Goal: Task Accomplishment & Management: Manage account settings

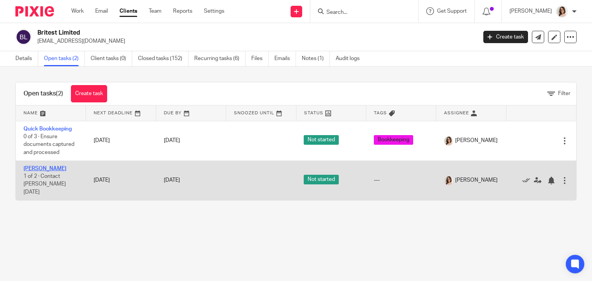
click at [31, 170] on link "Heidi" at bounding box center [45, 168] width 43 height 5
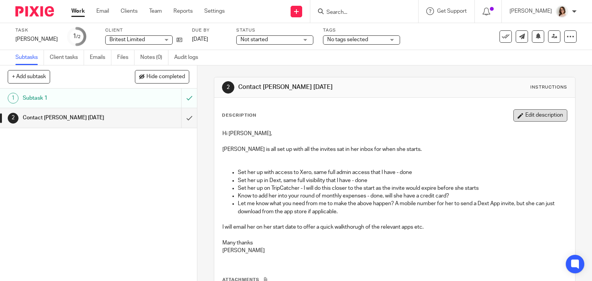
click at [526, 109] on button "Edit description" at bounding box center [540, 115] width 54 height 12
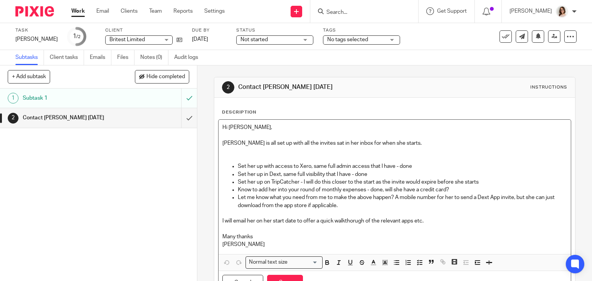
click at [257, 252] on div "Hi Emma, Heidi is all set up with all the invites sat in her inbox for when she…" at bounding box center [395, 187] width 353 height 135
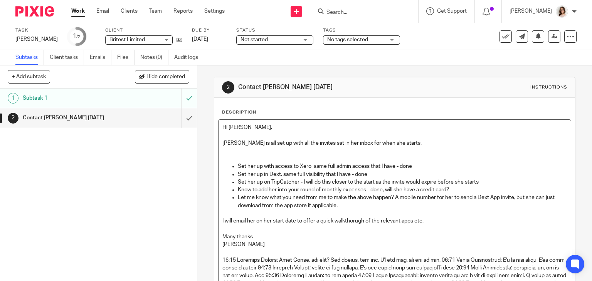
click at [242, 241] on p "[PERSON_NAME]" at bounding box center [394, 245] width 345 height 8
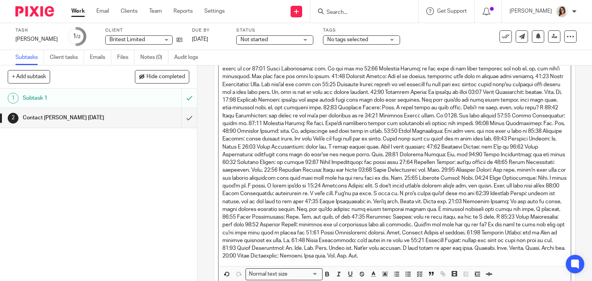
scroll to position [2528, 0]
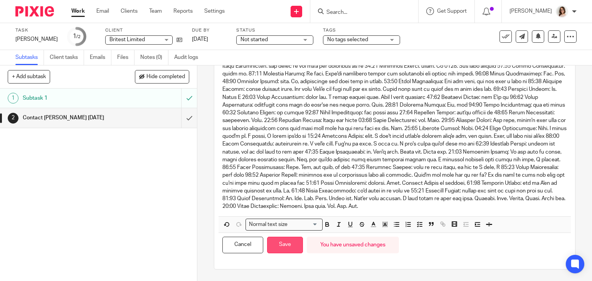
click at [278, 250] on button "Save" at bounding box center [285, 245] width 36 height 17
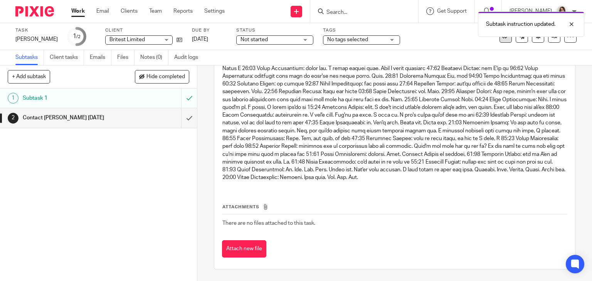
click at [502, 39] on icon at bounding box center [506, 37] width 8 height 8
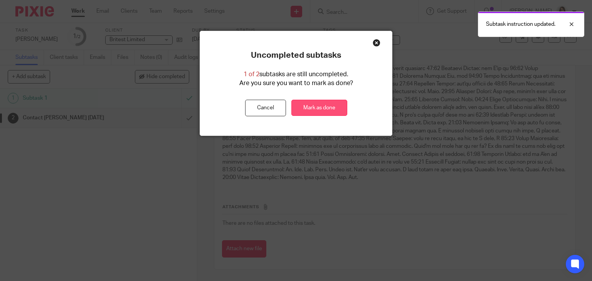
click at [312, 110] on link "Mark as done" at bounding box center [319, 108] width 56 height 17
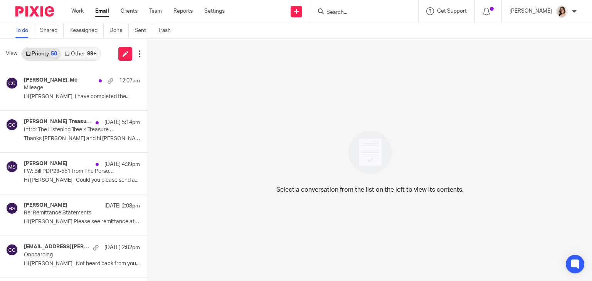
click at [81, 52] on link "Other 99+" at bounding box center [80, 54] width 39 height 12
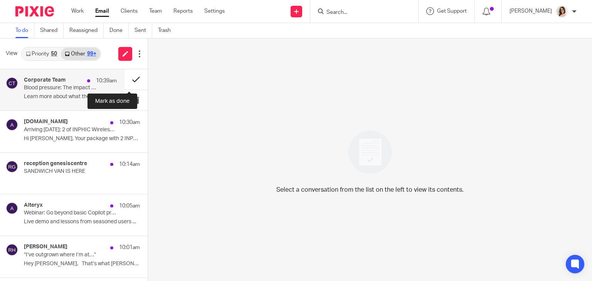
click at [124, 80] on button at bounding box center [135, 79] width 23 height 20
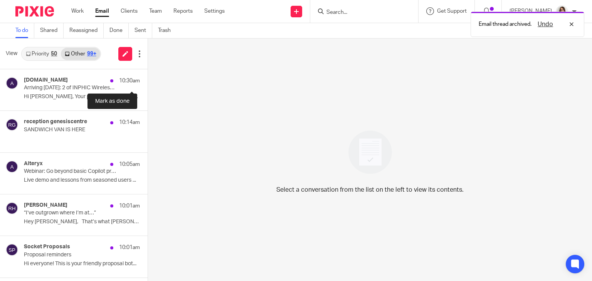
click at [148, 80] on button at bounding box center [151, 79] width 6 height 20
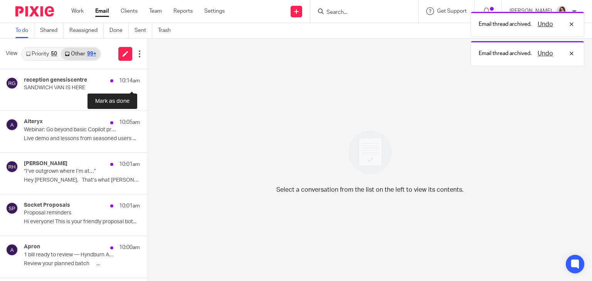
click at [148, 80] on button at bounding box center [151, 79] width 6 height 20
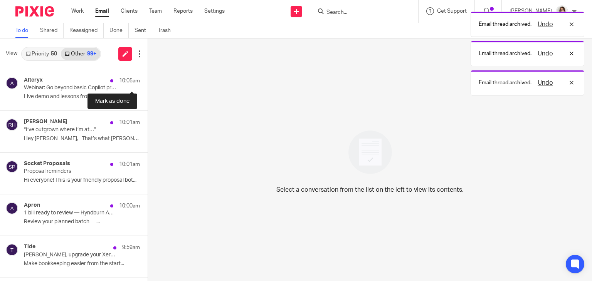
click at [148, 80] on button at bounding box center [151, 79] width 6 height 20
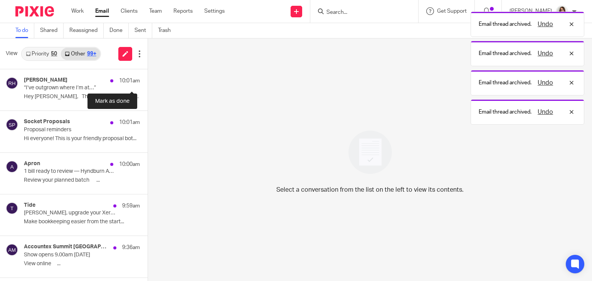
click at [148, 80] on button at bounding box center [151, 79] width 6 height 20
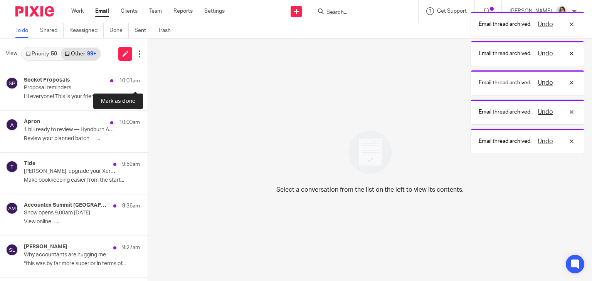
click at [148, 80] on button at bounding box center [151, 79] width 6 height 20
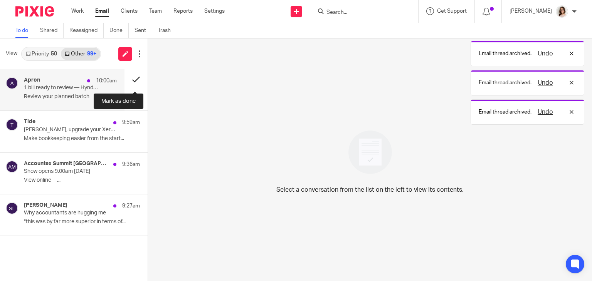
click at [130, 79] on button at bounding box center [135, 79] width 23 height 20
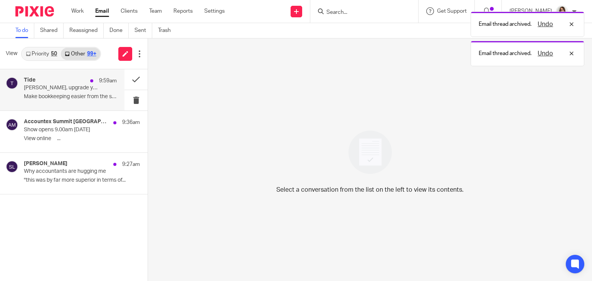
click at [88, 90] on p "Caroline, upgrade your Xero integration" at bounding box center [61, 88] width 74 height 7
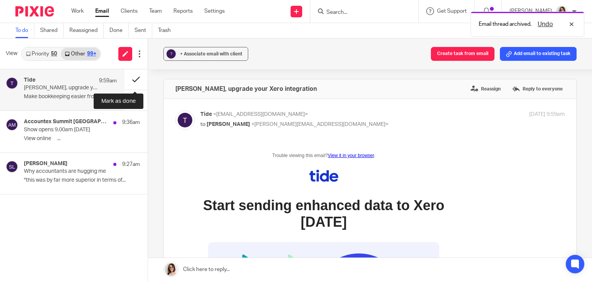
click at [131, 84] on button at bounding box center [135, 79] width 23 height 20
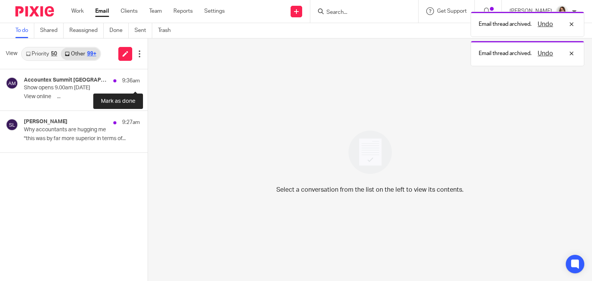
click at [148, 84] on button at bounding box center [151, 79] width 6 height 20
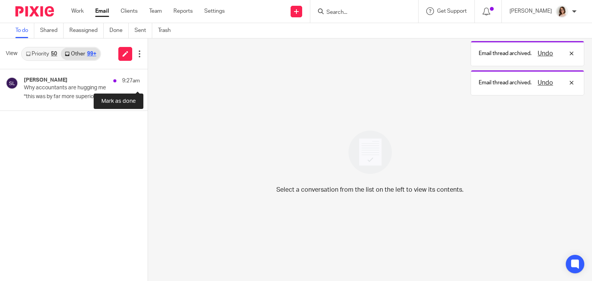
click at [148, 84] on button at bounding box center [151, 79] width 6 height 20
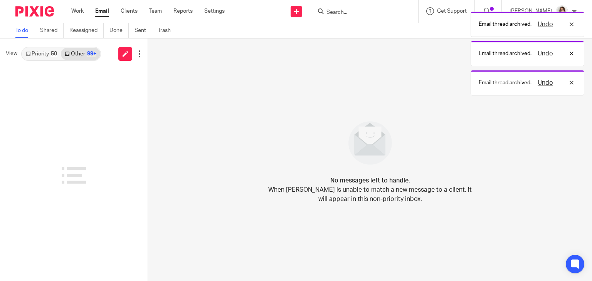
click at [97, 11] on link "Email" at bounding box center [102, 11] width 14 height 8
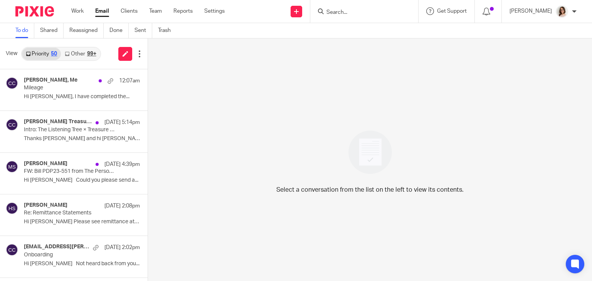
click at [77, 51] on link "Other 99+" at bounding box center [80, 54] width 39 height 12
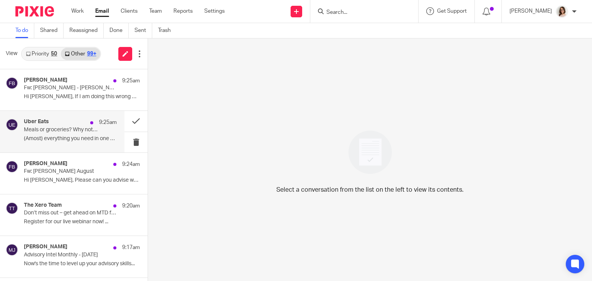
click at [87, 135] on div "Uber Eats 9:25am Meals or groceries? Why not both? (Amost) everything you need …" at bounding box center [70, 132] width 93 height 26
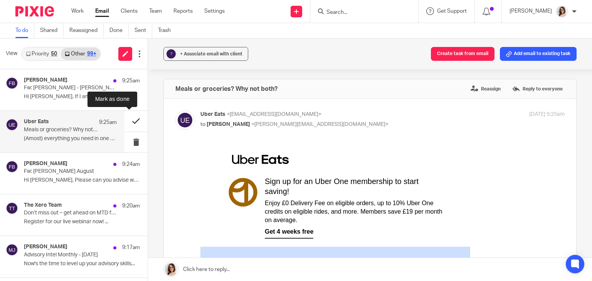
click at [128, 123] on button at bounding box center [135, 121] width 23 height 20
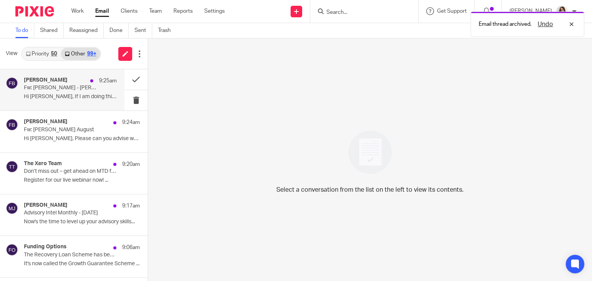
click at [62, 99] on p "Hi [PERSON_NAME], If I am doing this wrong with..." at bounding box center [70, 97] width 93 height 7
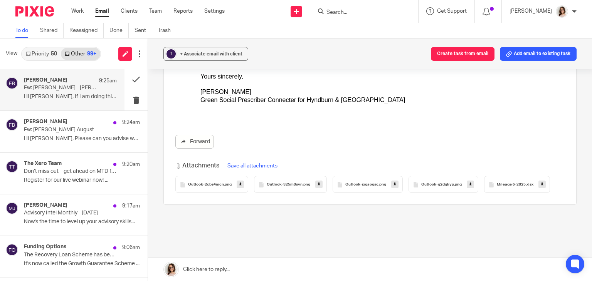
scroll to position [224, 0]
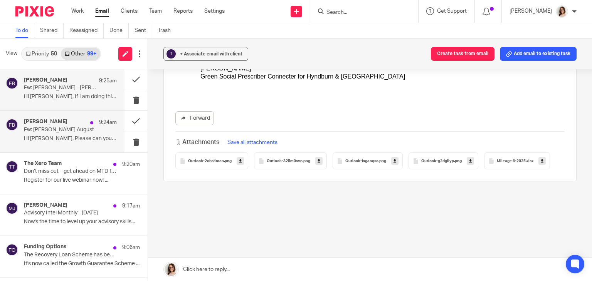
click at [73, 141] on p "Hi Carline, Please can you advise what is..." at bounding box center [70, 139] width 93 height 7
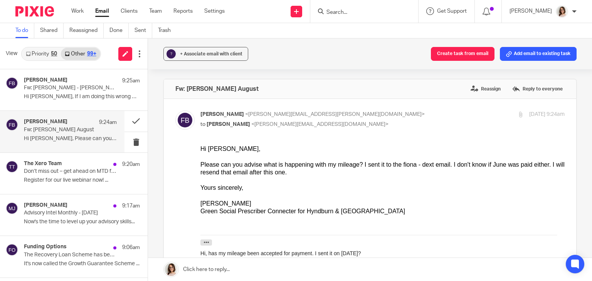
scroll to position [0, 0]
click at [79, 179] on p "Register for our live webinar now! ..." at bounding box center [70, 180] width 93 height 7
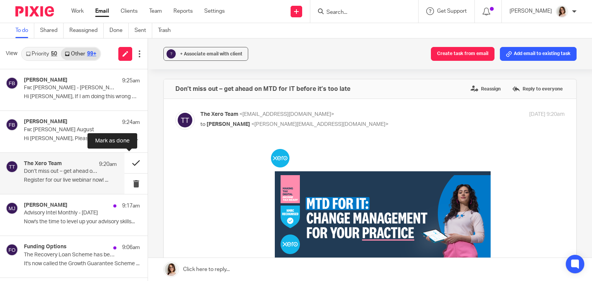
click at [124, 165] on button at bounding box center [135, 163] width 23 height 20
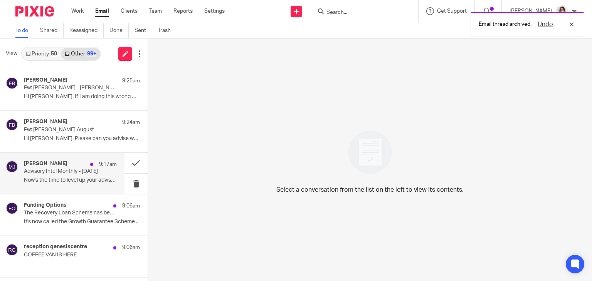
click at [70, 173] on p "Advisory Intel Monthly - September 2025" at bounding box center [61, 171] width 74 height 7
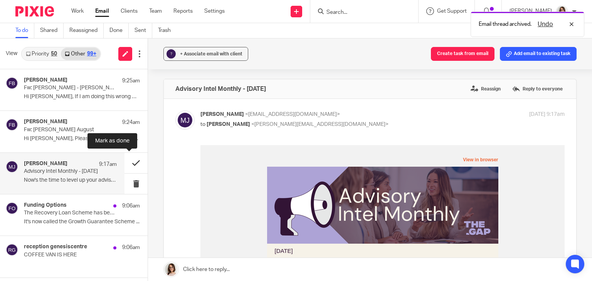
click at [129, 161] on button at bounding box center [135, 163] width 23 height 20
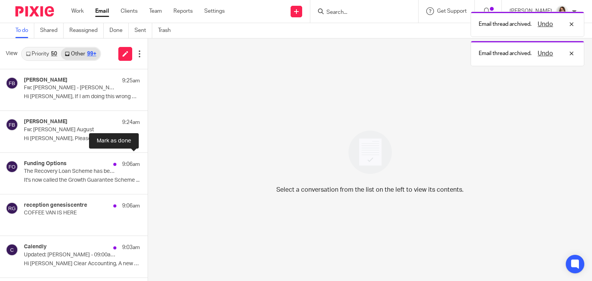
click at [148, 161] on button at bounding box center [151, 163] width 6 height 20
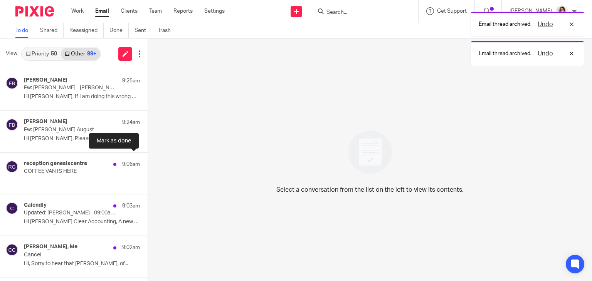
click at [148, 161] on button at bounding box center [151, 163] width 6 height 20
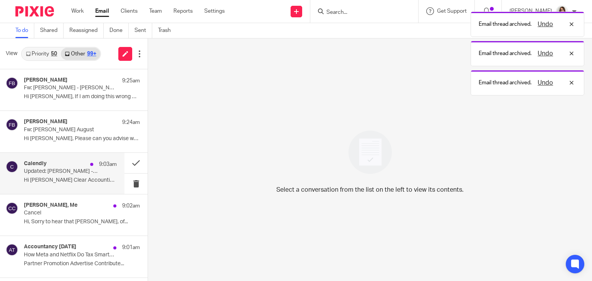
click at [75, 185] on div "Calendly 9:03am Updated: Lisa Gallimore - 09:00am Mon, 6 Oct 2025 - 30 min catc…" at bounding box center [70, 174] width 93 height 26
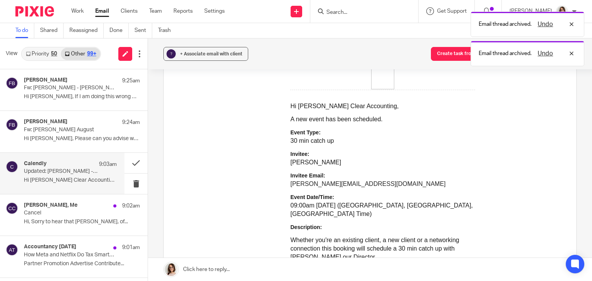
scroll to position [105, 0]
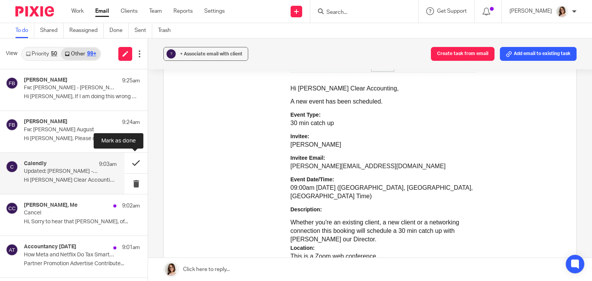
click at [133, 163] on button at bounding box center [135, 163] width 23 height 20
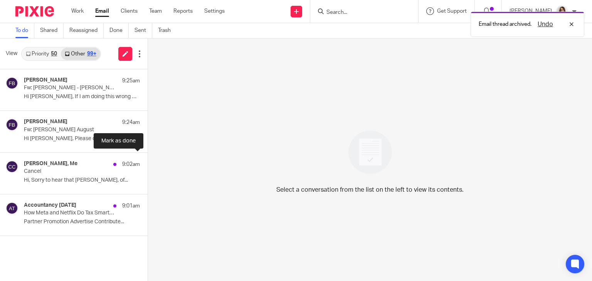
click at [148, 163] on button at bounding box center [151, 163] width 6 height 20
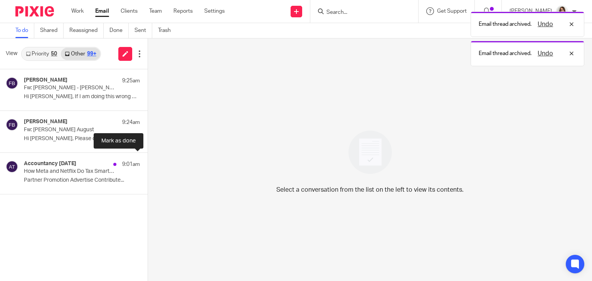
click at [148, 163] on button at bounding box center [151, 163] width 6 height 20
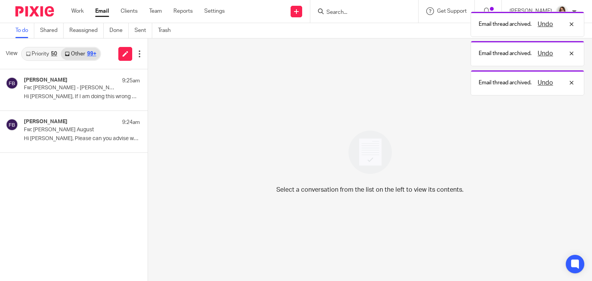
click at [91, 54] on div "99+" at bounding box center [91, 53] width 9 height 5
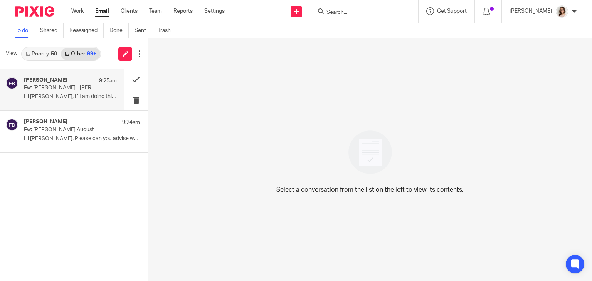
click at [75, 100] on p "Hi Caroline, If I am doing this wrong with..." at bounding box center [70, 97] width 93 height 7
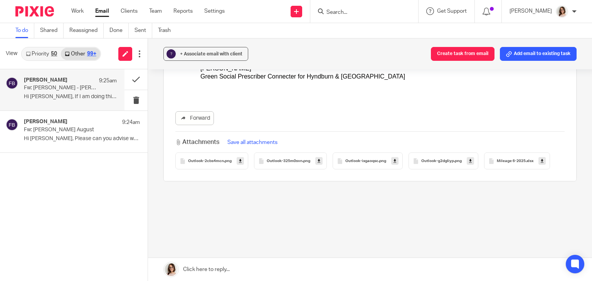
scroll to position [0, 0]
click at [538, 162] on link at bounding box center [541, 161] width 7 height 8
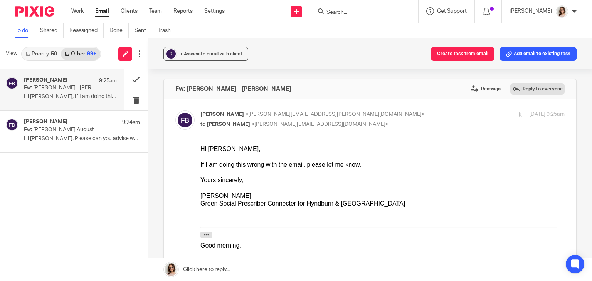
click at [521, 93] on label "Reply to everyone" at bounding box center [537, 89] width 54 height 12
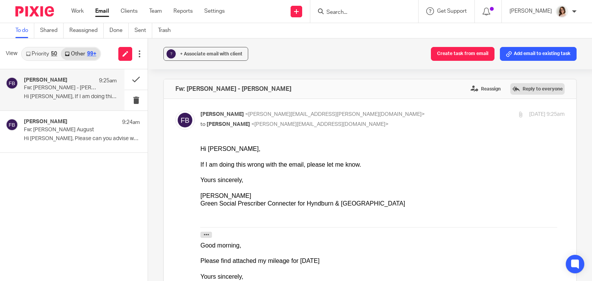
scroll to position [358, 0]
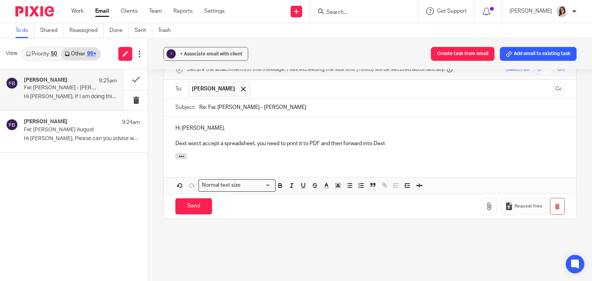
click at [197, 143] on p "Dext won;t accept a spreadsheet, you need to print it to PDF and then forward i…" at bounding box center [369, 144] width 389 height 8
click at [385, 145] on p "Dext won't accept a spreadsheet, you need to print it to PDF and then forward i…" at bounding box center [369, 144] width 389 height 8
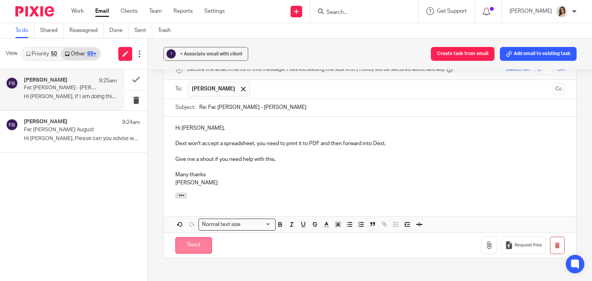
click at [193, 242] on input "Send" at bounding box center [193, 245] width 37 height 17
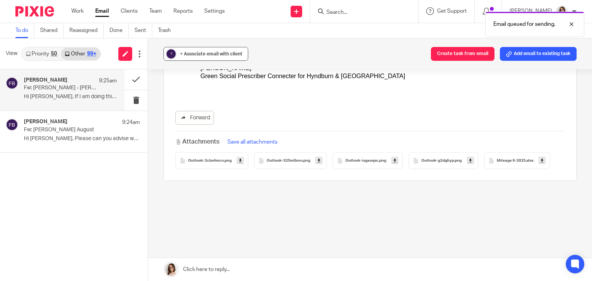
scroll to position [224, 0]
click at [225, 56] on span "+ Associate email with client" at bounding box center [211, 54] width 62 height 5
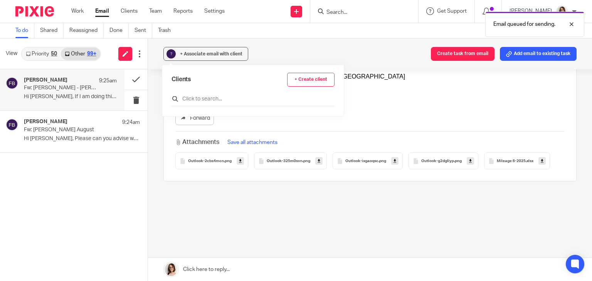
click at [214, 97] on input "text" at bounding box center [253, 99] width 163 height 8
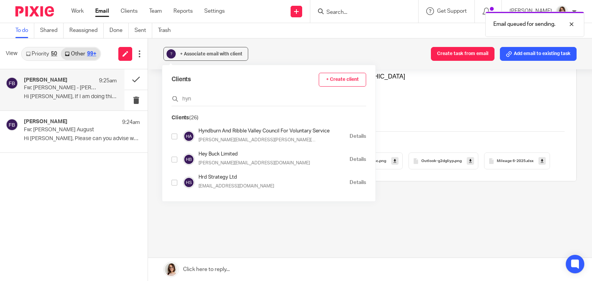
type input "hyn"
click at [175, 135] on input "checkbox" at bounding box center [175, 137] width 6 height 6
checkbox input "true"
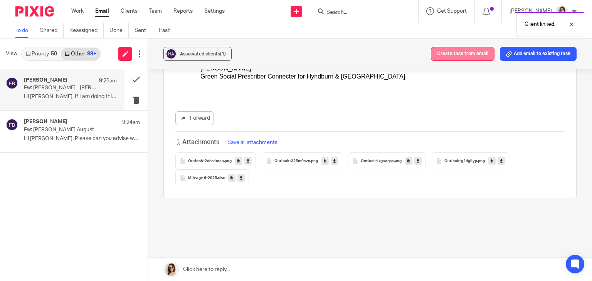
click at [458, 54] on button "Create task from email" at bounding box center [463, 54] width 64 height 14
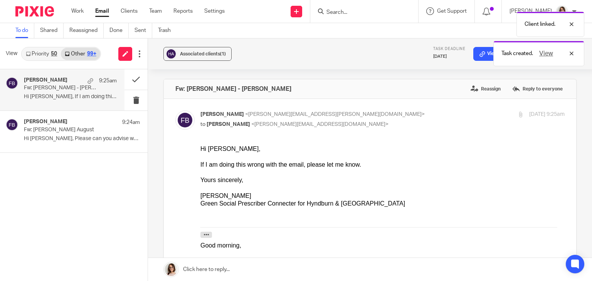
scroll to position [0, 0]
click at [132, 82] on button at bounding box center [135, 79] width 23 height 20
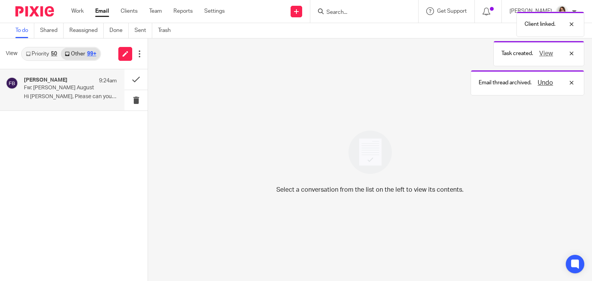
click at [74, 93] on div "Fiona Bradley 9:24am Fw: Fiona Mileage August Hi Carline, Please can you advise…" at bounding box center [70, 90] width 93 height 26
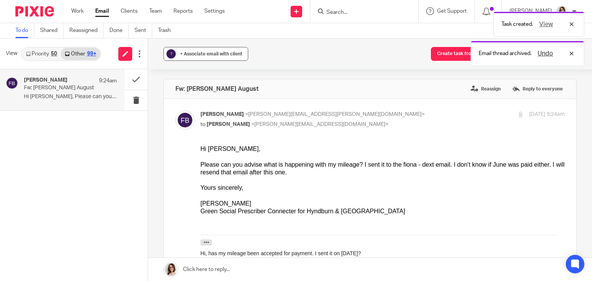
click at [209, 50] on div "+ Associate email with client" at bounding box center [211, 54] width 62 height 8
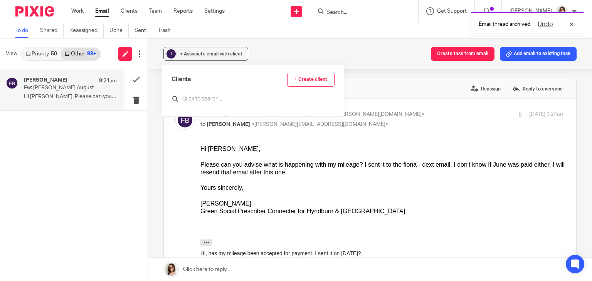
click at [212, 100] on input "text" at bounding box center [253, 99] width 163 height 8
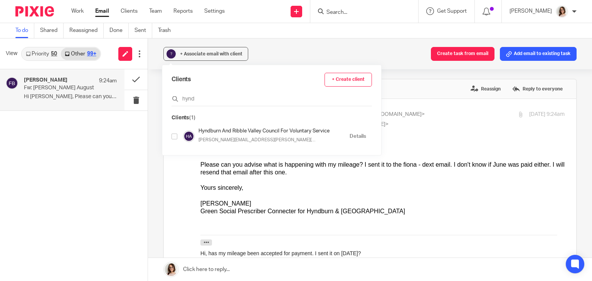
type input "hynd"
click at [173, 137] on input "checkbox" at bounding box center [175, 137] width 6 height 6
checkbox input "true"
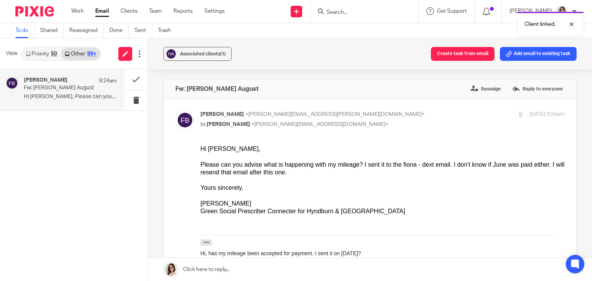
click at [403, 88] on div "Fw: Fiona Mileage August Reassign Reply to everyone" at bounding box center [370, 88] width 412 height 19
click at [444, 56] on button "Create task from email" at bounding box center [463, 54] width 64 height 14
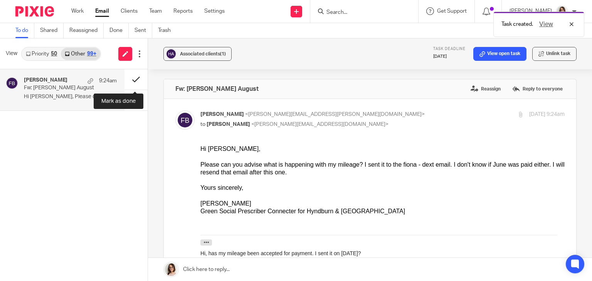
click at [133, 82] on button at bounding box center [135, 79] width 23 height 20
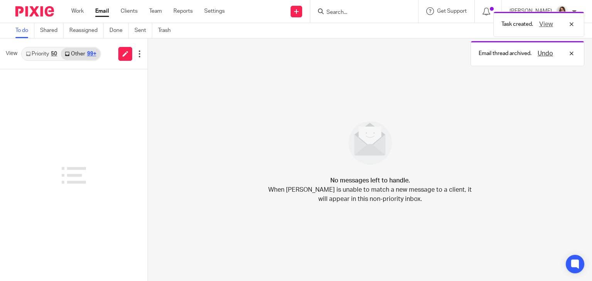
click at [102, 11] on link "Email" at bounding box center [102, 11] width 14 height 8
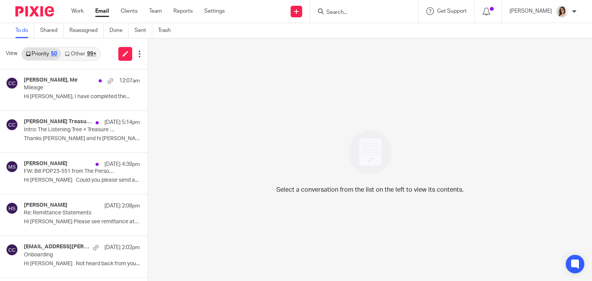
click at [74, 56] on link "Other 99+" at bounding box center [80, 54] width 39 height 12
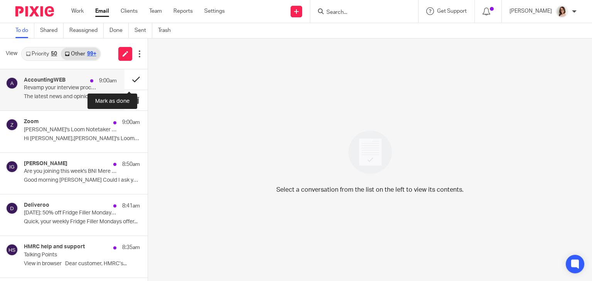
click at [124, 82] on button at bounding box center [135, 79] width 23 height 20
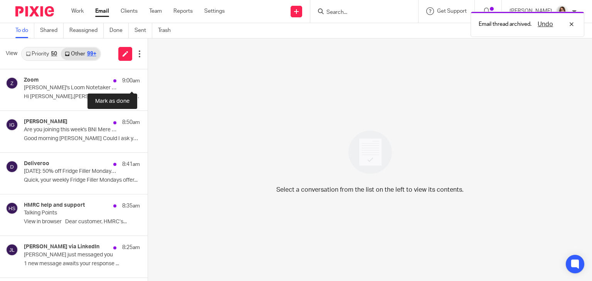
click at [148, 82] on button at bounding box center [151, 79] width 6 height 20
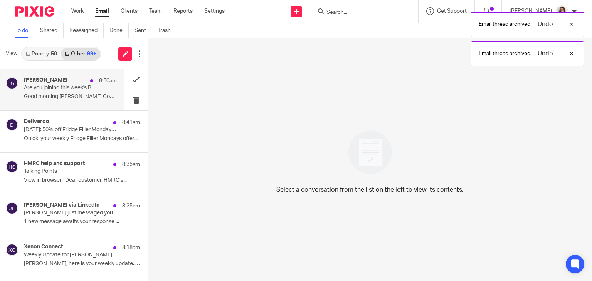
click at [84, 87] on p "Are you joining this week's BNI Mere meeting on 25th September 2025? Reply need…" at bounding box center [61, 88] width 74 height 7
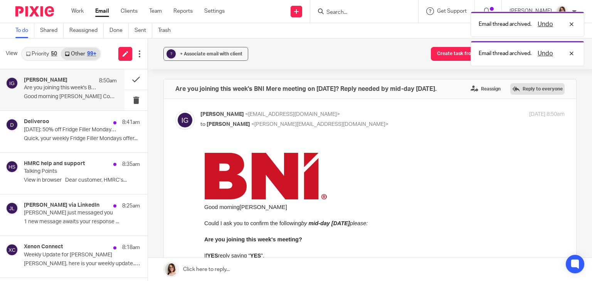
click at [515, 91] on label "Reply to everyone" at bounding box center [537, 89] width 54 height 12
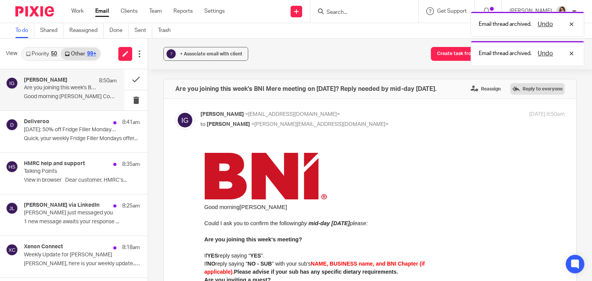
scroll to position [496, 0]
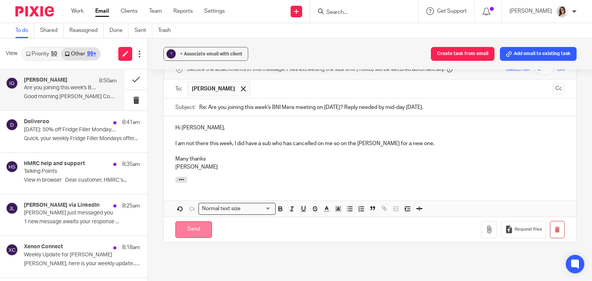
click at [193, 229] on input "Send" at bounding box center [193, 230] width 37 height 17
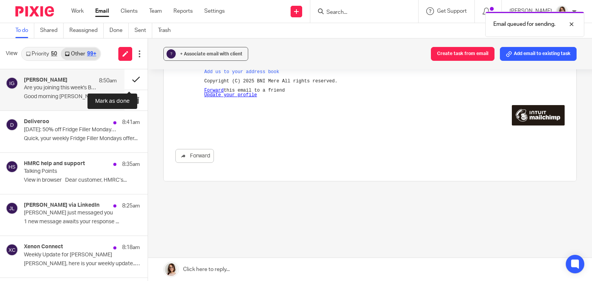
click at [130, 77] on button at bounding box center [135, 79] width 23 height 20
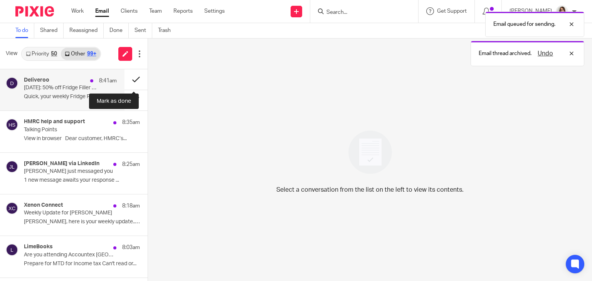
click at [125, 87] on button at bounding box center [135, 79] width 23 height 20
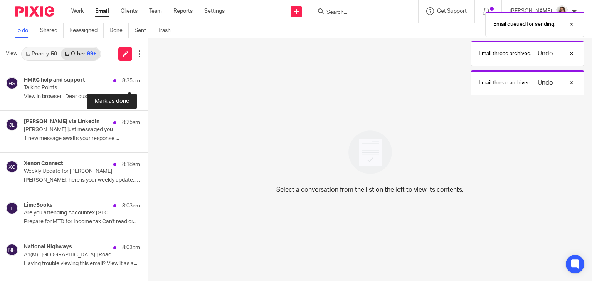
click at [148, 87] on button at bounding box center [151, 79] width 6 height 20
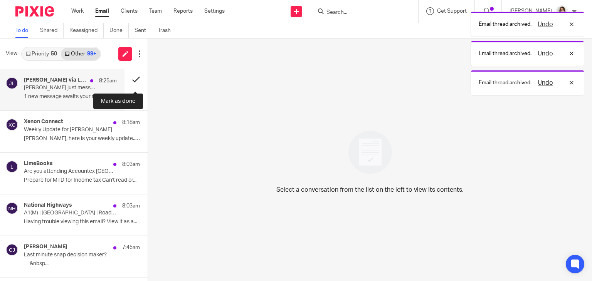
click at [132, 81] on button at bounding box center [135, 79] width 23 height 20
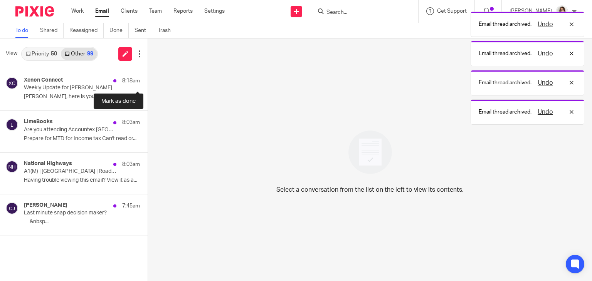
click at [148, 81] on button at bounding box center [151, 79] width 6 height 20
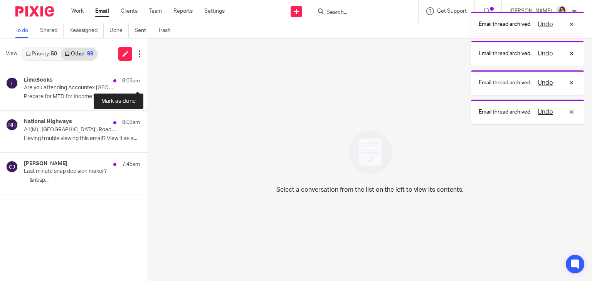
click at [148, 81] on button at bounding box center [151, 79] width 6 height 20
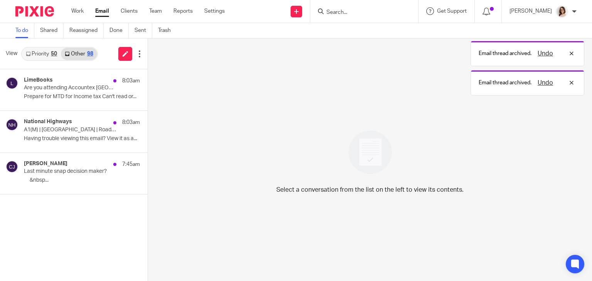
click at [148, 81] on button at bounding box center [151, 79] width 6 height 20
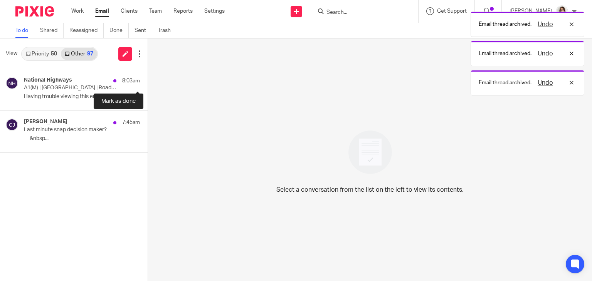
click at [148, 81] on button at bounding box center [151, 79] width 6 height 20
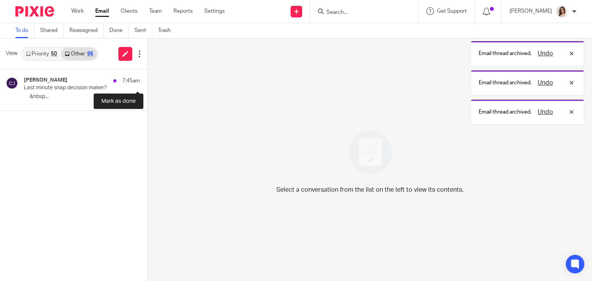
click at [148, 81] on button at bounding box center [151, 79] width 6 height 20
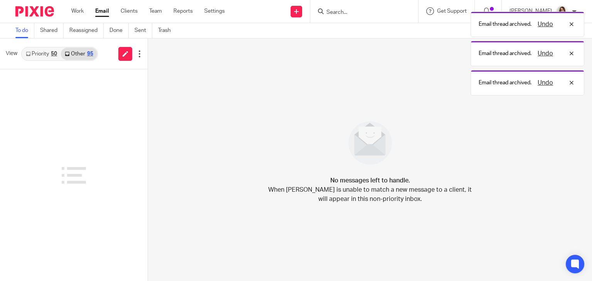
click at [100, 15] on link "Email" at bounding box center [102, 11] width 14 height 8
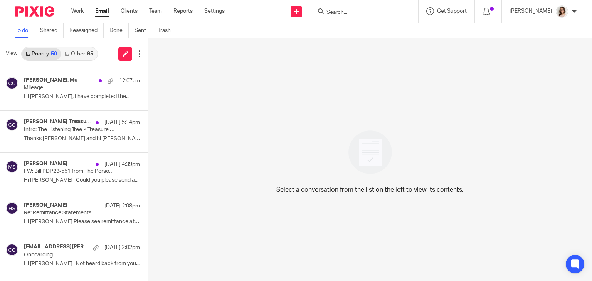
click at [76, 58] on link "Other 95" at bounding box center [79, 54] width 36 height 12
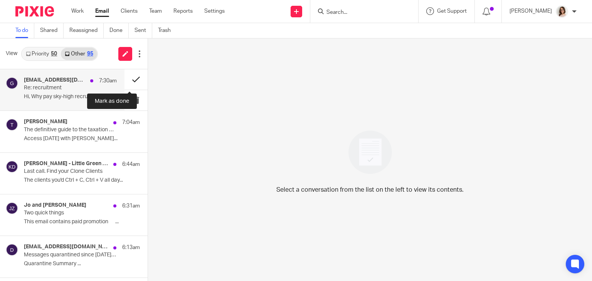
click at [130, 83] on button at bounding box center [135, 79] width 23 height 20
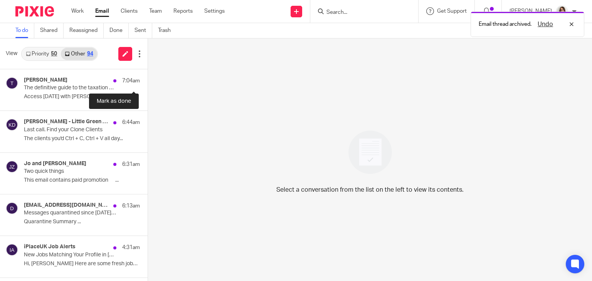
click at [148, 83] on button at bounding box center [151, 79] width 6 height 20
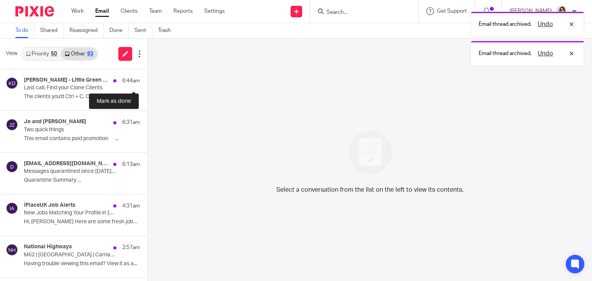
click at [148, 83] on button at bounding box center [151, 79] width 6 height 20
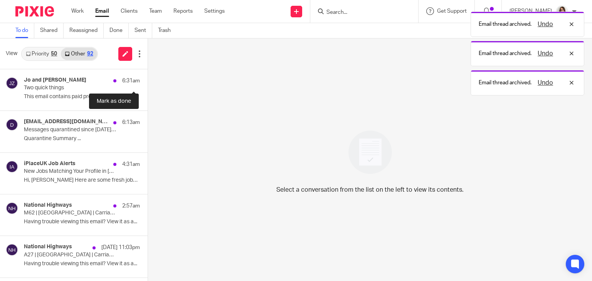
click at [148, 83] on button at bounding box center [151, 79] width 6 height 20
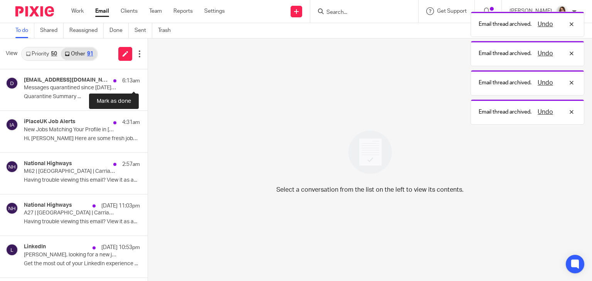
click at [148, 83] on button at bounding box center [151, 79] width 6 height 20
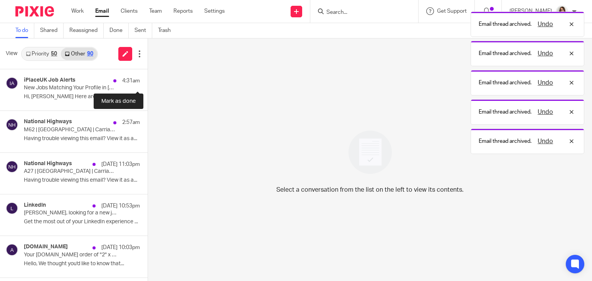
click at [148, 83] on button at bounding box center [151, 79] width 6 height 20
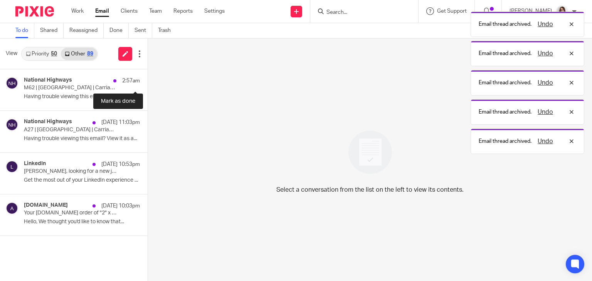
click at [148, 83] on button at bounding box center [151, 79] width 6 height 20
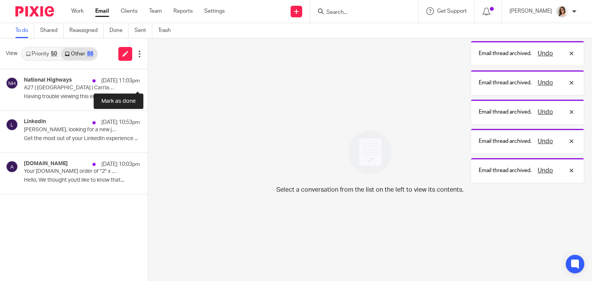
click at [148, 83] on button at bounding box center [151, 79] width 6 height 20
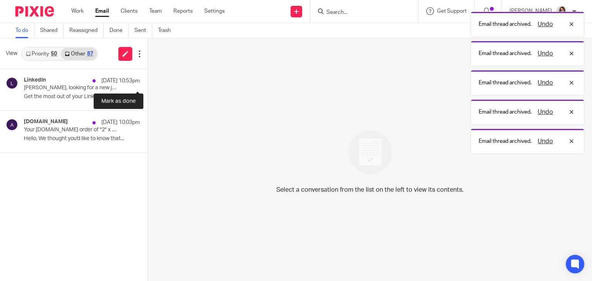
click at [148, 83] on button at bounding box center [151, 79] width 6 height 20
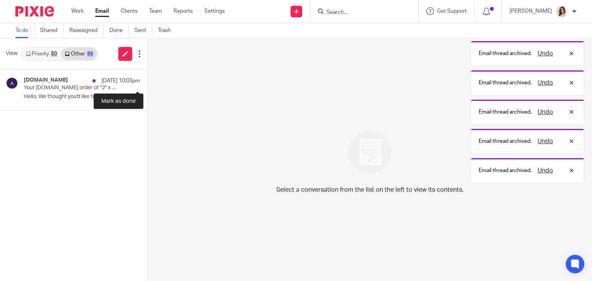
click at [148, 83] on button at bounding box center [151, 79] width 6 height 20
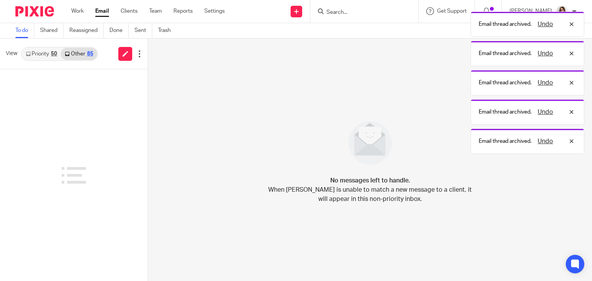
click at [99, 14] on link "Email" at bounding box center [102, 11] width 14 height 8
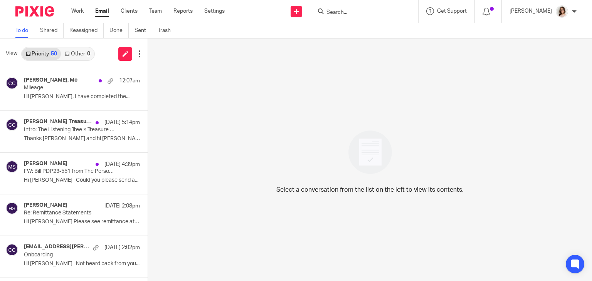
click at [82, 54] on link "Other 0" at bounding box center [77, 54] width 33 height 12
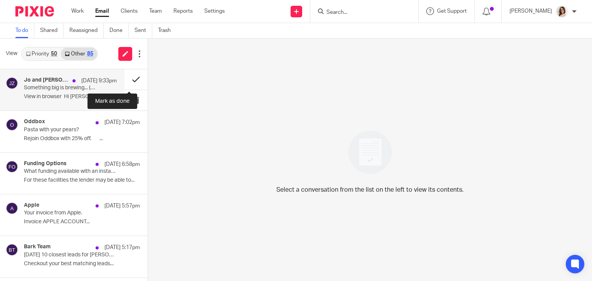
click at [130, 82] on button at bounding box center [135, 79] width 23 height 20
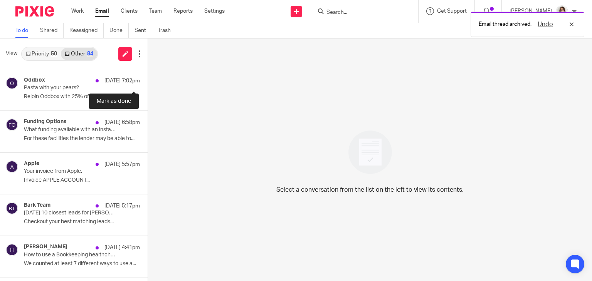
click at [148, 82] on button at bounding box center [151, 79] width 6 height 20
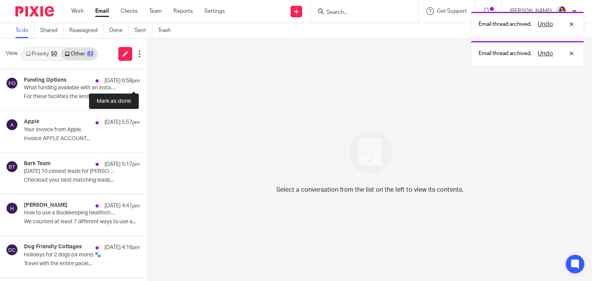
click at [148, 82] on button at bounding box center [151, 79] width 6 height 20
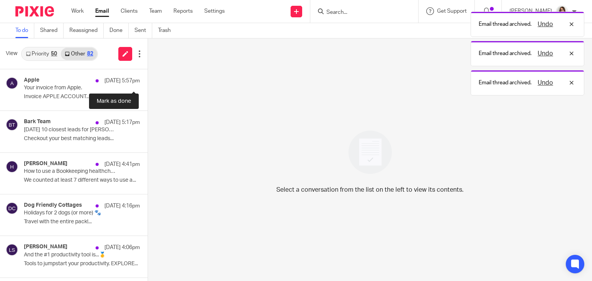
click at [148, 82] on button at bounding box center [151, 79] width 6 height 20
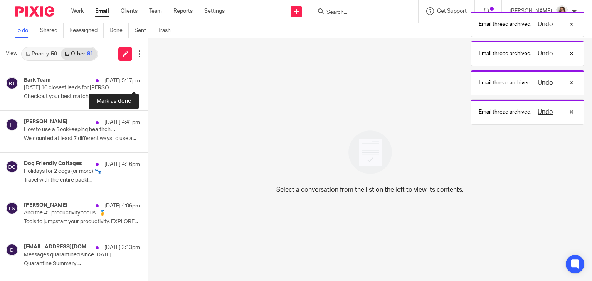
click at [148, 82] on button at bounding box center [151, 79] width 6 height 20
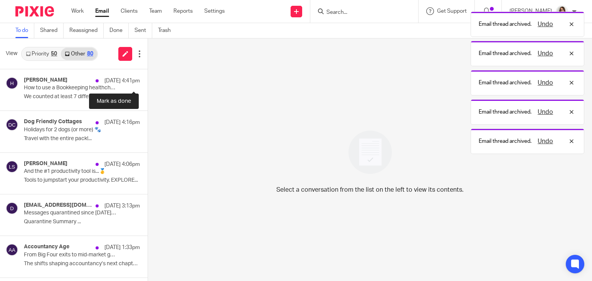
click at [148, 82] on button at bounding box center [151, 79] width 6 height 20
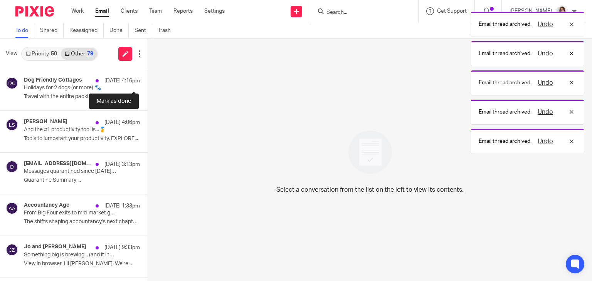
click at [148, 82] on button at bounding box center [151, 79] width 6 height 20
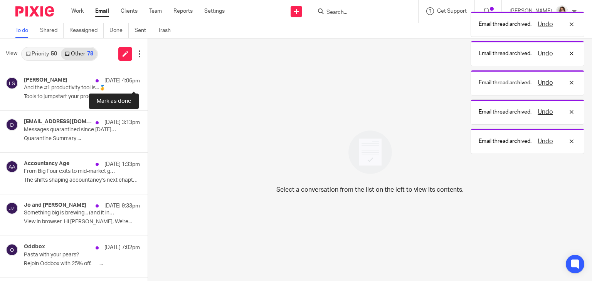
click at [148, 82] on button at bounding box center [151, 79] width 6 height 20
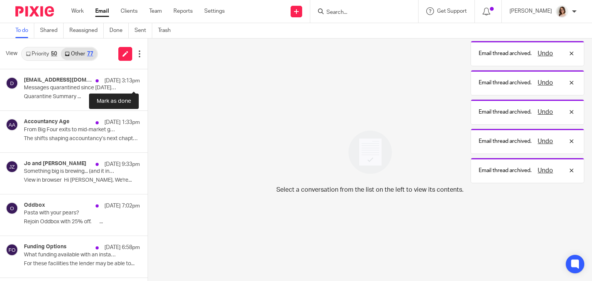
click at [148, 82] on button at bounding box center [151, 79] width 6 height 20
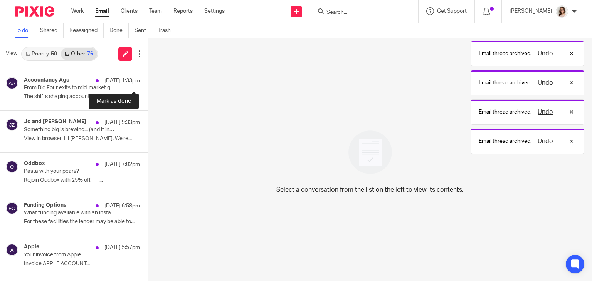
click at [148, 82] on button at bounding box center [151, 79] width 6 height 20
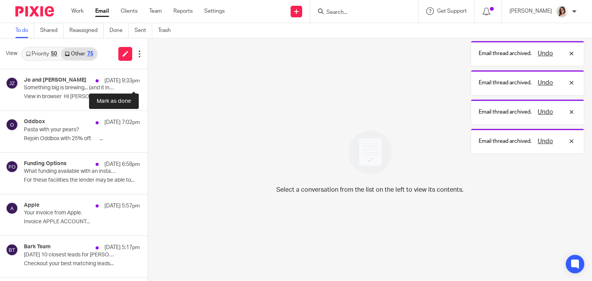
click at [148, 82] on button at bounding box center [151, 79] width 6 height 20
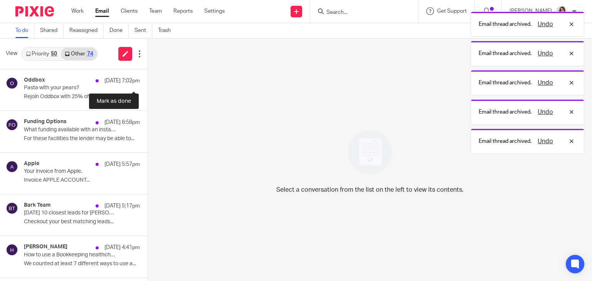
click at [148, 82] on button at bounding box center [151, 79] width 6 height 20
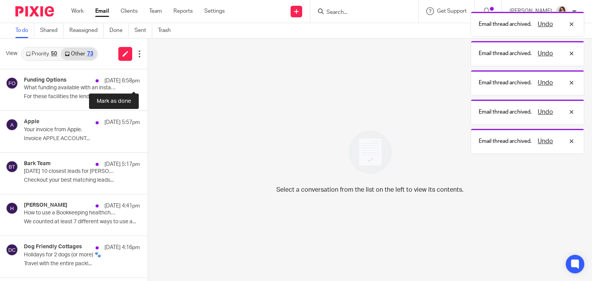
click at [148, 82] on button at bounding box center [151, 79] width 6 height 20
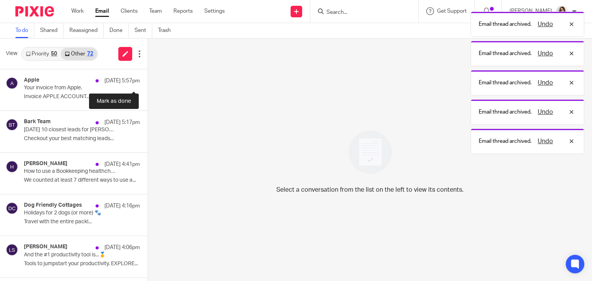
click at [148, 82] on button at bounding box center [151, 79] width 6 height 20
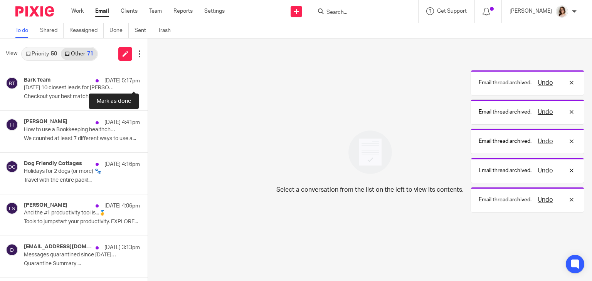
click at [148, 82] on button at bounding box center [151, 79] width 6 height 20
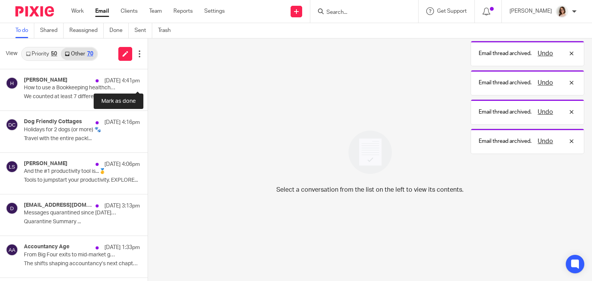
click at [148, 82] on button at bounding box center [151, 79] width 6 height 20
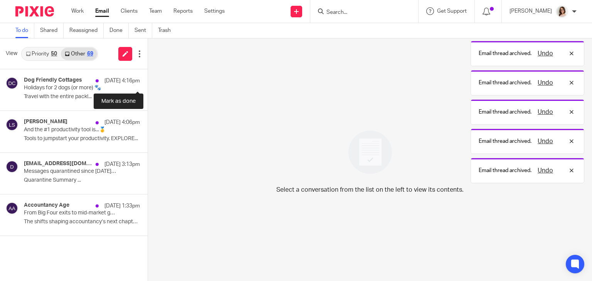
click at [148, 82] on button at bounding box center [151, 79] width 6 height 20
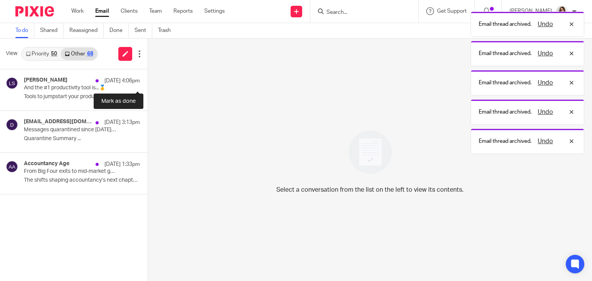
click at [148, 82] on button at bounding box center [151, 79] width 6 height 20
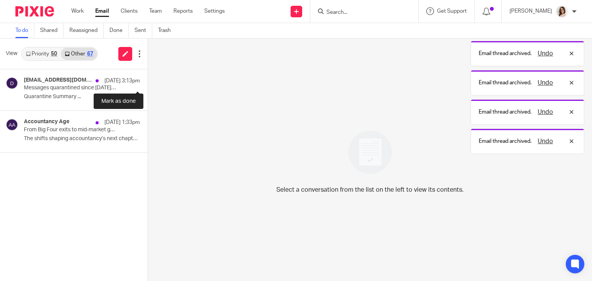
click at [148, 82] on button at bounding box center [151, 79] width 6 height 20
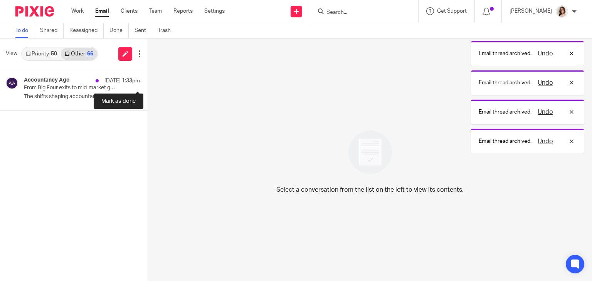
click at [148, 82] on button at bounding box center [151, 79] width 6 height 20
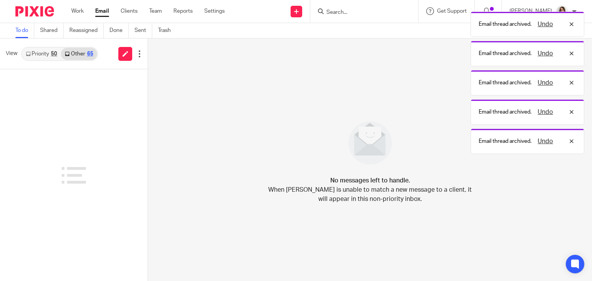
click at [103, 11] on link "Email" at bounding box center [102, 11] width 14 height 8
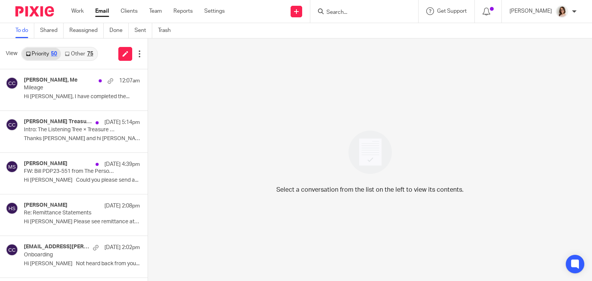
click at [79, 54] on link "Other 75" at bounding box center [79, 54] width 36 height 12
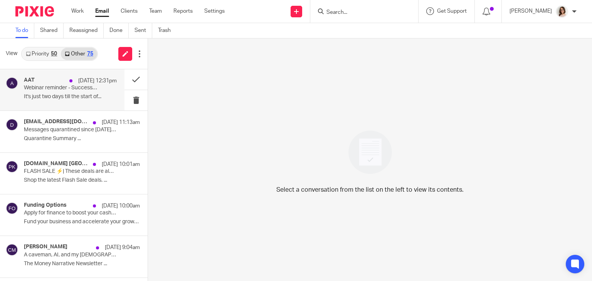
click at [88, 96] on p "It's just two days till the start of..." at bounding box center [70, 97] width 93 height 7
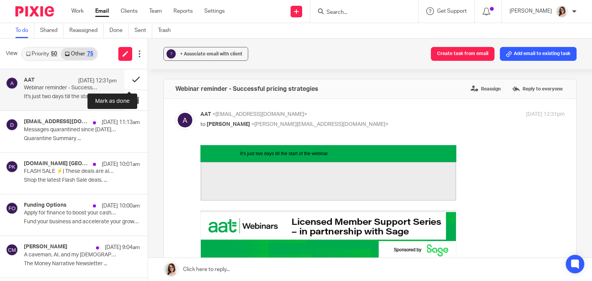
click at [124, 82] on button at bounding box center [135, 79] width 23 height 20
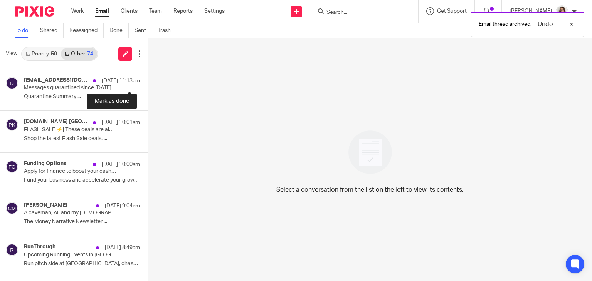
click at [148, 82] on button at bounding box center [151, 79] width 6 height 20
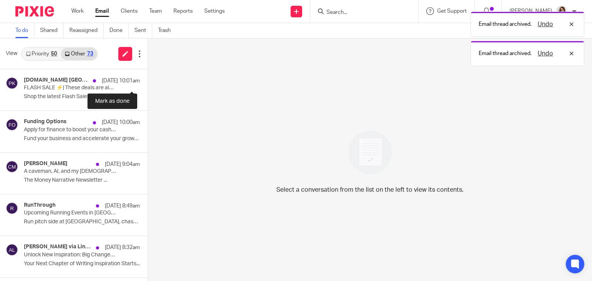
click at [148, 82] on button at bounding box center [151, 79] width 6 height 20
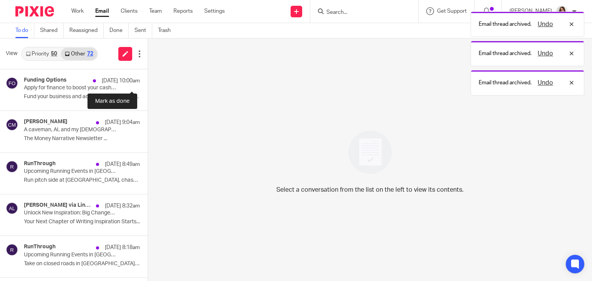
click at [148, 82] on button at bounding box center [151, 79] width 6 height 20
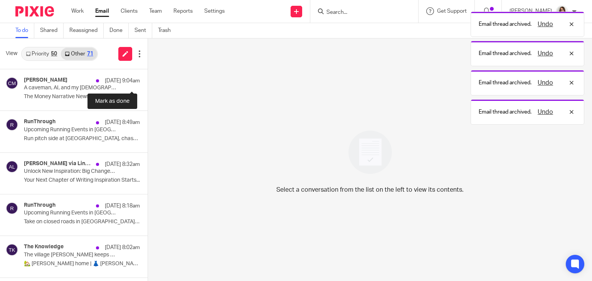
click at [148, 82] on button at bounding box center [151, 79] width 6 height 20
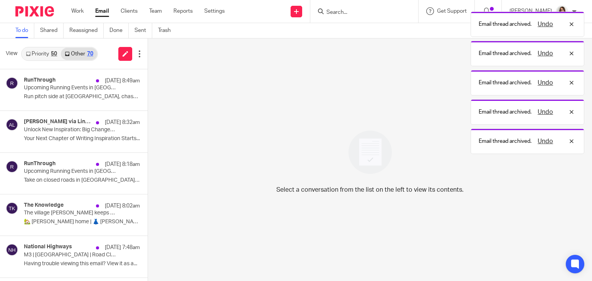
click at [123, 82] on div "RunThrough 21 Sep 8:49am Upcoming Running Events in The South | Southampton 10k…" at bounding box center [74, 89] width 148 height 41
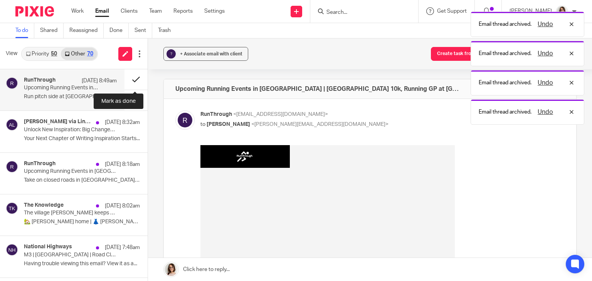
click at [128, 81] on button at bounding box center [135, 79] width 23 height 20
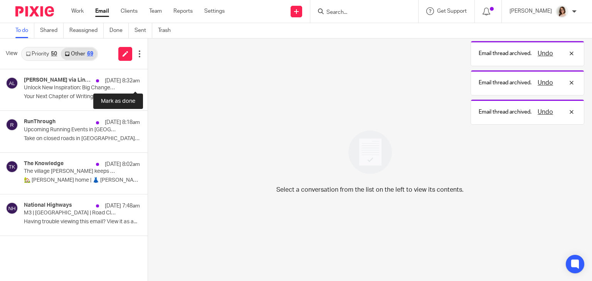
click at [148, 81] on button at bounding box center [151, 79] width 6 height 20
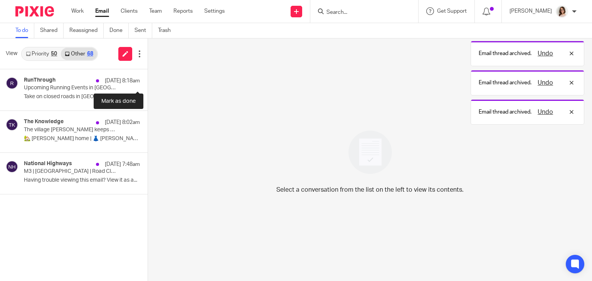
click at [148, 81] on button at bounding box center [151, 79] width 6 height 20
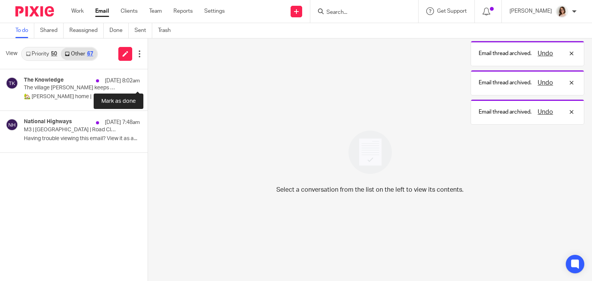
click at [148, 81] on button at bounding box center [151, 79] width 6 height 20
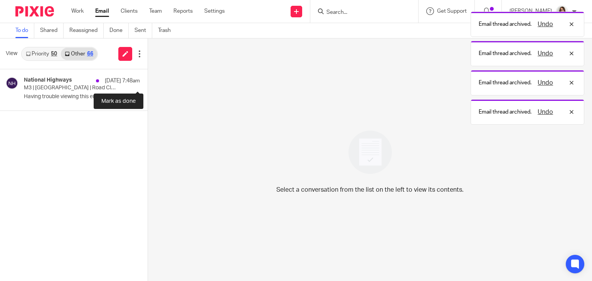
click at [148, 81] on button at bounding box center [151, 79] width 6 height 20
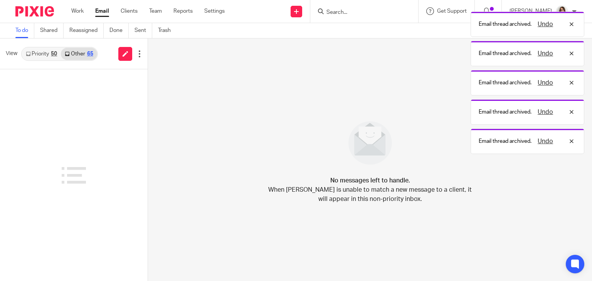
click at [101, 13] on link "Email" at bounding box center [102, 11] width 14 height 8
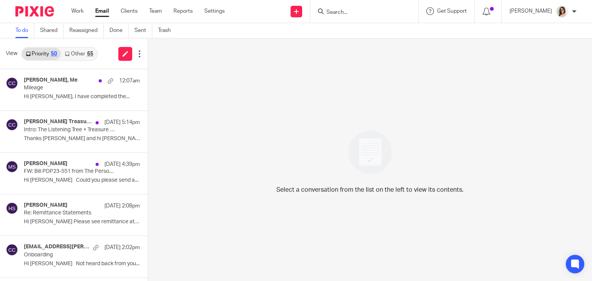
click at [77, 52] on link "Other 65" at bounding box center [79, 54] width 36 height 12
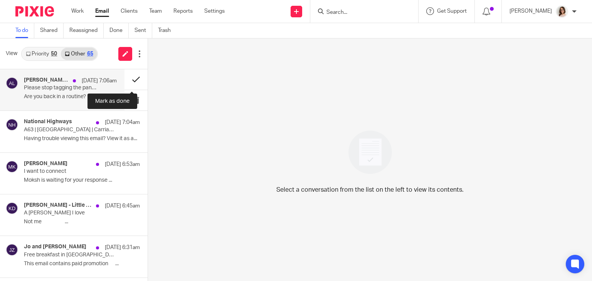
click at [126, 81] on button at bounding box center [135, 79] width 23 height 20
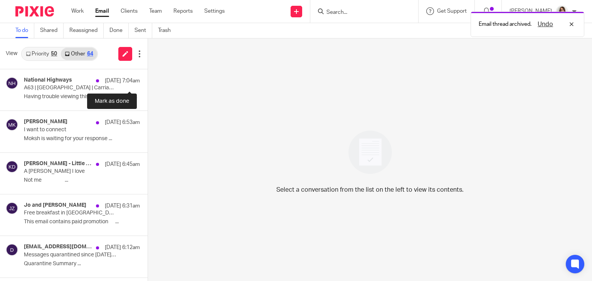
click at [148, 81] on button at bounding box center [151, 79] width 6 height 20
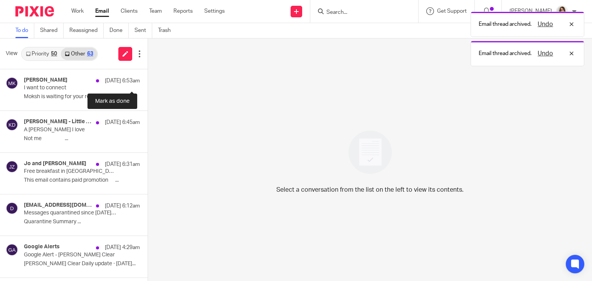
click at [148, 81] on button at bounding box center [151, 79] width 6 height 20
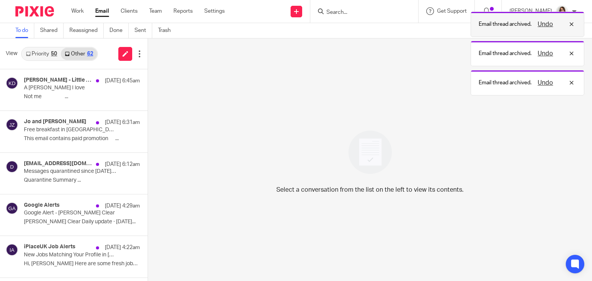
click at [544, 21] on button "Undo" at bounding box center [545, 24] width 20 height 9
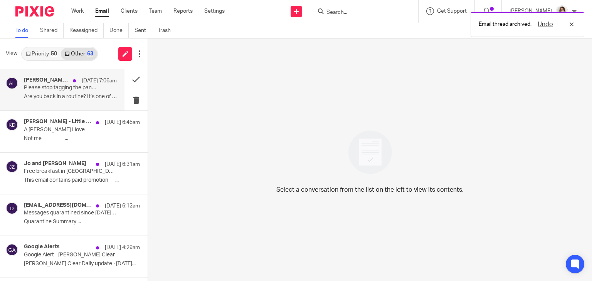
click at [88, 91] on div "[PERSON_NAME] via LinkedIn [DATE] 7:06am Please stop tagging the pants out of y…" at bounding box center [70, 90] width 93 height 26
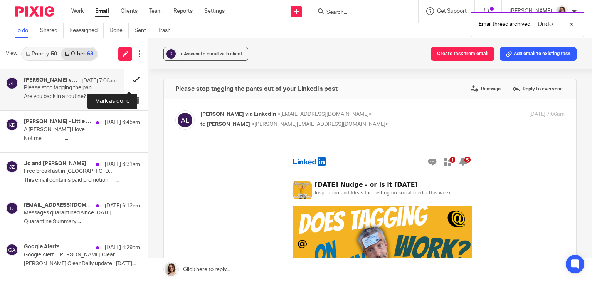
click at [125, 84] on button at bounding box center [135, 79] width 23 height 20
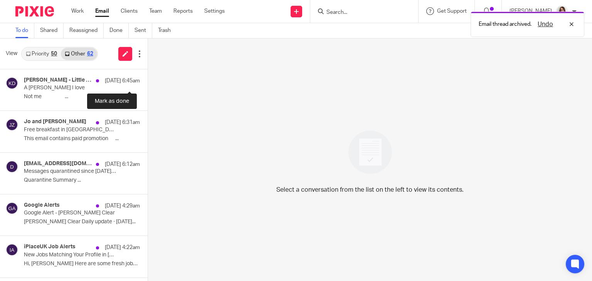
click at [148, 84] on button at bounding box center [151, 79] width 6 height 20
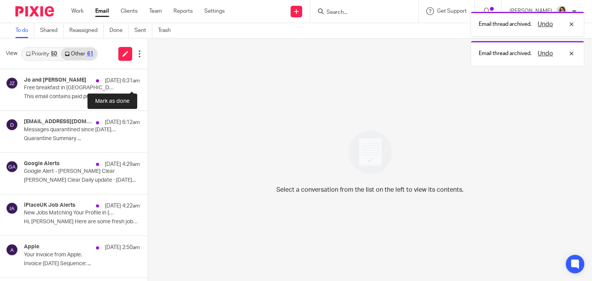
click at [148, 84] on button at bounding box center [151, 79] width 6 height 20
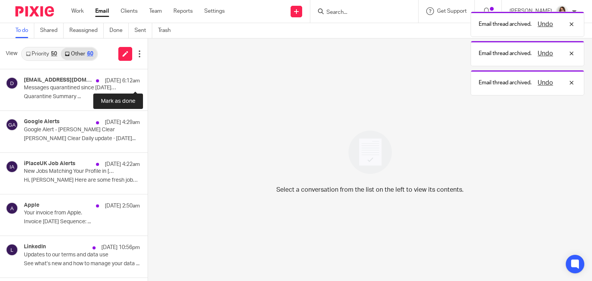
click at [148, 84] on button at bounding box center [151, 79] width 6 height 20
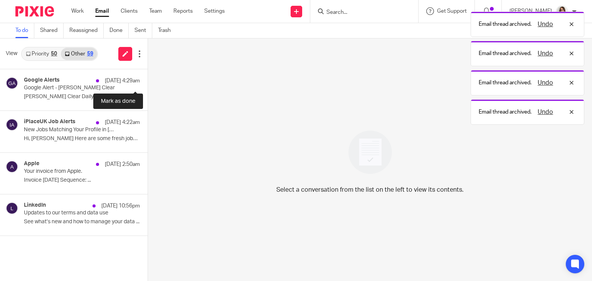
click at [148, 84] on button at bounding box center [151, 79] width 6 height 20
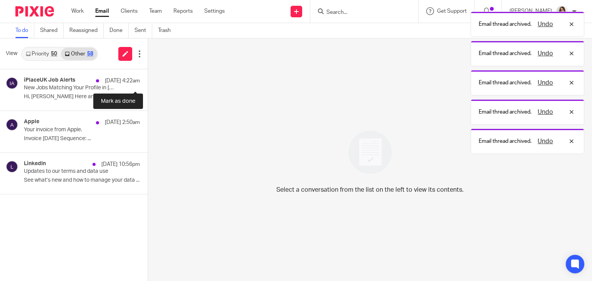
click at [148, 84] on button at bounding box center [151, 79] width 6 height 20
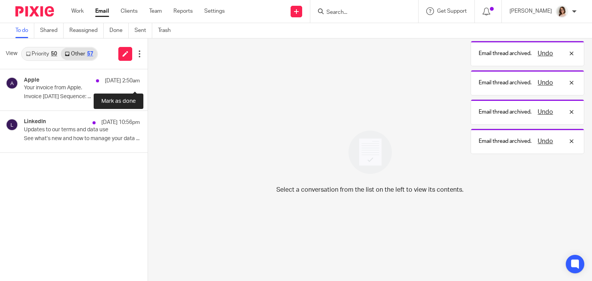
click at [148, 84] on button at bounding box center [151, 79] width 6 height 20
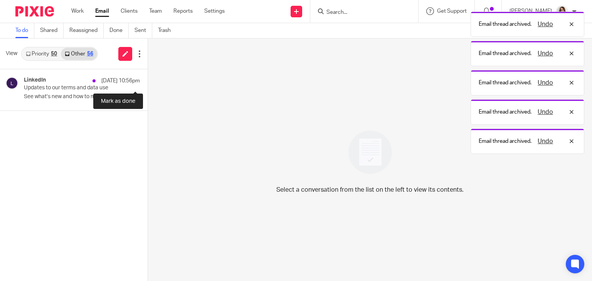
click at [148, 84] on button at bounding box center [151, 79] width 6 height 20
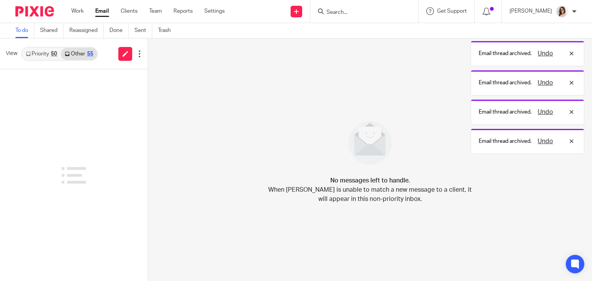
click at [100, 12] on link "Email" at bounding box center [102, 11] width 14 height 8
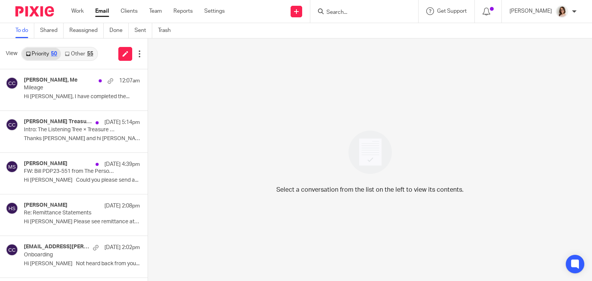
click at [81, 50] on link "Other 55" at bounding box center [79, 54] width 36 height 12
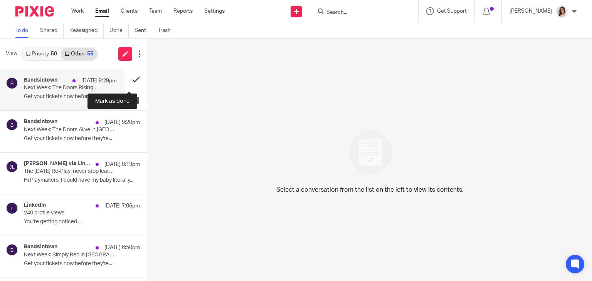
click at [125, 80] on button at bounding box center [135, 79] width 23 height 20
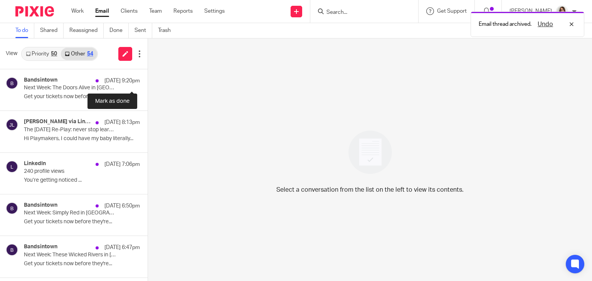
click at [148, 80] on button at bounding box center [151, 79] width 6 height 20
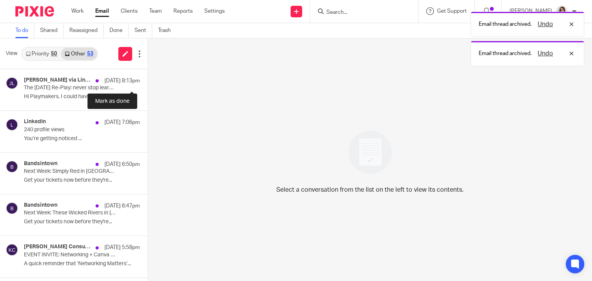
click at [148, 80] on button at bounding box center [151, 79] width 6 height 20
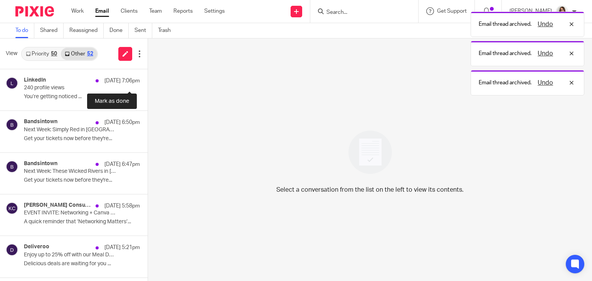
click at [148, 80] on button at bounding box center [151, 79] width 6 height 20
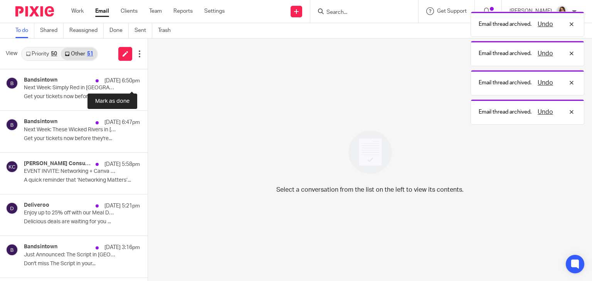
click at [148, 80] on button at bounding box center [151, 79] width 6 height 20
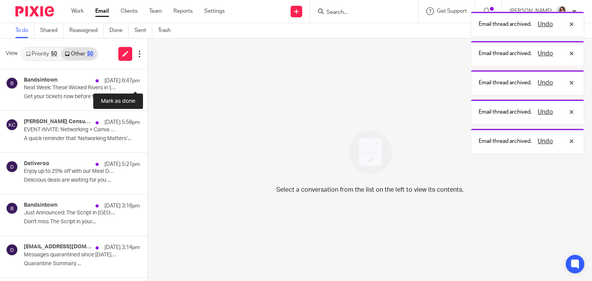
click at [148, 80] on button at bounding box center [151, 79] width 6 height 20
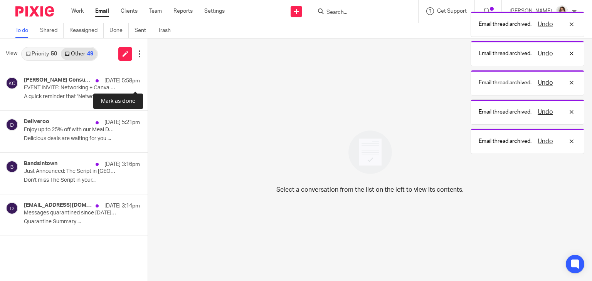
click at [148, 80] on button at bounding box center [151, 79] width 6 height 20
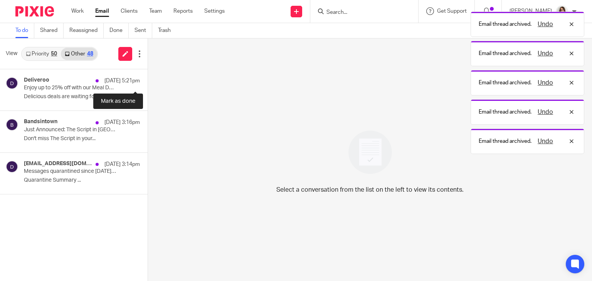
click at [148, 80] on button at bounding box center [151, 79] width 6 height 20
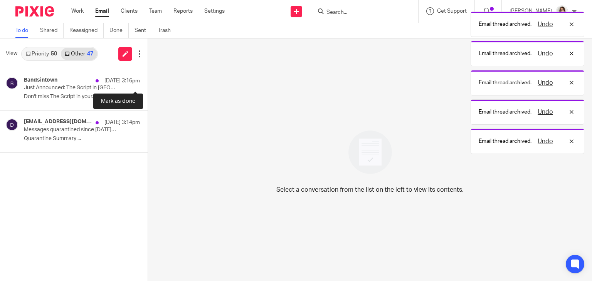
click at [148, 80] on button at bounding box center [151, 79] width 6 height 20
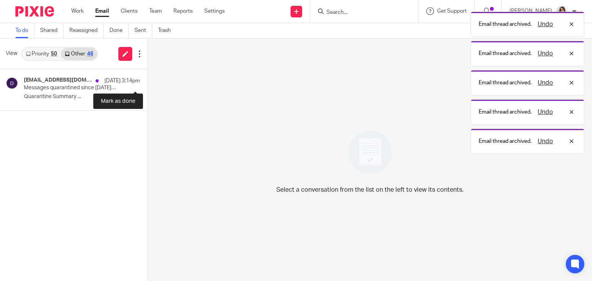
click at [148, 80] on button at bounding box center [151, 79] width 6 height 20
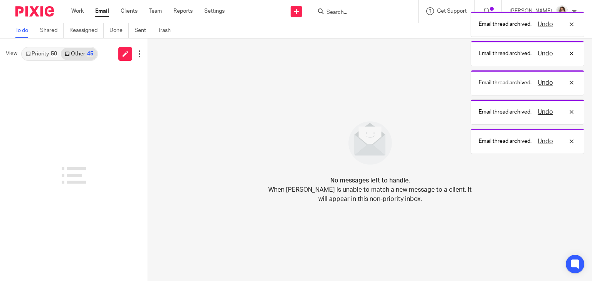
click at [104, 15] on link "Email" at bounding box center [102, 11] width 14 height 8
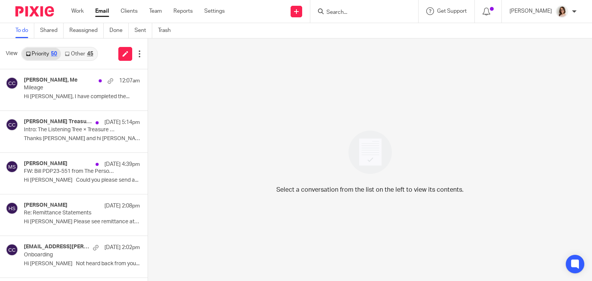
click at [71, 57] on link "Other 45" at bounding box center [79, 54] width 36 height 12
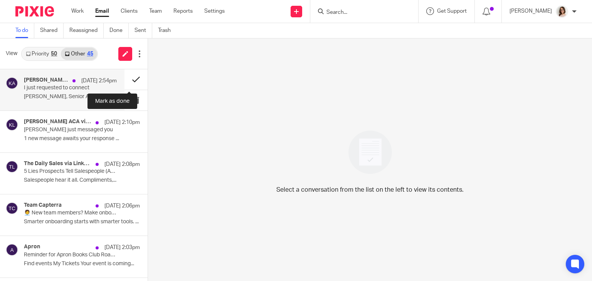
click at [124, 83] on button at bounding box center [135, 79] width 23 height 20
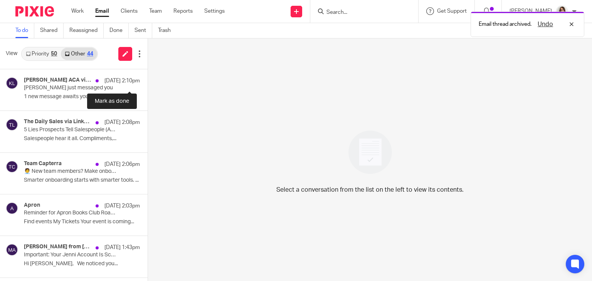
click at [148, 83] on button at bounding box center [151, 79] width 6 height 20
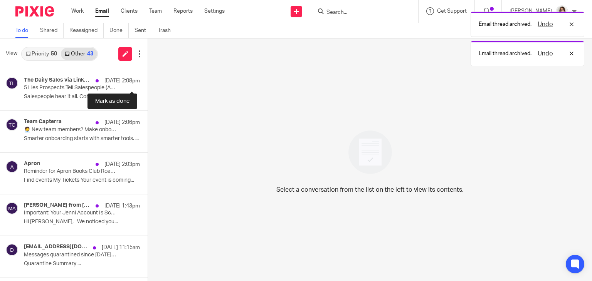
click at [148, 83] on button at bounding box center [151, 79] width 6 height 20
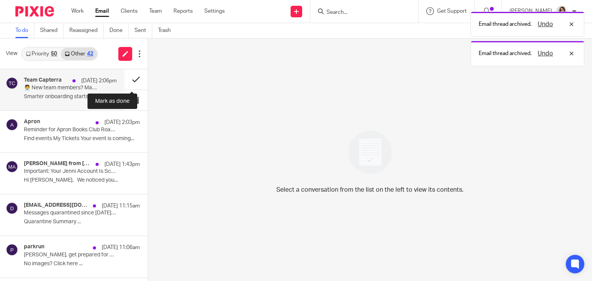
click at [128, 82] on button at bounding box center [135, 79] width 23 height 20
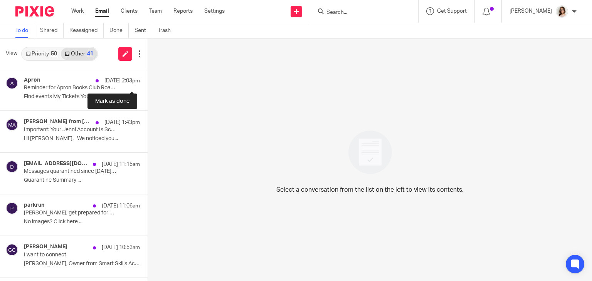
click at [148, 82] on button at bounding box center [151, 79] width 6 height 20
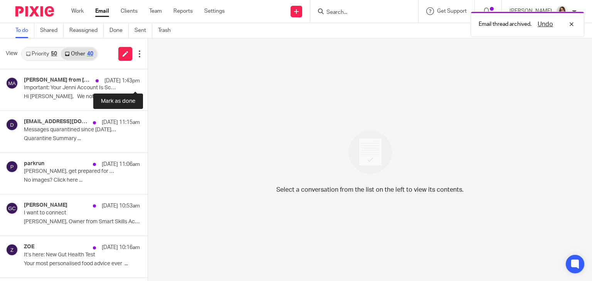
click at [148, 82] on button at bounding box center [151, 79] width 6 height 20
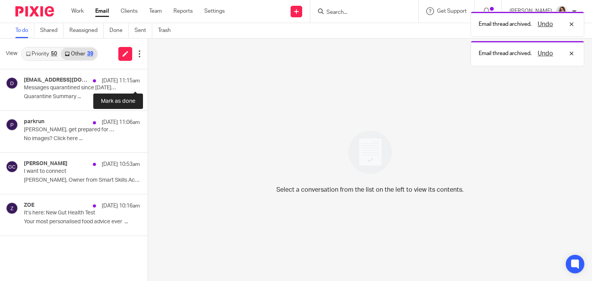
click at [148, 82] on button at bounding box center [151, 79] width 6 height 20
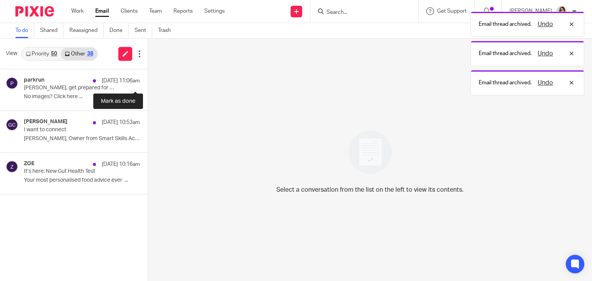
click at [148, 82] on button at bounding box center [151, 79] width 6 height 20
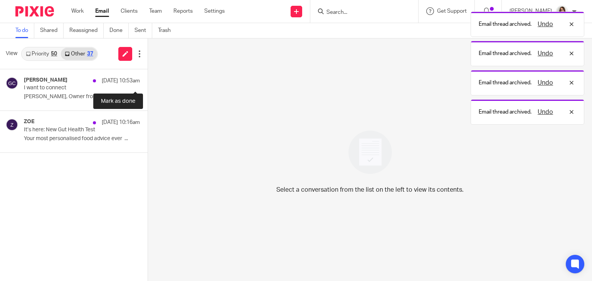
click at [148, 82] on button at bounding box center [151, 79] width 6 height 20
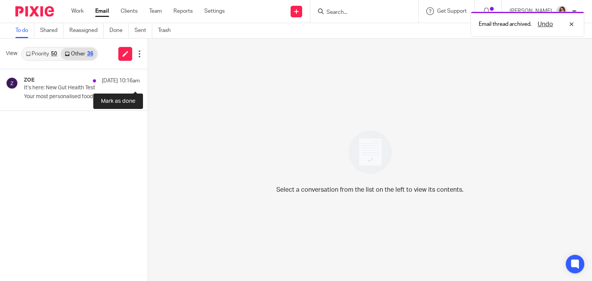
click at [148, 82] on button at bounding box center [151, 79] width 6 height 20
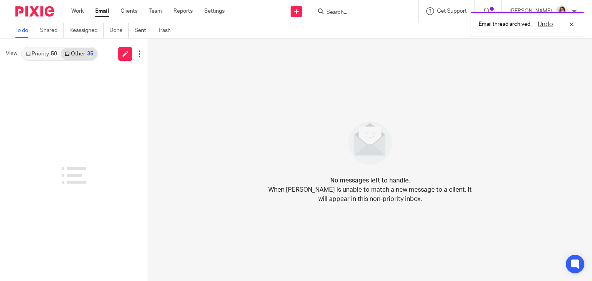
click at [104, 13] on link "Email" at bounding box center [102, 11] width 14 height 8
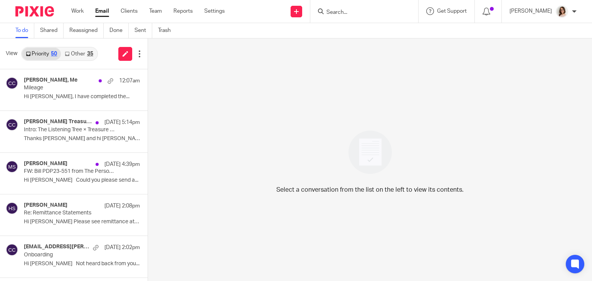
click at [85, 54] on link "Other 35" at bounding box center [79, 54] width 36 height 12
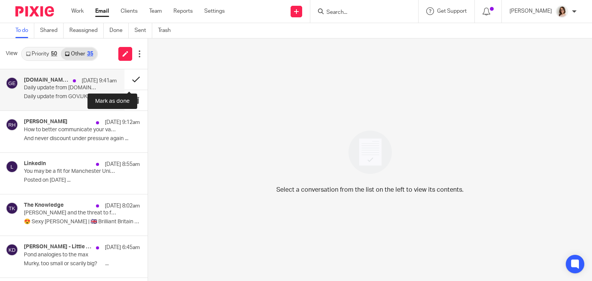
click at [124, 83] on button at bounding box center [135, 79] width 23 height 20
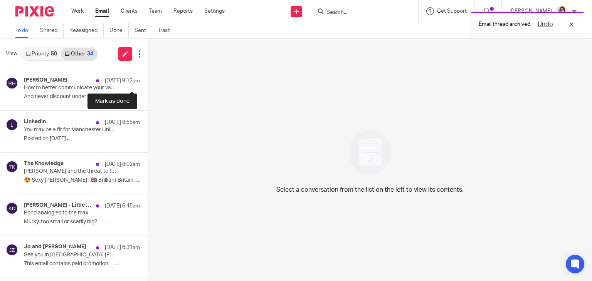
click at [148, 83] on button at bounding box center [151, 79] width 6 height 20
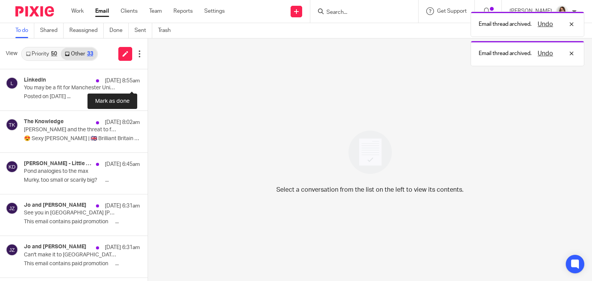
click at [148, 83] on button at bounding box center [151, 79] width 6 height 20
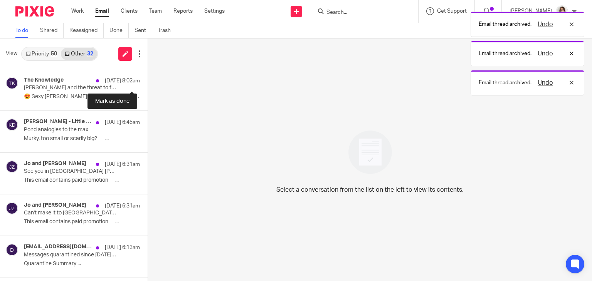
click at [148, 83] on button at bounding box center [151, 79] width 6 height 20
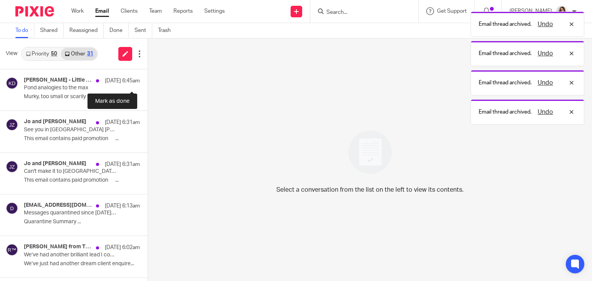
click at [148, 83] on button at bounding box center [151, 79] width 6 height 20
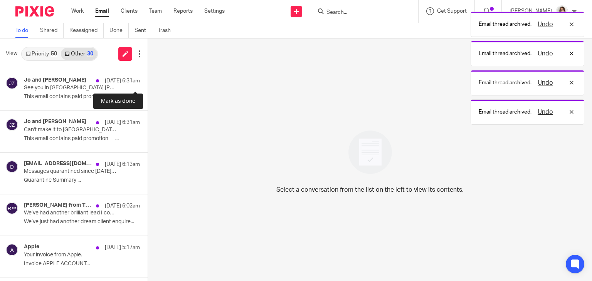
click at [148, 83] on button at bounding box center [151, 79] width 6 height 20
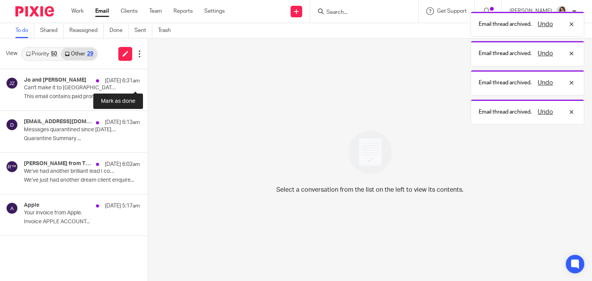
click at [148, 83] on button at bounding box center [151, 79] width 6 height 20
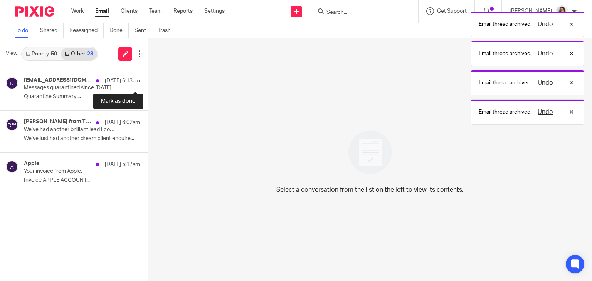
click at [148, 83] on button at bounding box center [151, 79] width 6 height 20
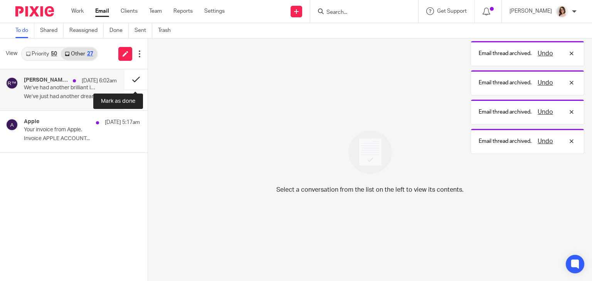
click at [131, 82] on button at bounding box center [135, 79] width 23 height 20
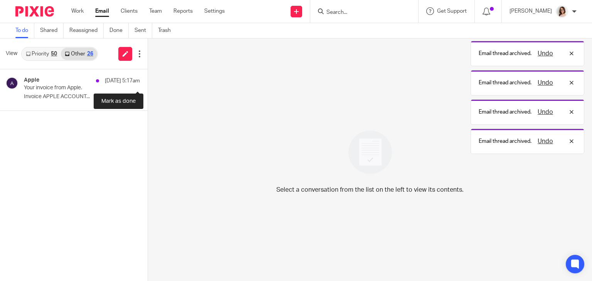
click at [148, 82] on button at bounding box center [151, 79] width 6 height 20
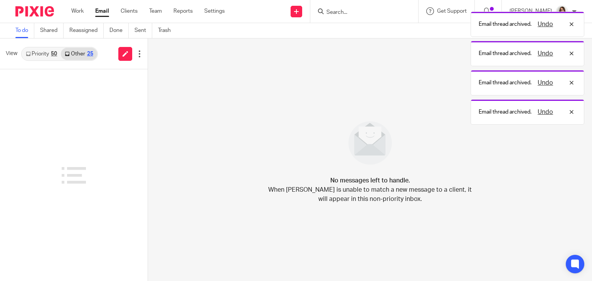
click at [104, 13] on link "Email" at bounding box center [102, 11] width 14 height 8
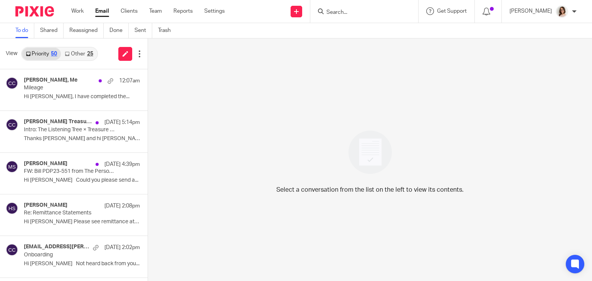
click at [85, 51] on link "Other 25" at bounding box center [79, 54] width 36 height 12
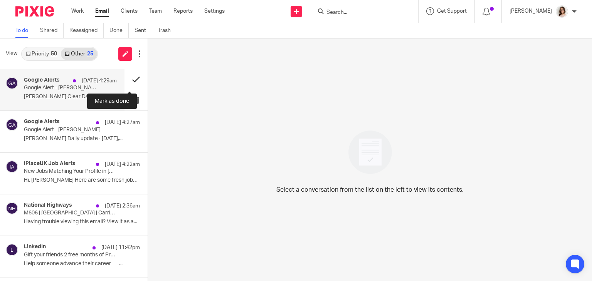
click at [128, 81] on button at bounding box center [135, 79] width 23 height 20
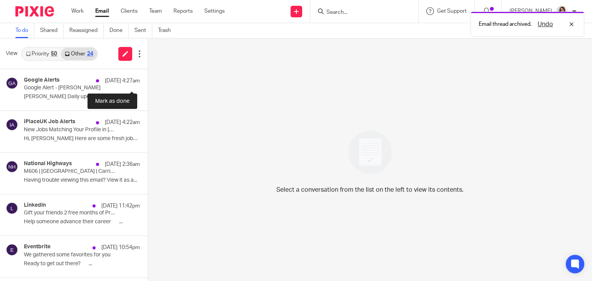
click at [148, 81] on button at bounding box center [151, 79] width 6 height 20
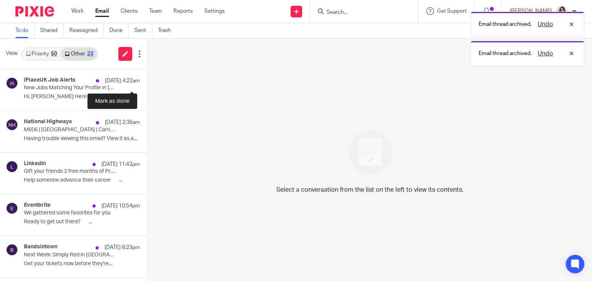
click at [148, 81] on button at bounding box center [151, 79] width 6 height 20
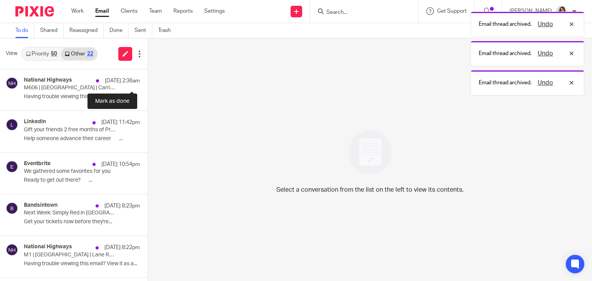
click at [148, 81] on button at bounding box center [151, 79] width 6 height 20
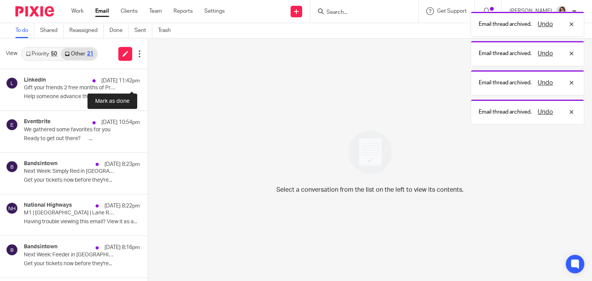
click at [148, 81] on button at bounding box center [151, 79] width 6 height 20
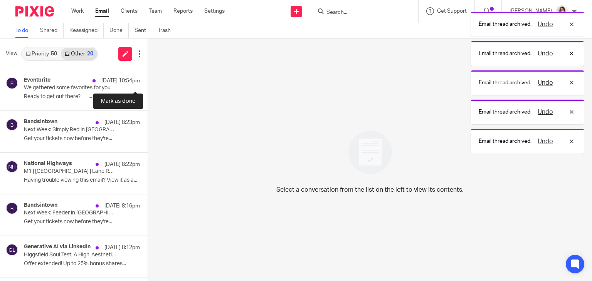
click at [148, 81] on button at bounding box center [151, 79] width 6 height 20
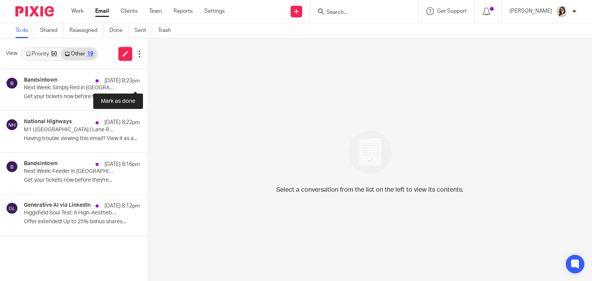
click at [148, 81] on button at bounding box center [151, 79] width 6 height 20
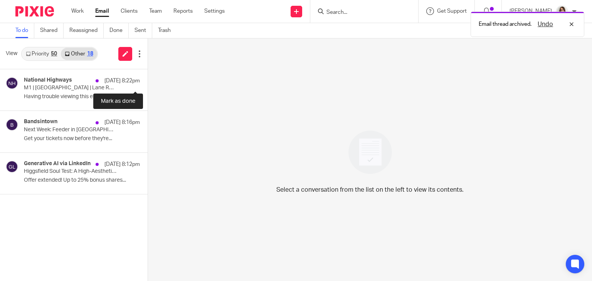
click at [148, 81] on button at bounding box center [151, 79] width 6 height 20
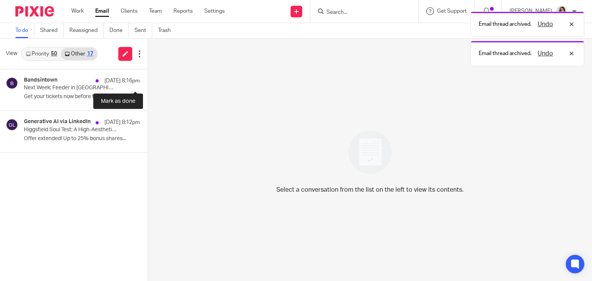
click at [148, 81] on button at bounding box center [151, 79] width 6 height 20
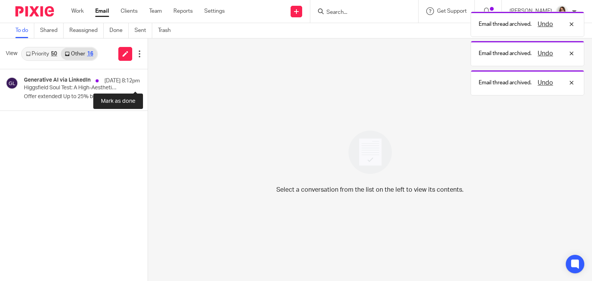
click at [148, 81] on button at bounding box center [151, 79] width 6 height 20
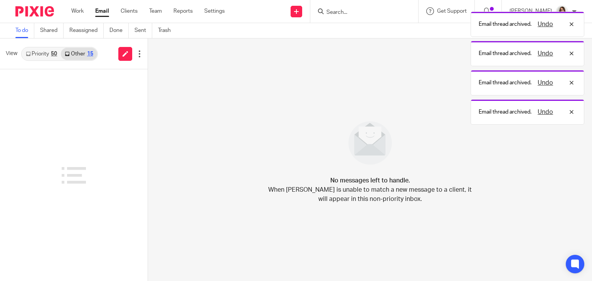
click at [102, 10] on link "Email" at bounding box center [102, 11] width 14 height 8
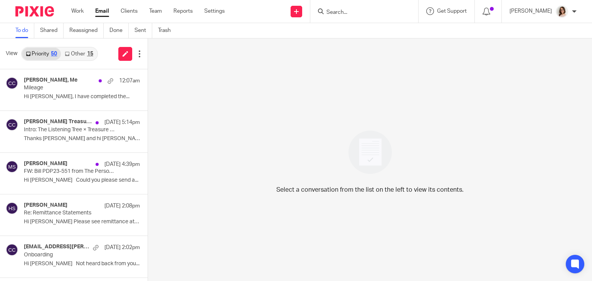
click at [74, 60] on div "Priority 50 Other 15" at bounding box center [59, 54] width 77 height 14
click at [83, 52] on link "Other 15" at bounding box center [79, 54] width 36 height 12
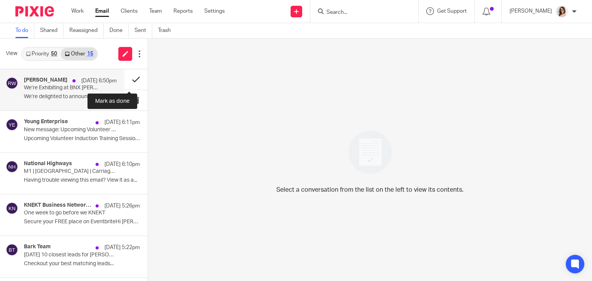
click at [125, 82] on button at bounding box center [135, 79] width 23 height 20
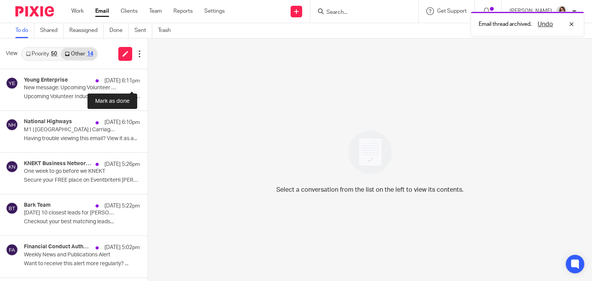
click at [148, 82] on button at bounding box center [151, 79] width 6 height 20
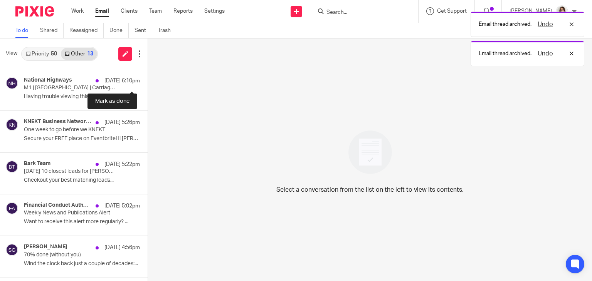
click at [148, 82] on button at bounding box center [151, 79] width 6 height 20
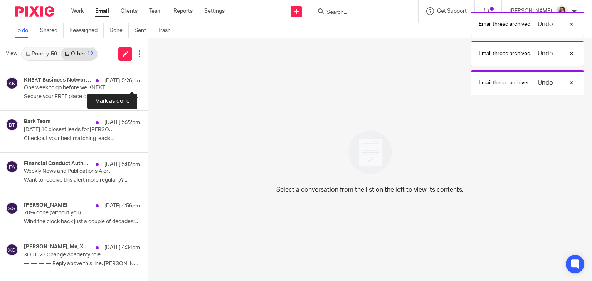
click at [148, 82] on button at bounding box center [151, 79] width 6 height 20
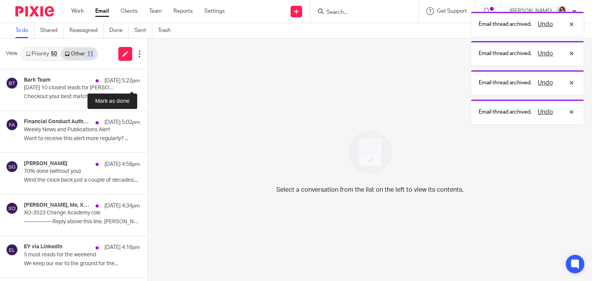
click at [148, 82] on button at bounding box center [151, 79] width 6 height 20
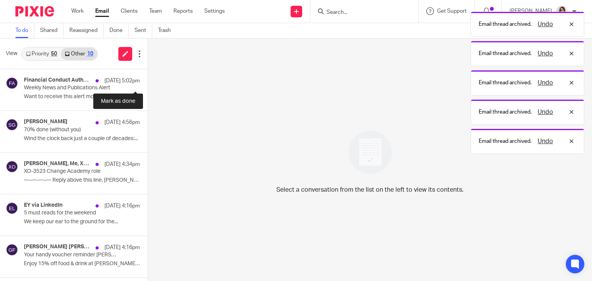
click at [148, 82] on button at bounding box center [151, 79] width 6 height 20
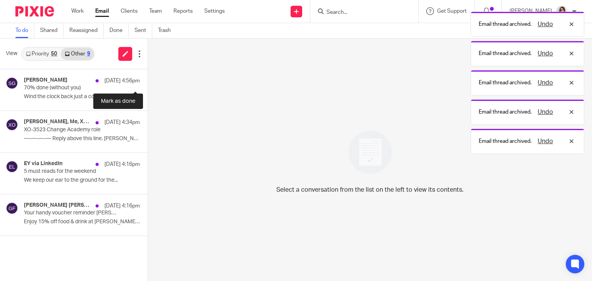
click at [148, 82] on button at bounding box center [151, 79] width 6 height 20
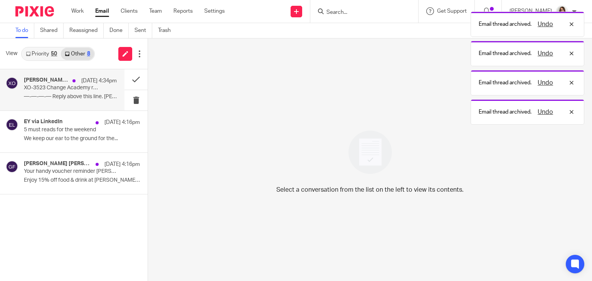
click at [87, 96] on p "—-—-—-— Reply above this line. [PERSON_NAME]..." at bounding box center [70, 97] width 93 height 7
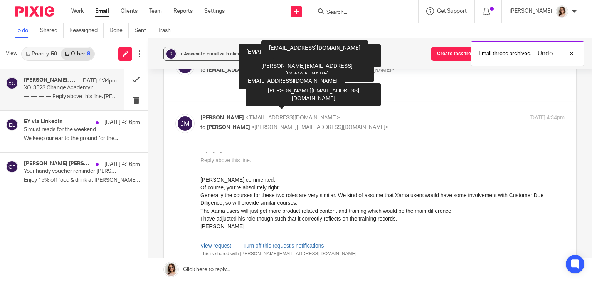
scroll to position [204, 0]
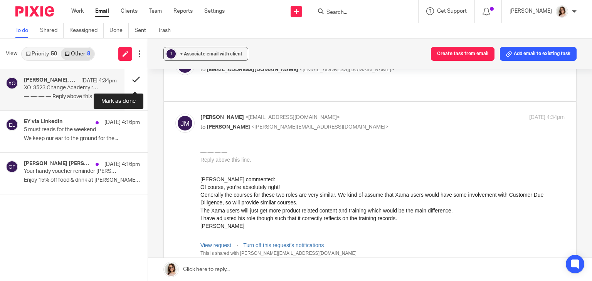
click at [134, 81] on button at bounding box center [135, 79] width 23 height 20
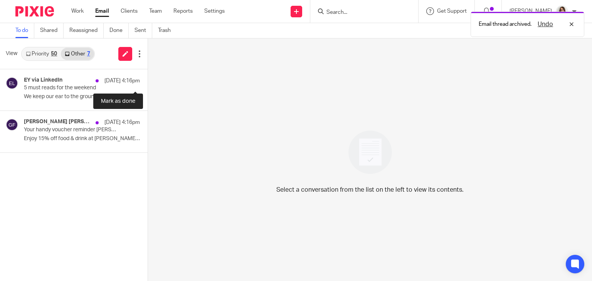
click at [148, 81] on button at bounding box center [151, 79] width 6 height 20
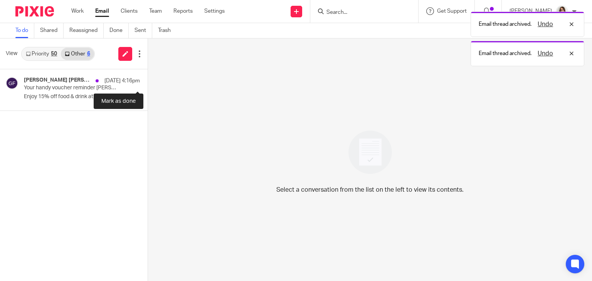
click at [148, 81] on button at bounding box center [151, 79] width 6 height 20
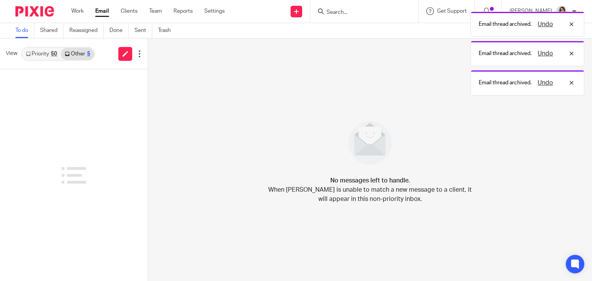
click at [102, 14] on link "Email" at bounding box center [102, 11] width 14 height 8
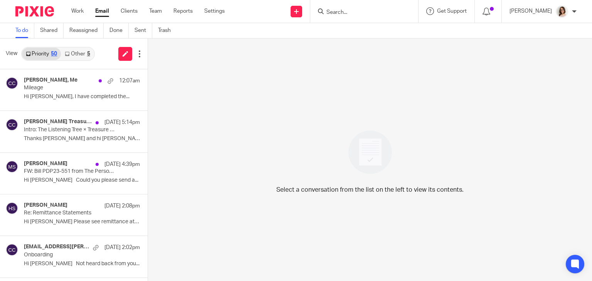
click at [82, 56] on link "Other 5" at bounding box center [77, 54] width 33 height 12
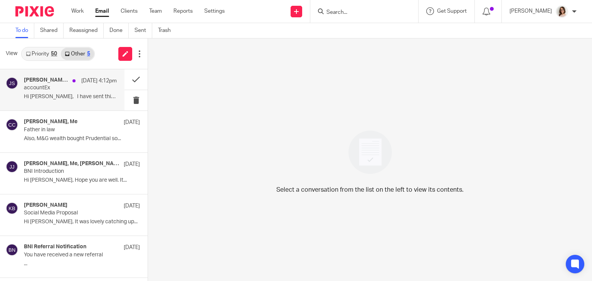
click at [92, 95] on p "Hi [PERSON_NAME], I have sent this request..." at bounding box center [70, 97] width 93 height 7
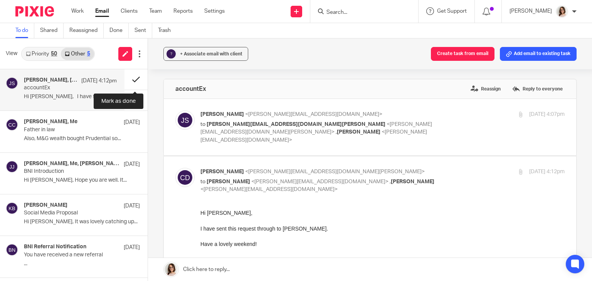
click at [136, 81] on button at bounding box center [135, 79] width 23 height 20
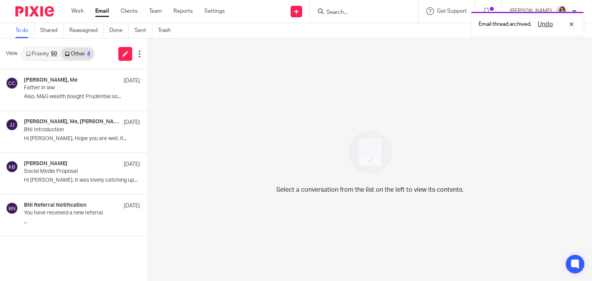
click at [46, 54] on link "Priority 50" at bounding box center [41, 54] width 39 height 12
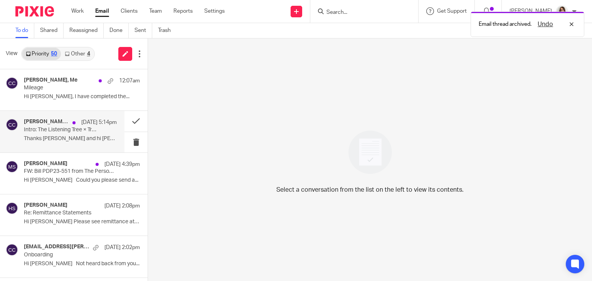
click at [71, 140] on p "Thanks [PERSON_NAME] and hi [PERSON_NAME]. Yes we would..." at bounding box center [70, 139] width 93 height 7
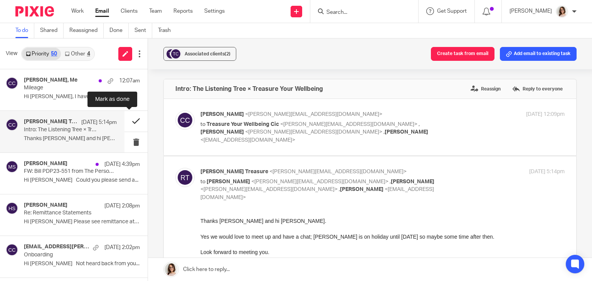
click at [128, 122] on button at bounding box center [135, 121] width 23 height 20
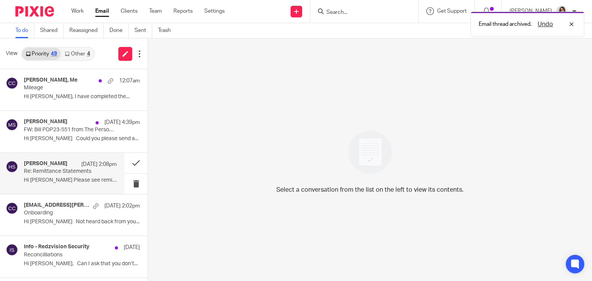
click at [90, 170] on p "Re: Remittance Statements" at bounding box center [61, 171] width 74 height 7
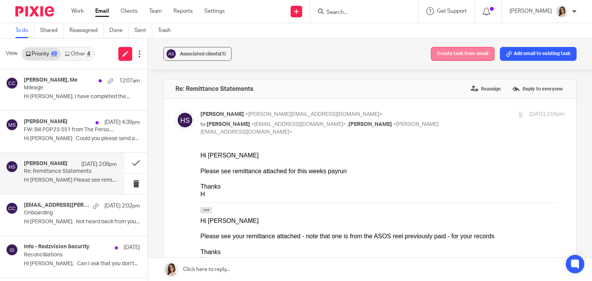
click at [439, 56] on button "Create task from email" at bounding box center [463, 54] width 64 height 14
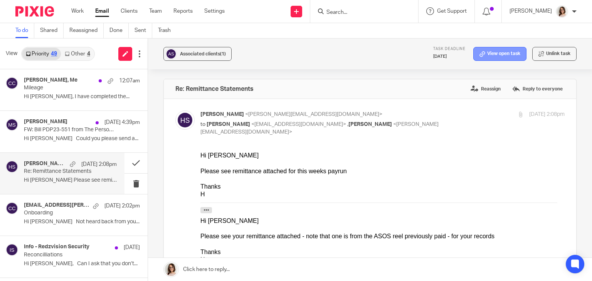
click at [498, 56] on link "View open task" at bounding box center [499, 54] width 53 height 14
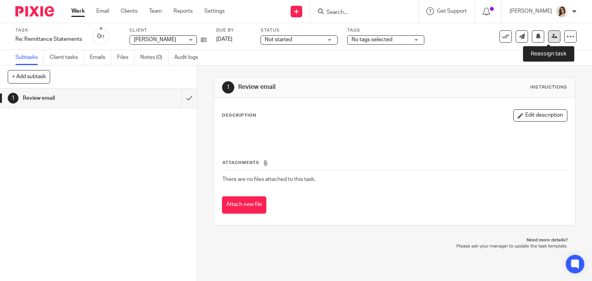
click at [552, 39] on icon at bounding box center [555, 37] width 6 height 6
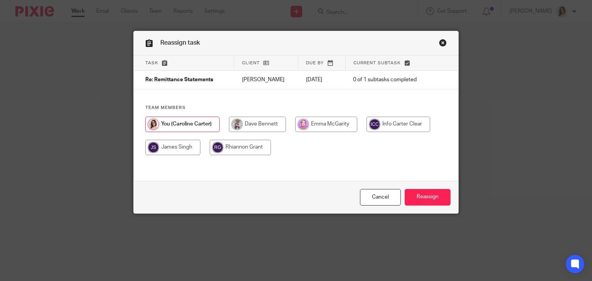
click at [235, 151] on input "radio" at bounding box center [240, 147] width 61 height 15
radio input "true"
click at [425, 200] on input "Reassign" at bounding box center [428, 197] width 46 height 17
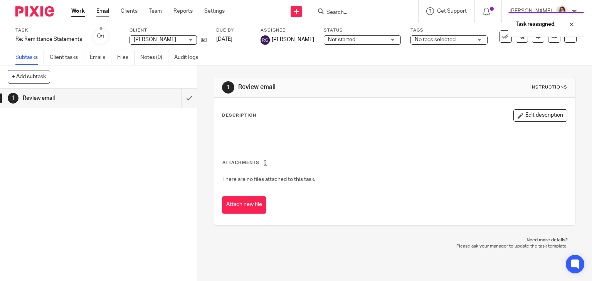
click at [104, 11] on link "Email" at bounding box center [102, 11] width 13 height 8
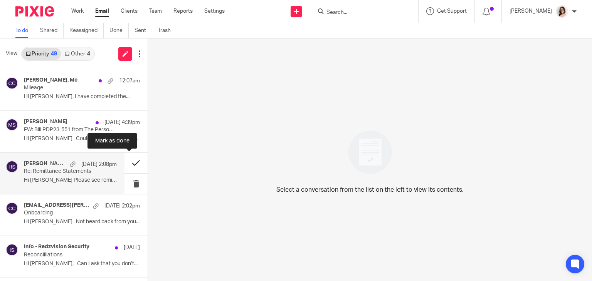
click at [125, 164] on button at bounding box center [135, 163] width 23 height 20
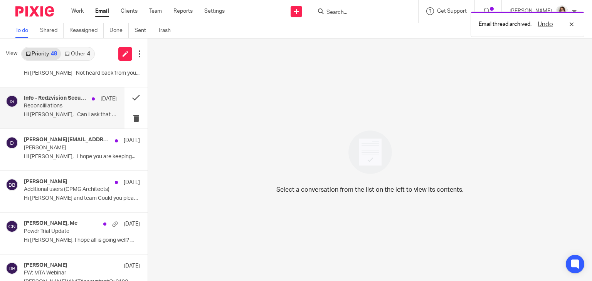
scroll to position [108, 0]
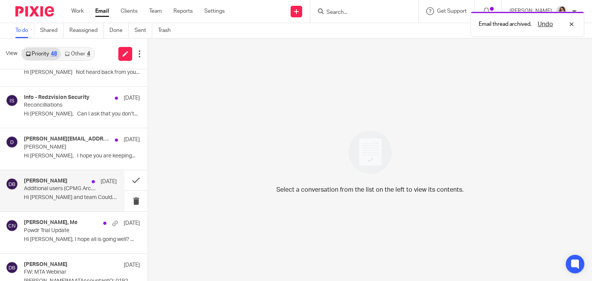
click at [68, 185] on div "Debbie Barber 18 Sep" at bounding box center [70, 182] width 93 height 8
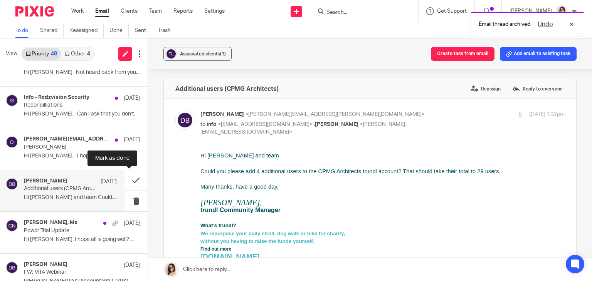
scroll to position [0, 0]
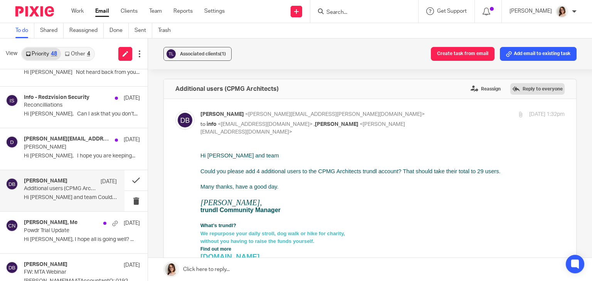
click at [516, 91] on label "Reply to everyone" at bounding box center [537, 89] width 54 height 12
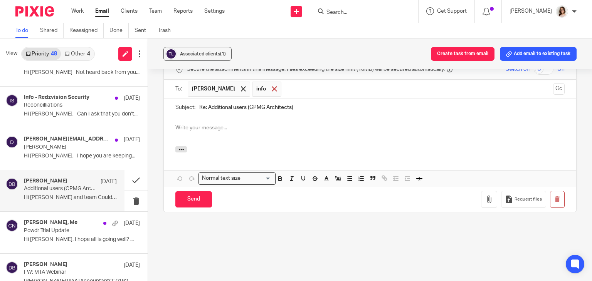
click at [270, 84] on div at bounding box center [274, 89] width 9 height 12
click at [178, 125] on p at bounding box center [369, 128] width 389 height 8
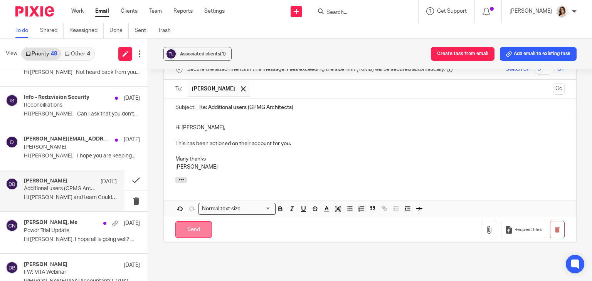
click at [200, 223] on input "Send" at bounding box center [193, 230] width 37 height 17
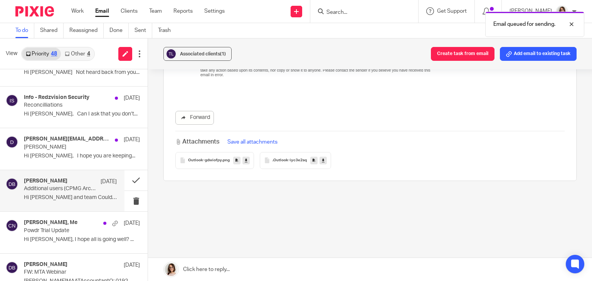
scroll to position [315, 0]
click at [130, 180] on button at bounding box center [135, 180] width 23 height 20
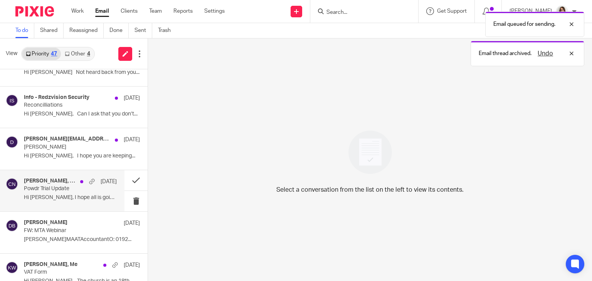
click at [84, 192] on p "Powdr Trial Update" at bounding box center [61, 189] width 74 height 7
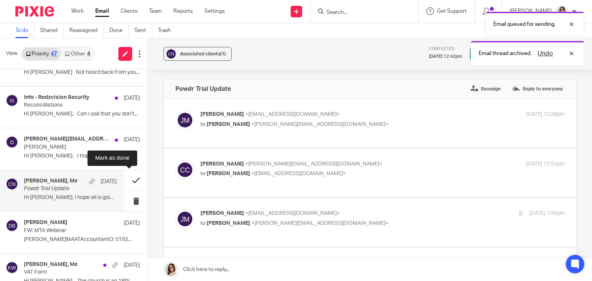
scroll to position [0, 0]
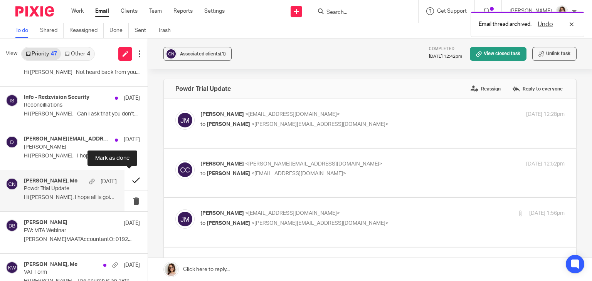
click at [133, 177] on button at bounding box center [135, 180] width 23 height 20
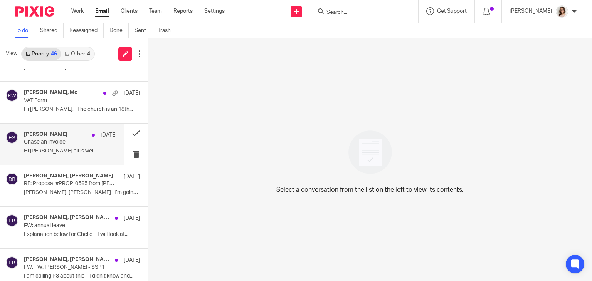
scroll to position [239, 0]
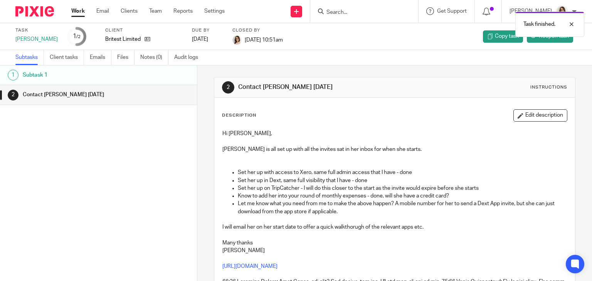
click at [79, 10] on link "Work" at bounding box center [77, 11] width 13 height 8
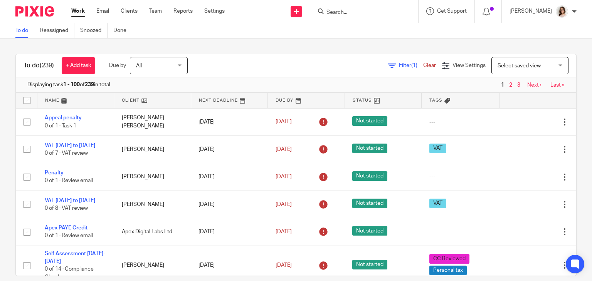
click at [336, 11] on input "Search" at bounding box center [360, 12] width 69 height 7
type input "bri"
click at [352, 30] on link at bounding box center [378, 33] width 109 height 18
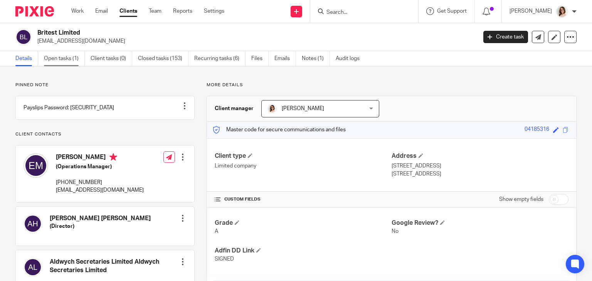
click at [74, 58] on link "Open tasks (1)" at bounding box center [64, 58] width 41 height 15
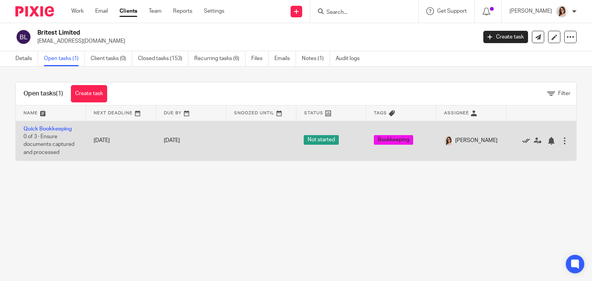
click at [522, 141] on icon at bounding box center [526, 141] width 8 height 8
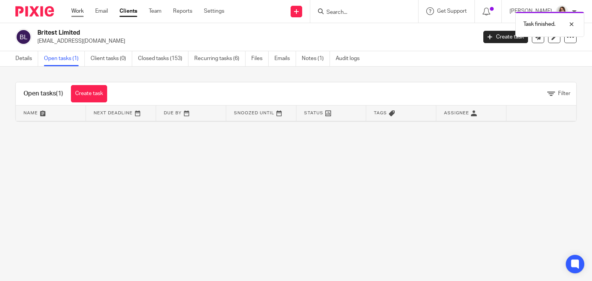
click at [80, 14] on link "Work" at bounding box center [77, 11] width 12 height 8
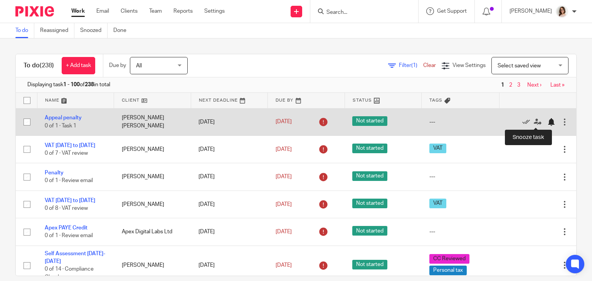
click at [547, 124] on div at bounding box center [551, 122] width 8 height 8
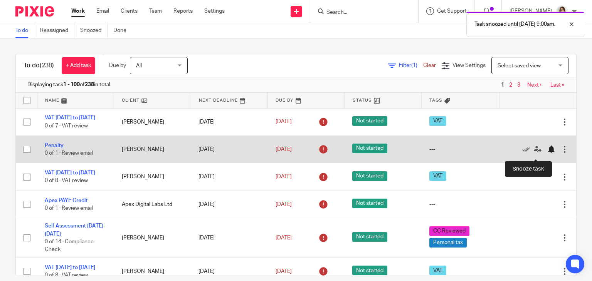
click at [547, 153] on div at bounding box center [551, 150] width 8 height 8
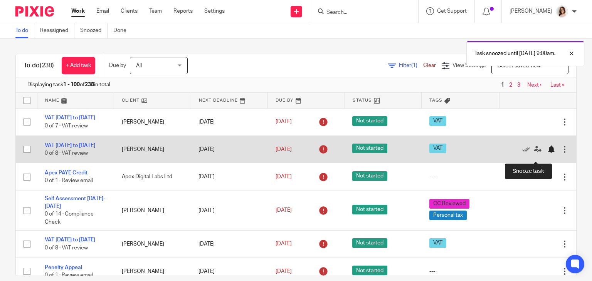
click at [547, 153] on div at bounding box center [551, 150] width 8 height 8
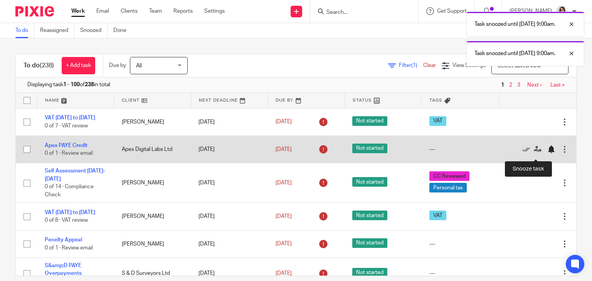
click at [547, 153] on div at bounding box center [551, 150] width 8 height 8
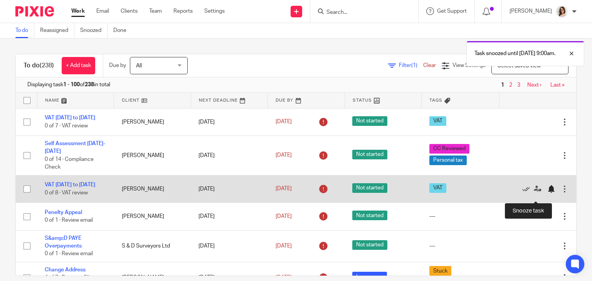
click at [547, 193] on div at bounding box center [551, 189] width 8 height 8
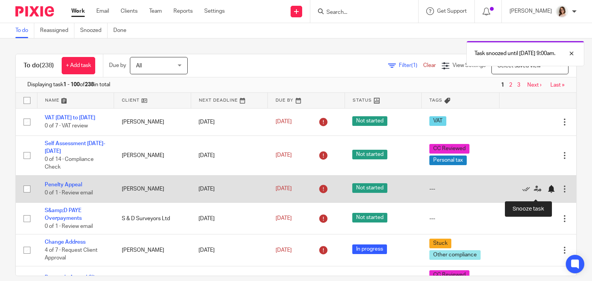
click at [547, 193] on div at bounding box center [551, 189] width 8 height 8
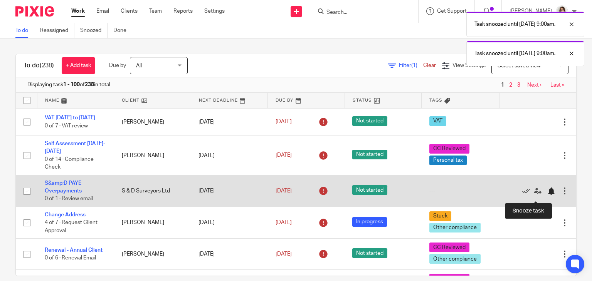
click at [547, 195] on div at bounding box center [551, 192] width 8 height 8
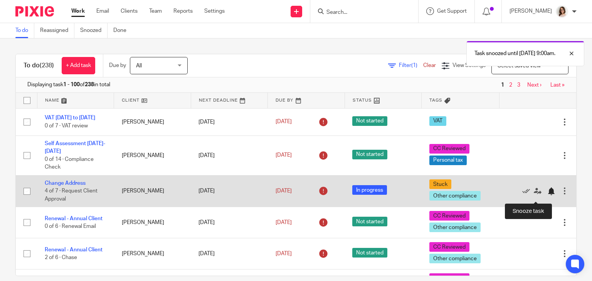
click at [547, 195] on div at bounding box center [551, 192] width 8 height 8
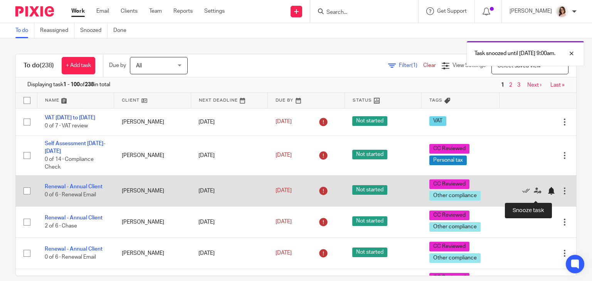
click at [547, 195] on div at bounding box center [551, 191] width 8 height 8
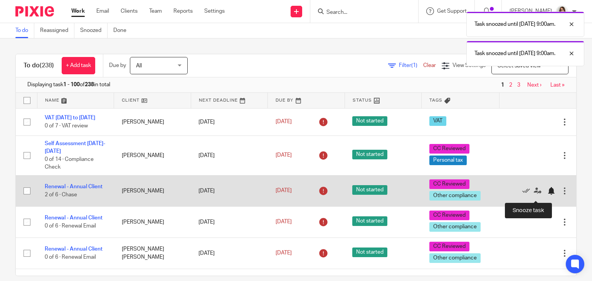
click at [547, 195] on div at bounding box center [551, 191] width 8 height 8
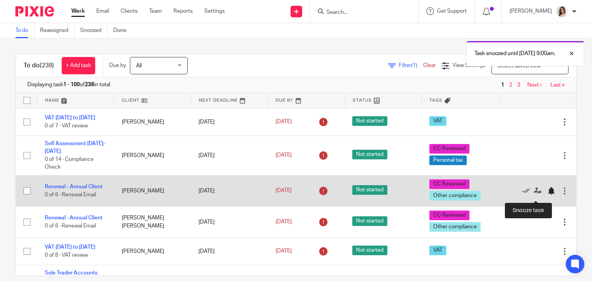
click at [547, 195] on div at bounding box center [551, 191] width 8 height 8
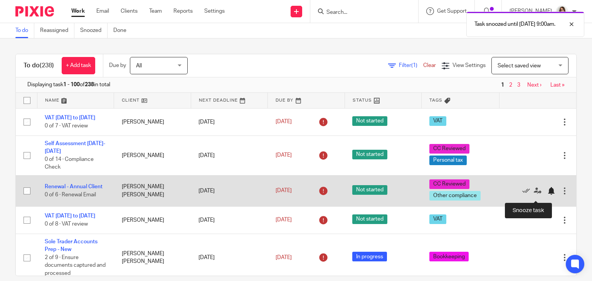
click at [547, 195] on div at bounding box center [551, 191] width 8 height 8
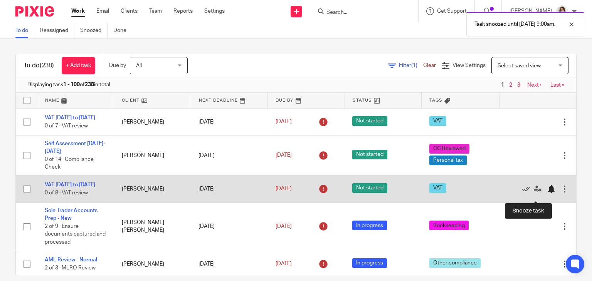
click at [547, 193] on div at bounding box center [551, 189] width 8 height 8
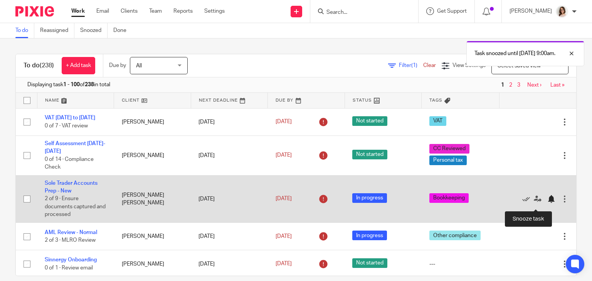
click at [547, 203] on div at bounding box center [551, 199] width 8 height 8
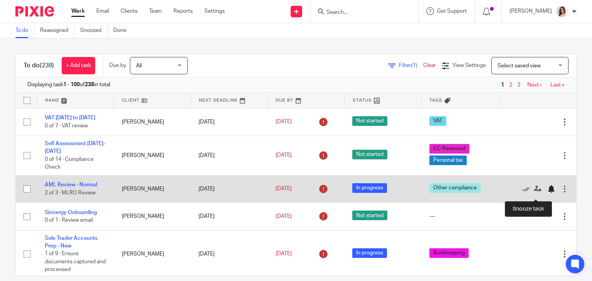
click at [547, 193] on div at bounding box center [551, 189] width 8 height 8
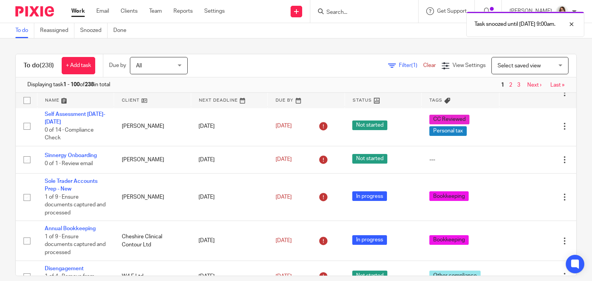
scroll to position [32, 0]
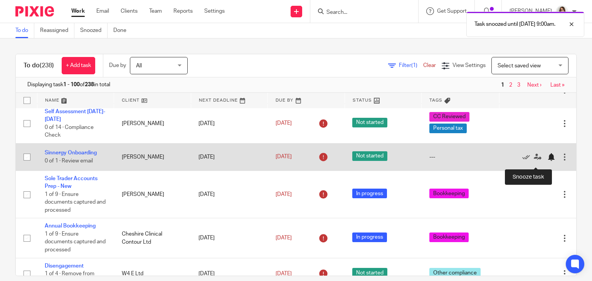
click at [547, 161] on div at bounding box center [551, 157] width 8 height 8
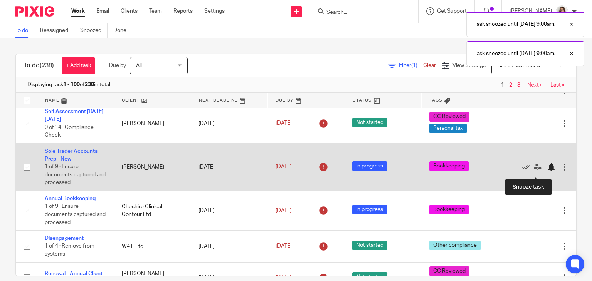
click at [547, 171] on div at bounding box center [551, 167] width 8 height 8
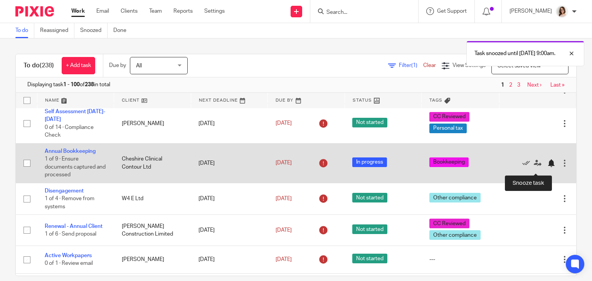
click at [547, 167] on div at bounding box center [551, 164] width 8 height 8
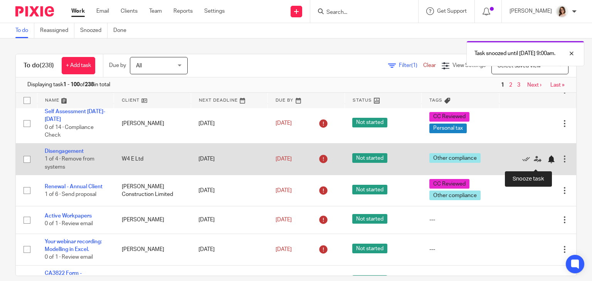
click at [547, 163] on div at bounding box center [551, 160] width 8 height 8
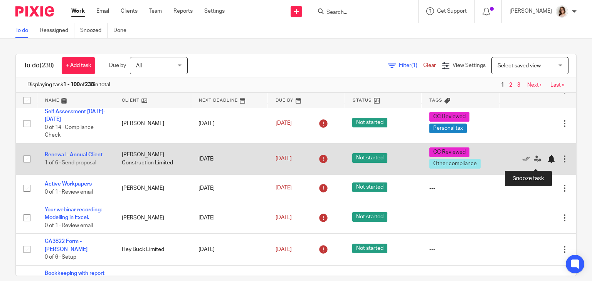
click at [547, 162] on div at bounding box center [551, 159] width 8 height 8
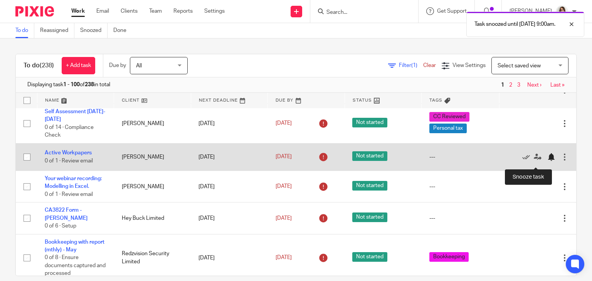
click at [547, 161] on div at bounding box center [551, 157] width 8 height 8
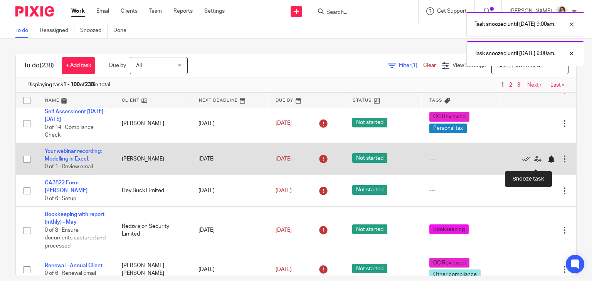
click at [547, 163] on div at bounding box center [551, 160] width 8 height 8
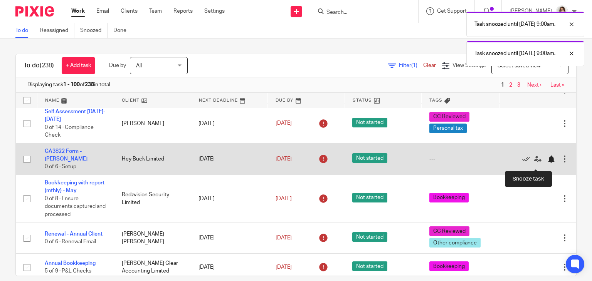
click at [547, 163] on div at bounding box center [551, 160] width 8 height 8
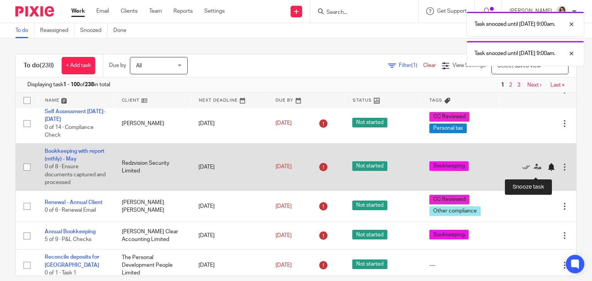
click at [547, 171] on div at bounding box center [551, 167] width 8 height 8
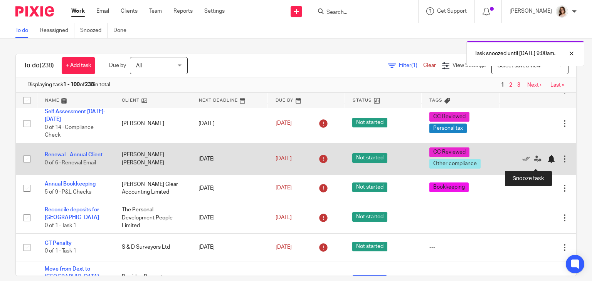
click at [547, 162] on div at bounding box center [551, 159] width 8 height 8
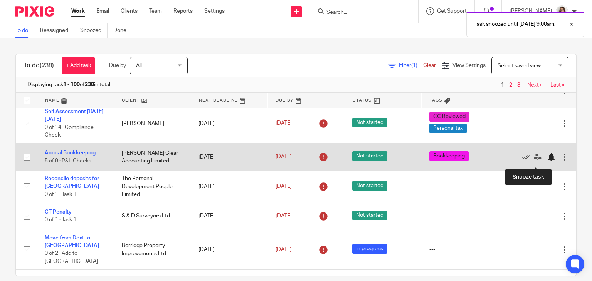
click at [547, 161] on div at bounding box center [551, 157] width 8 height 8
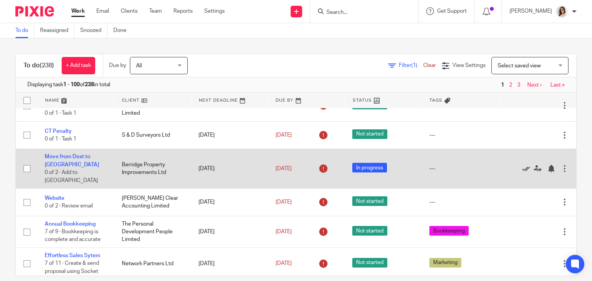
scroll to position [89, 0]
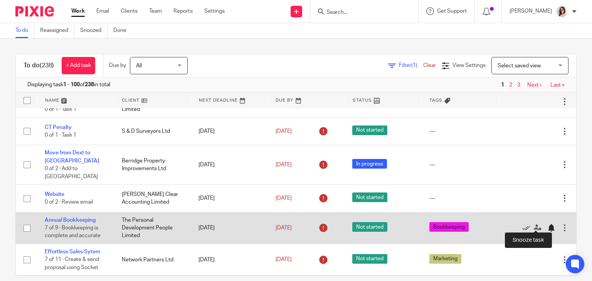
click at [547, 225] on div at bounding box center [551, 228] width 8 height 8
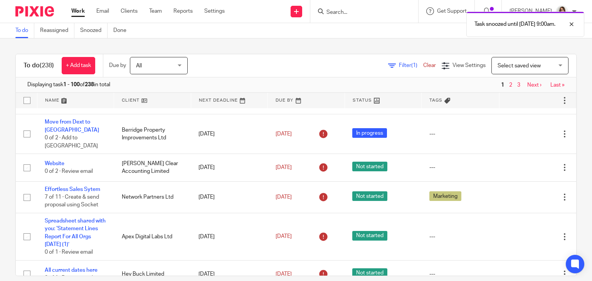
scroll to position [124, 0]
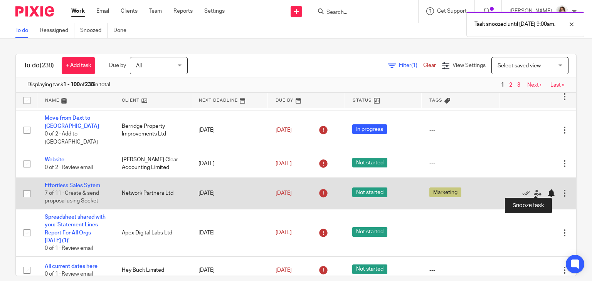
click at [547, 190] on div at bounding box center [551, 194] width 8 height 8
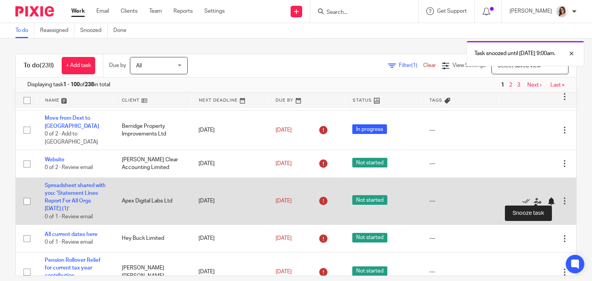
click at [547, 199] on div at bounding box center [551, 202] width 8 height 8
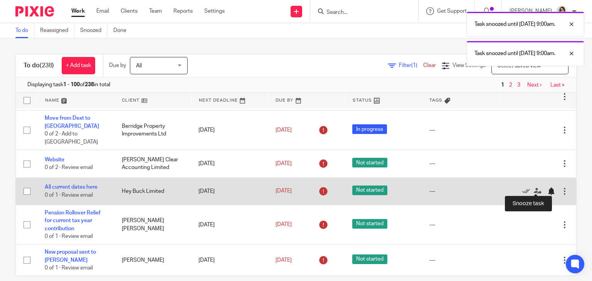
click at [547, 190] on div at bounding box center [551, 192] width 8 height 8
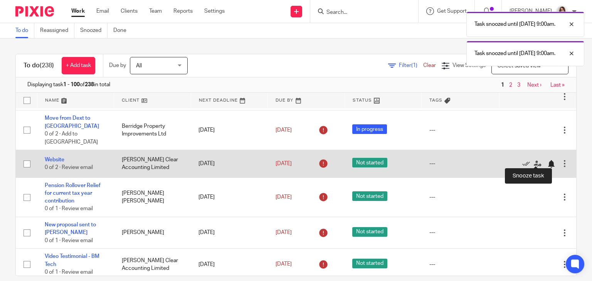
click at [547, 161] on div at bounding box center [551, 164] width 8 height 8
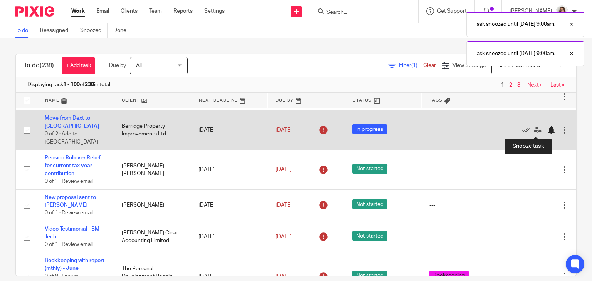
click at [547, 131] on div at bounding box center [551, 130] width 8 height 8
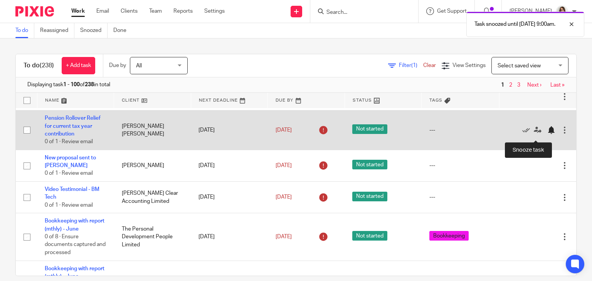
click at [547, 134] on div at bounding box center [551, 130] width 8 height 8
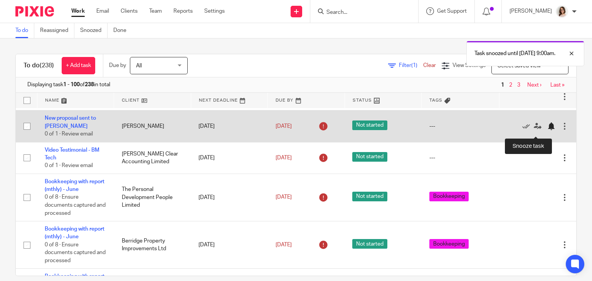
click at [547, 130] on div at bounding box center [551, 127] width 8 height 8
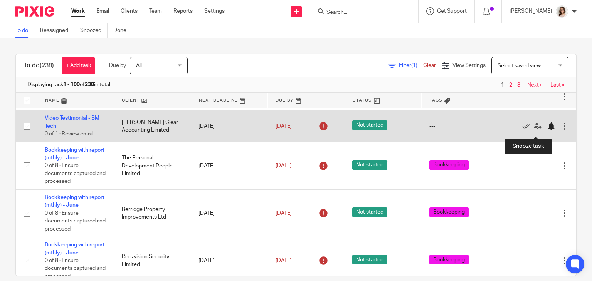
click at [547, 130] on div at bounding box center [551, 127] width 8 height 8
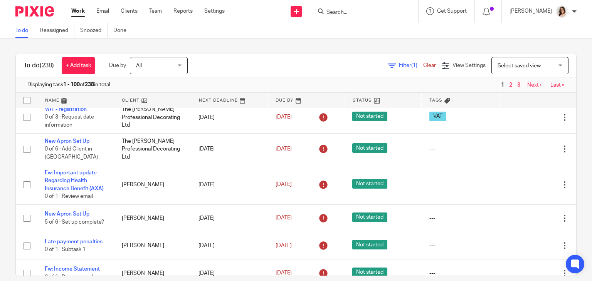
scroll to position [426, 0]
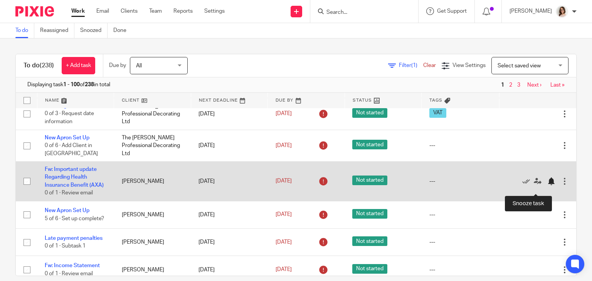
click at [547, 185] on div at bounding box center [551, 182] width 8 height 8
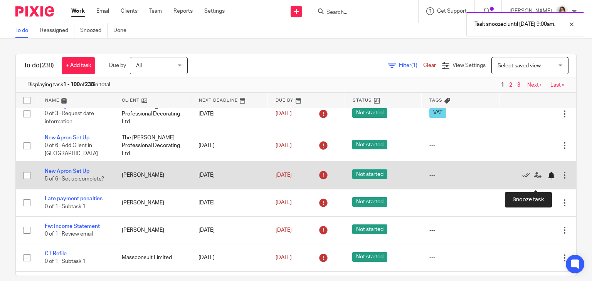
click at [547, 180] on div at bounding box center [551, 176] width 8 height 8
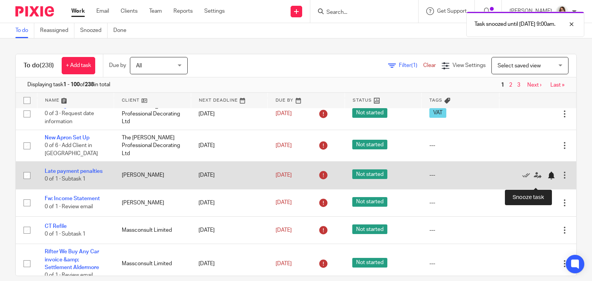
click at [547, 180] on div at bounding box center [551, 176] width 8 height 8
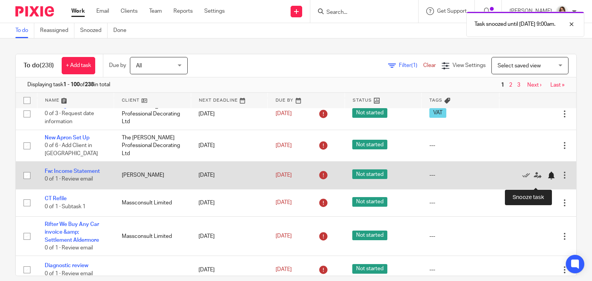
click at [547, 180] on div at bounding box center [551, 176] width 8 height 8
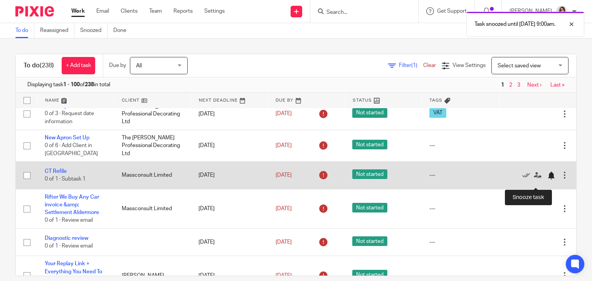
click at [547, 180] on div at bounding box center [551, 176] width 8 height 8
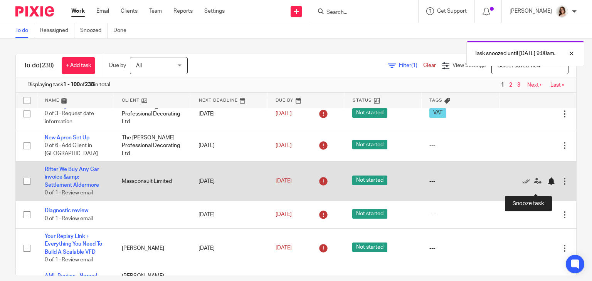
click at [547, 185] on div at bounding box center [551, 182] width 8 height 8
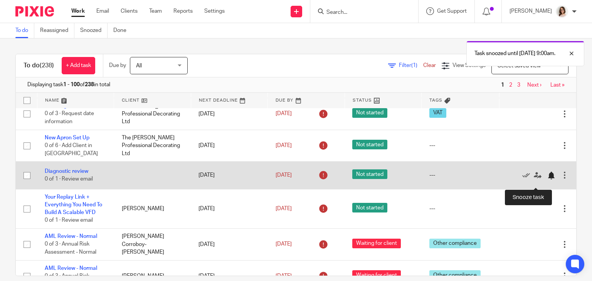
click at [547, 180] on div at bounding box center [551, 176] width 8 height 8
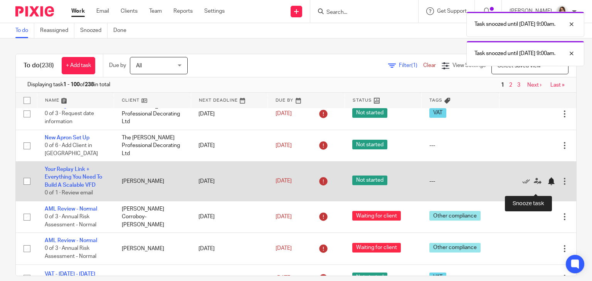
click at [547, 185] on div at bounding box center [551, 182] width 8 height 8
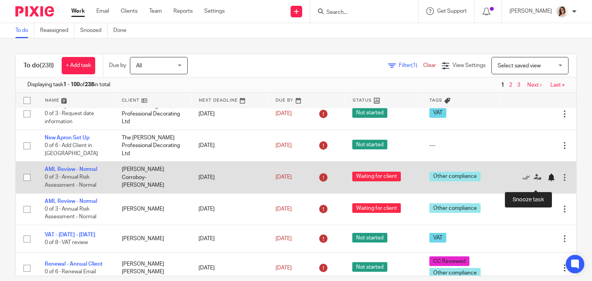
click at [547, 182] on div at bounding box center [551, 178] width 8 height 8
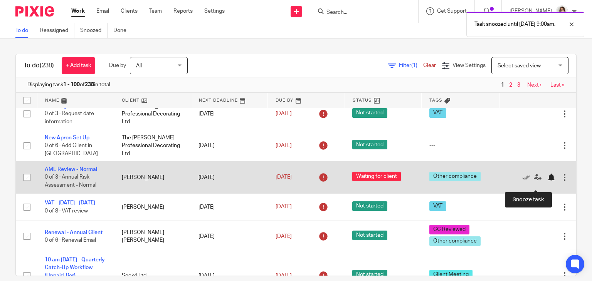
click at [547, 182] on div at bounding box center [551, 178] width 8 height 8
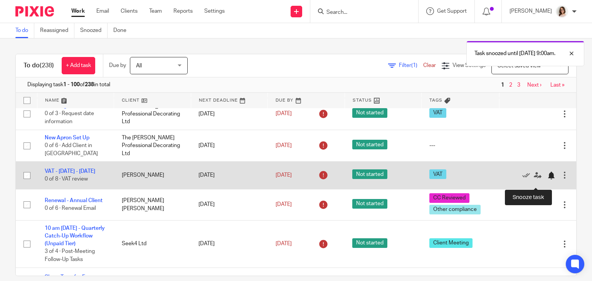
click at [547, 180] on div at bounding box center [551, 176] width 8 height 8
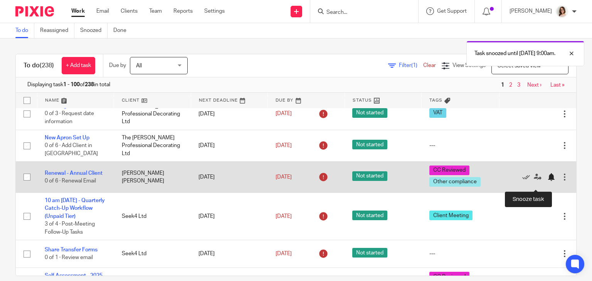
click at [547, 181] on div at bounding box center [551, 177] width 8 height 8
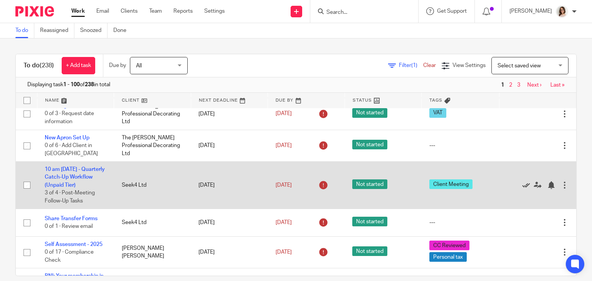
click at [522, 189] on icon at bounding box center [526, 186] width 8 height 8
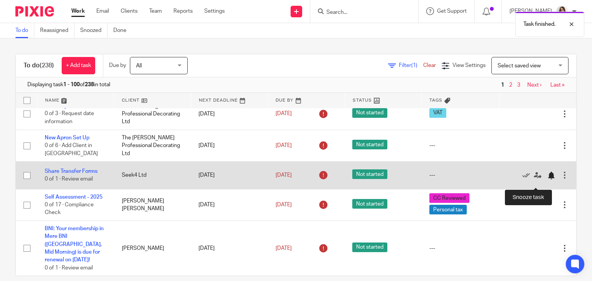
click at [547, 180] on div at bounding box center [551, 176] width 8 height 8
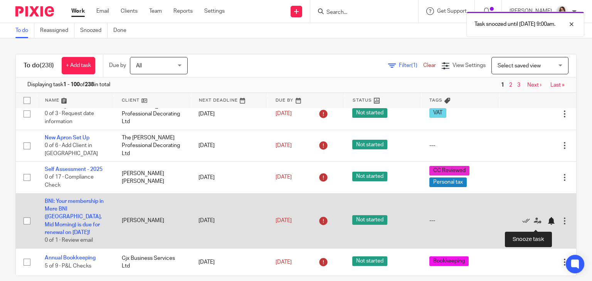
click at [547, 224] on div at bounding box center [551, 221] width 8 height 8
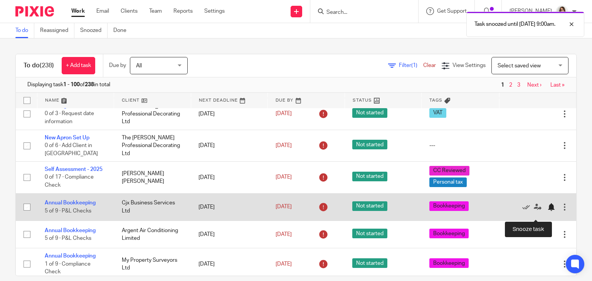
click at [547, 211] on div at bounding box center [551, 208] width 8 height 8
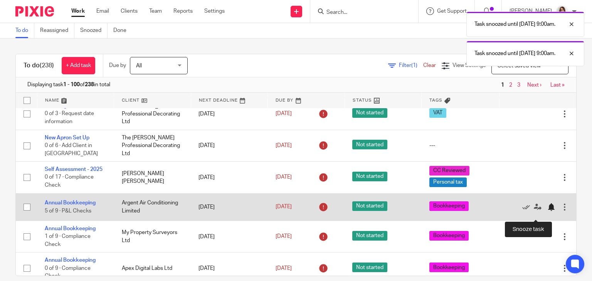
click at [547, 211] on div at bounding box center [551, 208] width 8 height 8
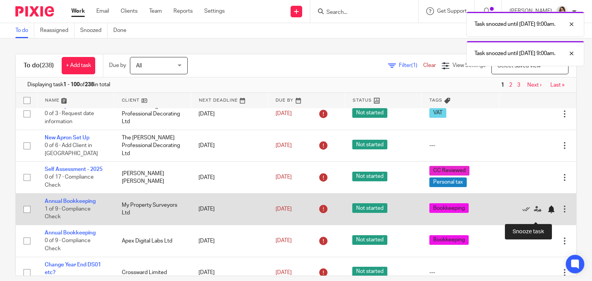
click at [547, 214] on div at bounding box center [551, 210] width 8 height 8
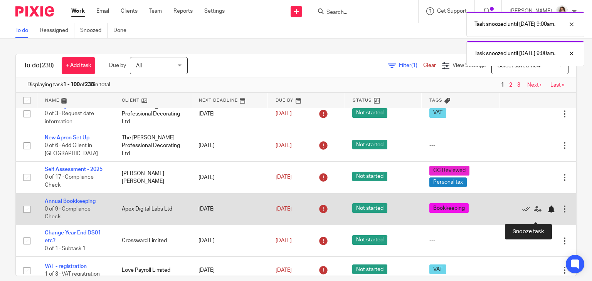
click at [547, 214] on div at bounding box center [551, 210] width 8 height 8
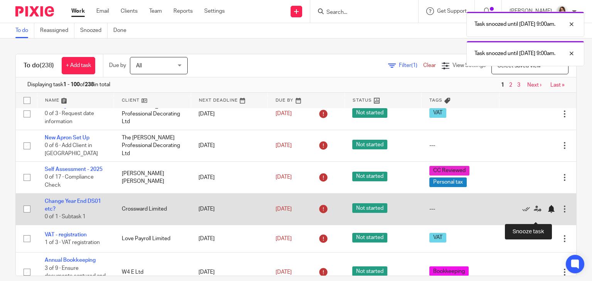
click at [547, 213] on div at bounding box center [551, 209] width 8 height 8
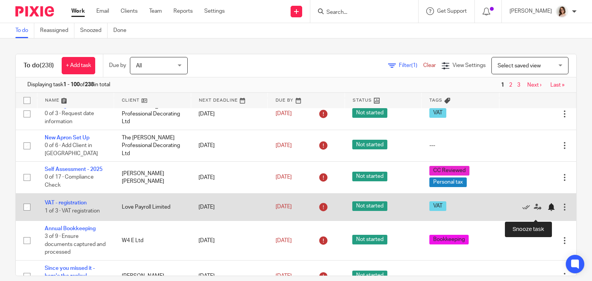
click at [547, 211] on div at bounding box center [551, 208] width 8 height 8
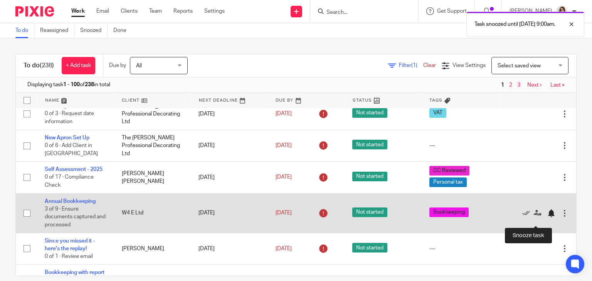
click at [547, 217] on div at bounding box center [551, 214] width 8 height 8
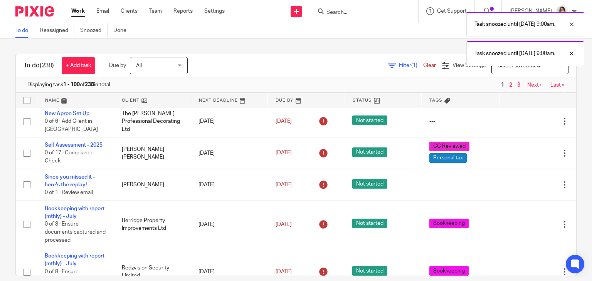
scroll to position [450, 0]
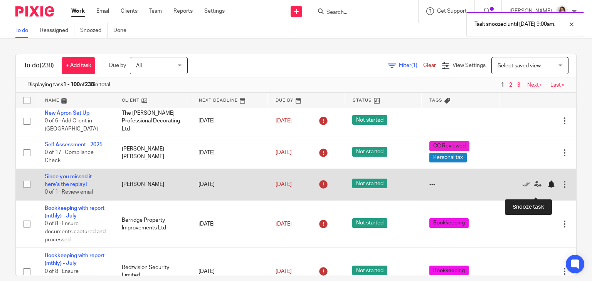
click at [547, 188] on div at bounding box center [551, 185] width 8 height 8
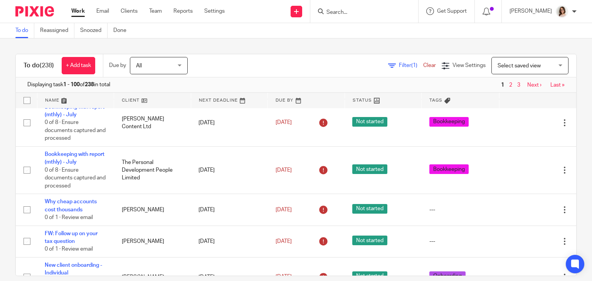
scroll to position [666, 0]
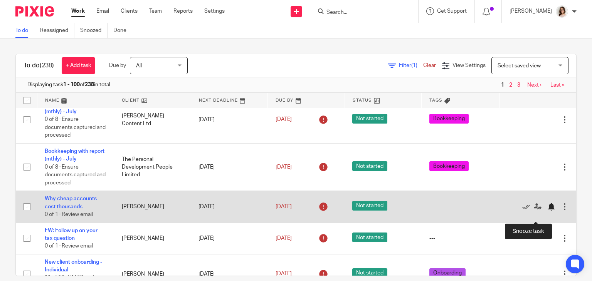
click at [547, 211] on div at bounding box center [551, 207] width 8 height 8
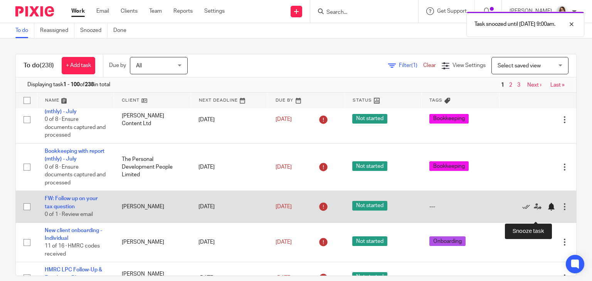
click at [547, 211] on div at bounding box center [551, 207] width 8 height 8
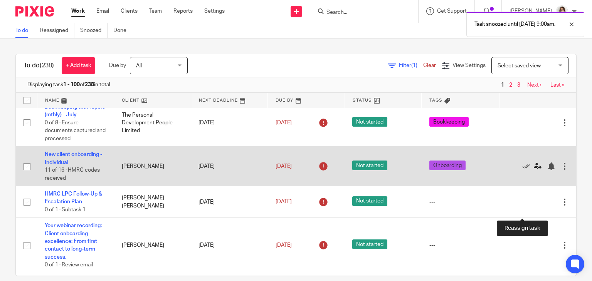
scroll to position [710, 0]
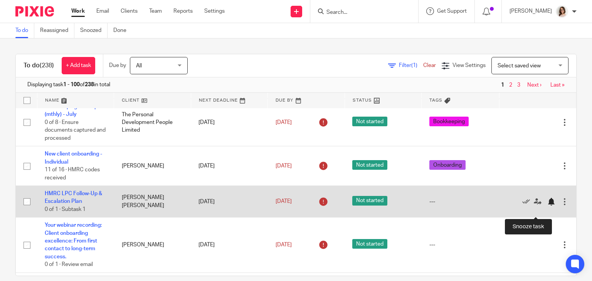
click at [547, 206] on div at bounding box center [551, 202] width 8 height 8
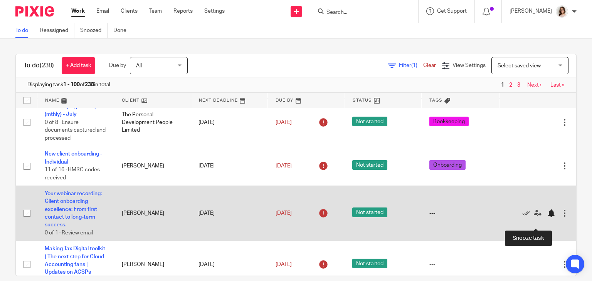
click at [547, 217] on div at bounding box center [551, 214] width 8 height 8
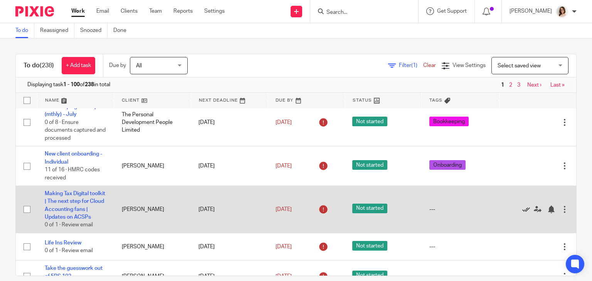
click at [522, 214] on icon at bounding box center [526, 210] width 8 height 8
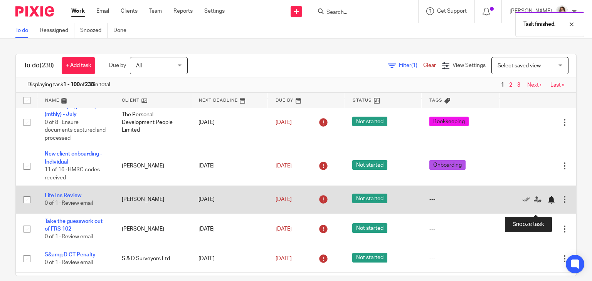
click at [547, 204] on div at bounding box center [551, 200] width 8 height 8
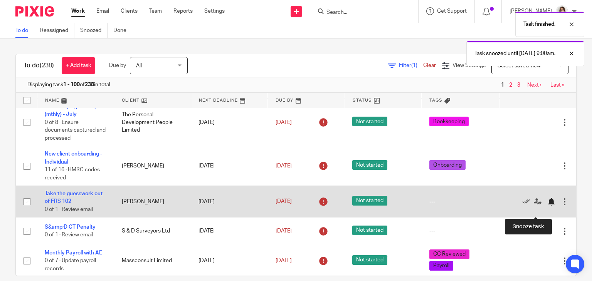
click at [547, 206] on div at bounding box center [551, 202] width 8 height 8
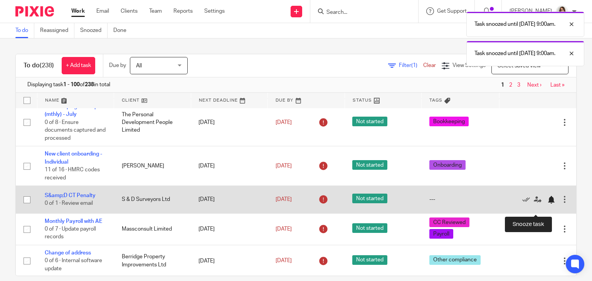
click at [547, 204] on div at bounding box center [551, 200] width 8 height 8
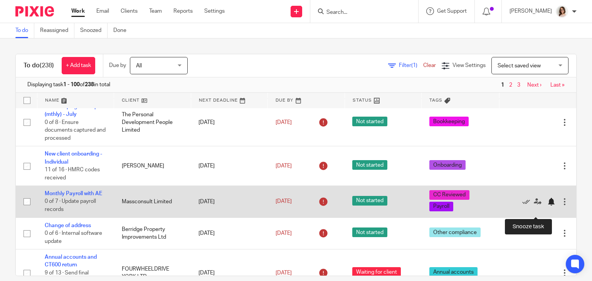
click at [547, 206] on div at bounding box center [551, 202] width 8 height 8
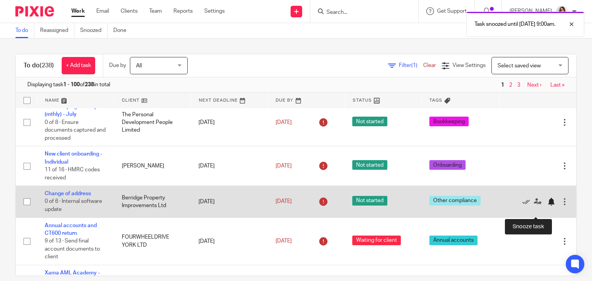
click at [547, 206] on div at bounding box center [551, 202] width 8 height 8
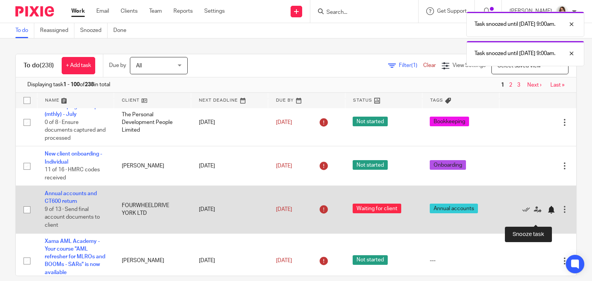
click at [547, 214] on div at bounding box center [551, 210] width 8 height 8
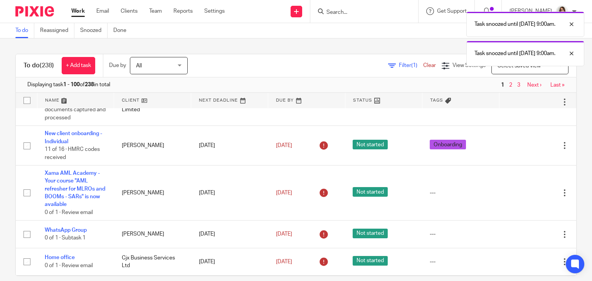
scroll to position [734, 0]
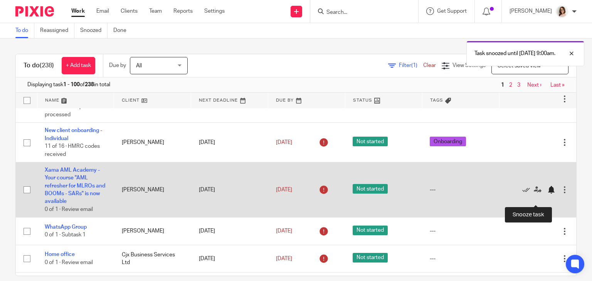
click at [547, 194] on div at bounding box center [551, 190] width 8 height 8
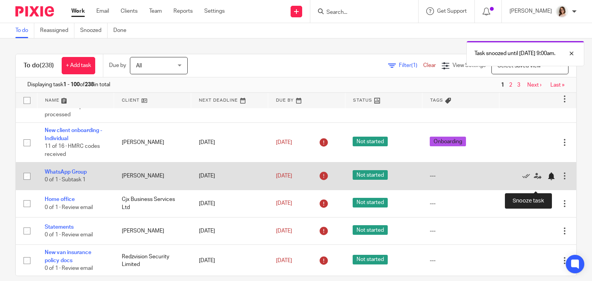
click at [547, 180] on div at bounding box center [551, 177] width 8 height 8
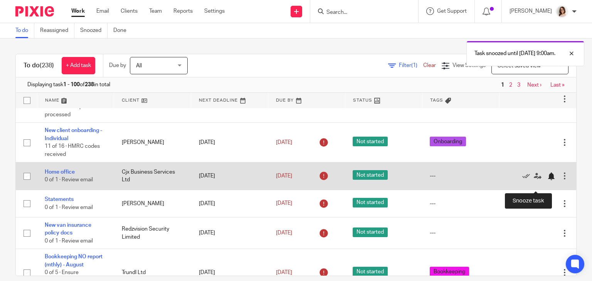
click at [547, 180] on div at bounding box center [551, 177] width 8 height 8
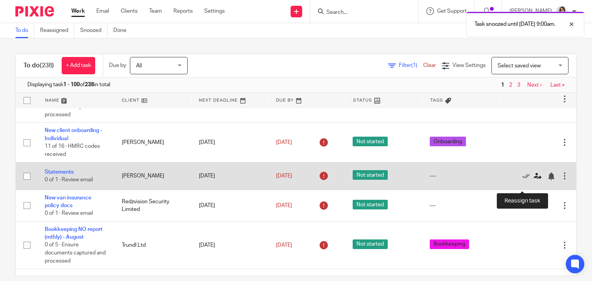
click at [534, 180] on icon at bounding box center [538, 177] width 8 height 8
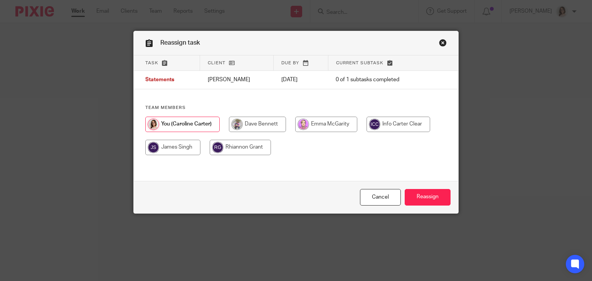
click at [247, 144] on input "radio" at bounding box center [240, 147] width 61 height 15
radio input "true"
click at [411, 197] on input "Reassign" at bounding box center [428, 197] width 46 height 17
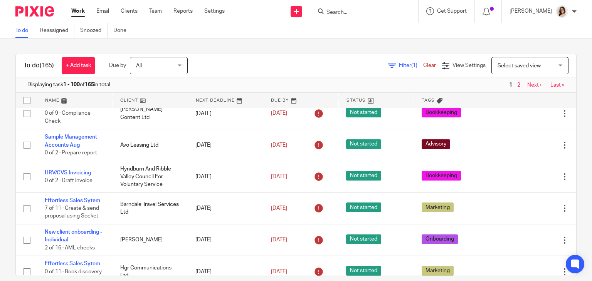
scroll to position [946, 0]
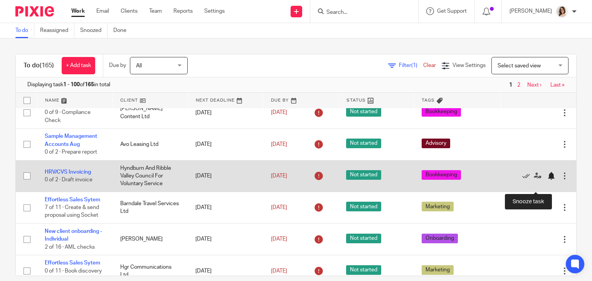
click at [547, 180] on div at bounding box center [551, 176] width 8 height 8
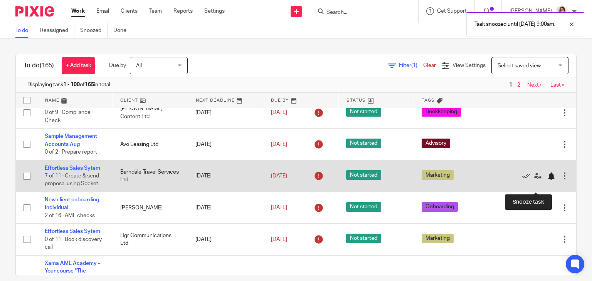
click at [547, 180] on div at bounding box center [551, 177] width 8 height 8
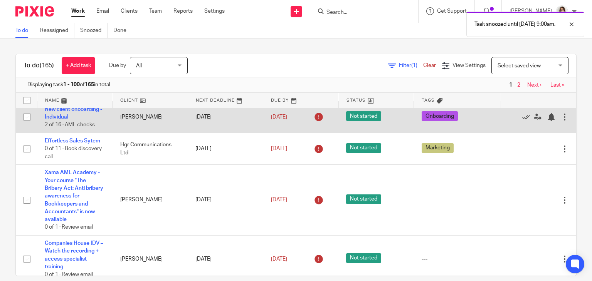
scroll to position [1007, 0]
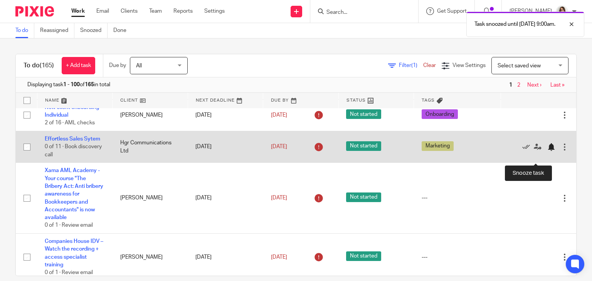
click at [547, 151] on div at bounding box center [551, 147] width 8 height 8
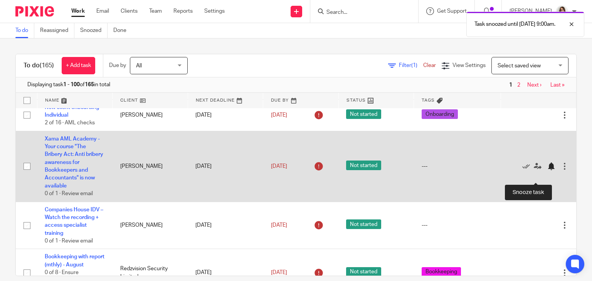
click at [547, 170] on div at bounding box center [551, 167] width 8 height 8
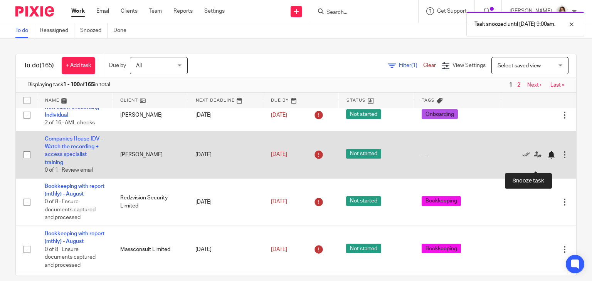
click at [547, 159] on div at bounding box center [551, 155] width 8 height 8
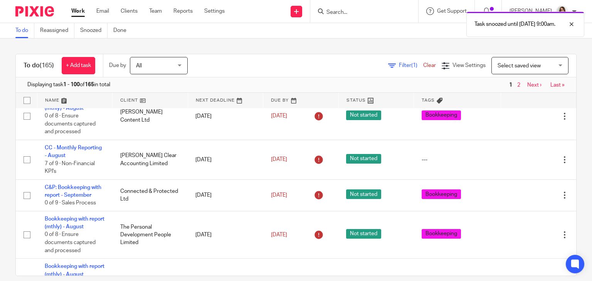
scroll to position [1141, 0]
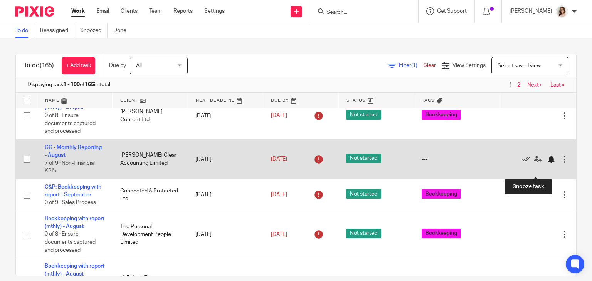
click at [547, 163] on div at bounding box center [551, 160] width 8 height 8
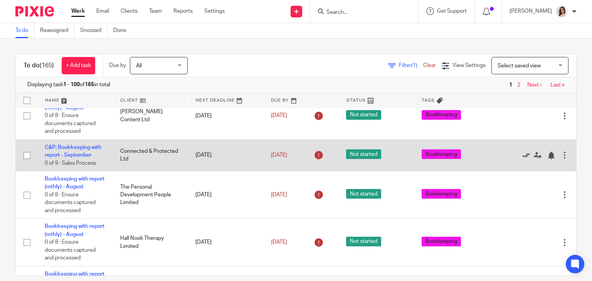
click at [522, 160] on icon at bounding box center [526, 156] width 8 height 8
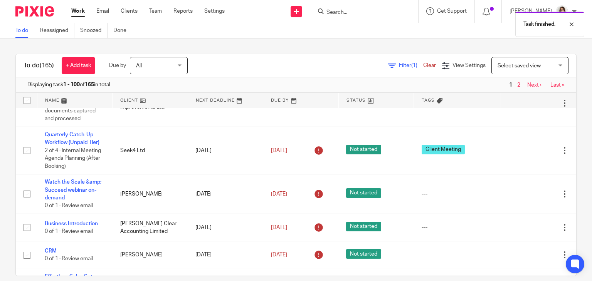
scroll to position [1296, 0]
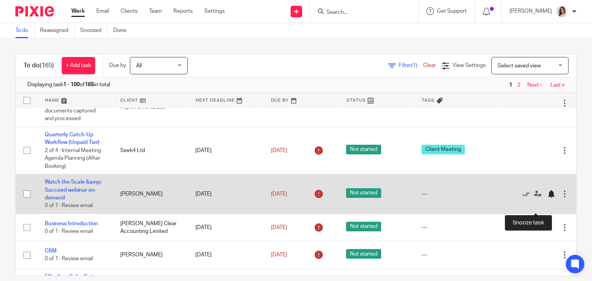
click at [547, 198] on div at bounding box center [551, 194] width 8 height 8
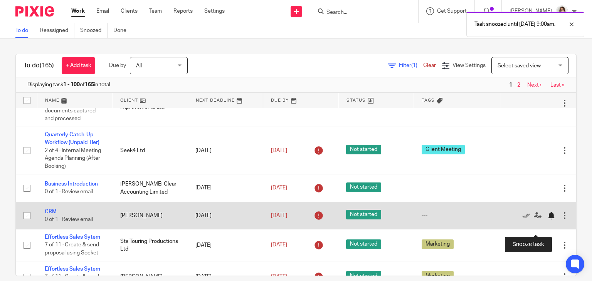
click at [547, 220] on div at bounding box center [551, 216] width 8 height 8
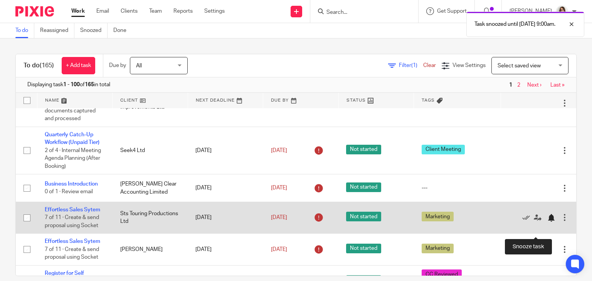
click at [547, 222] on div at bounding box center [551, 218] width 8 height 8
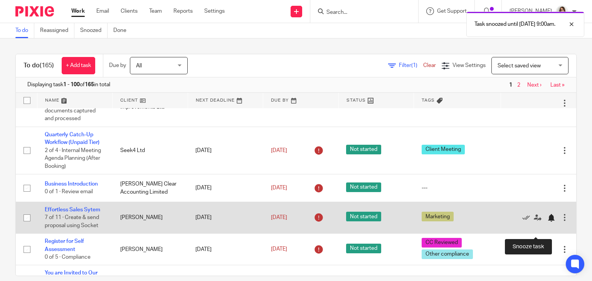
click at [547, 222] on div at bounding box center [551, 218] width 8 height 8
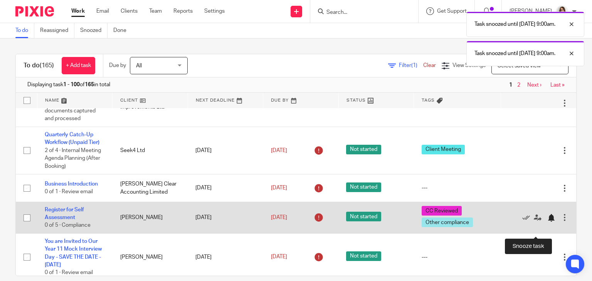
click at [547, 222] on div at bounding box center [551, 218] width 8 height 8
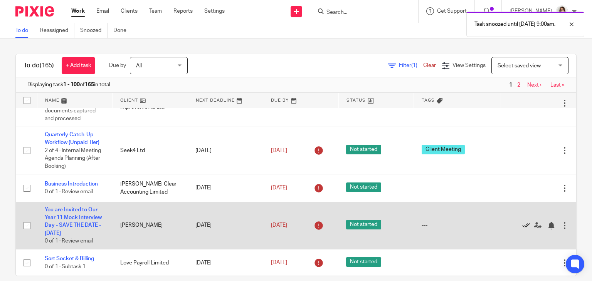
click at [522, 230] on icon at bounding box center [526, 226] width 8 height 8
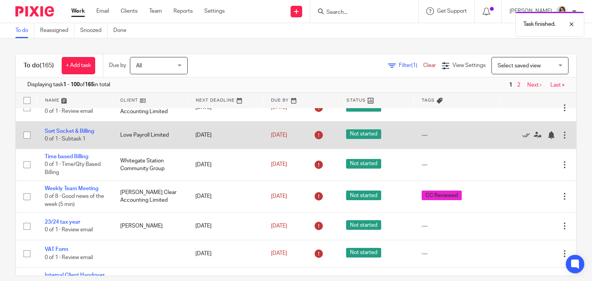
scroll to position [1378, 0]
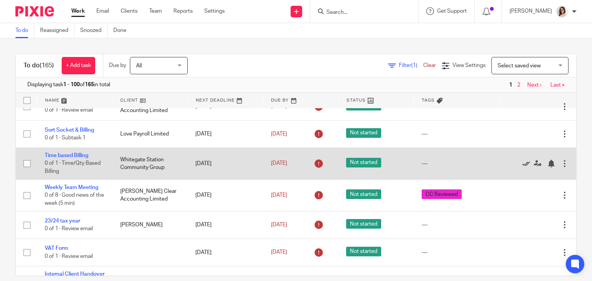
click at [522, 168] on icon at bounding box center [526, 164] width 8 height 8
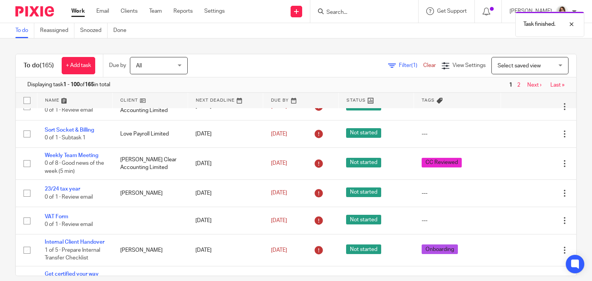
click at [522, 168] on icon at bounding box center [526, 164] width 8 height 8
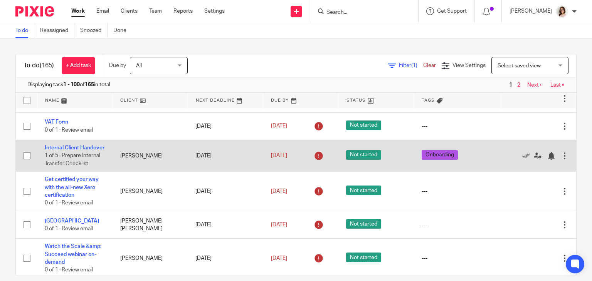
scroll to position [1441, 0]
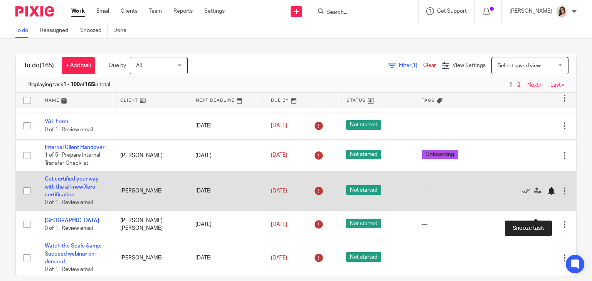
click at [547, 195] on div at bounding box center [551, 191] width 8 height 8
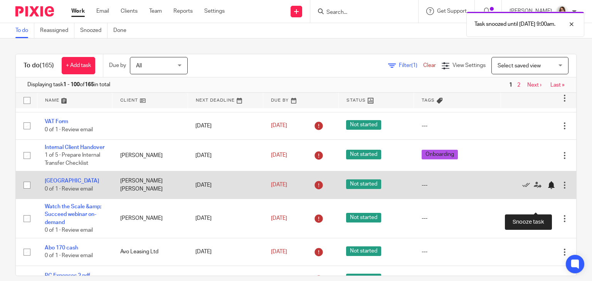
click at [547, 189] on div at bounding box center [551, 186] width 8 height 8
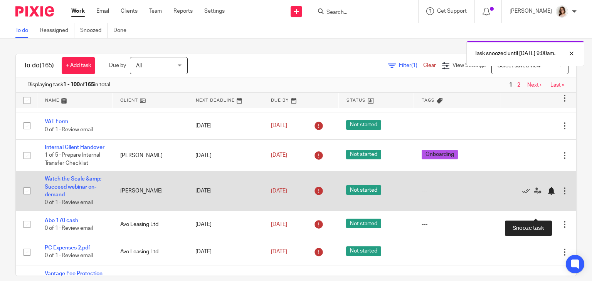
click at [547, 195] on div at bounding box center [551, 191] width 8 height 8
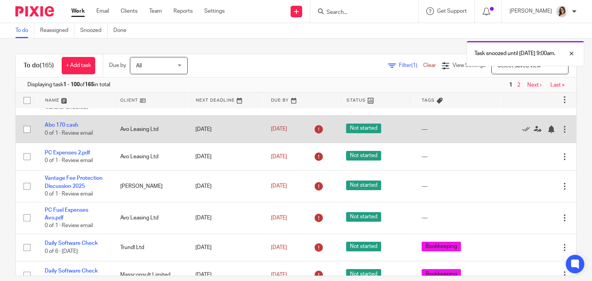
scroll to position [1497, 0]
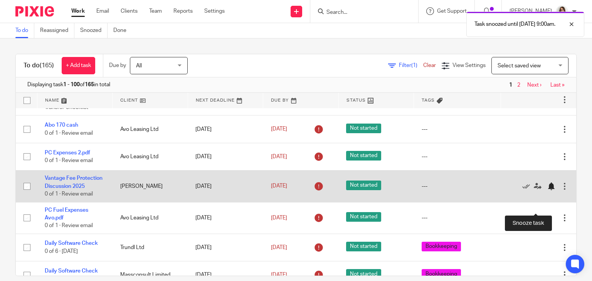
click at [547, 190] on div at bounding box center [551, 187] width 8 height 8
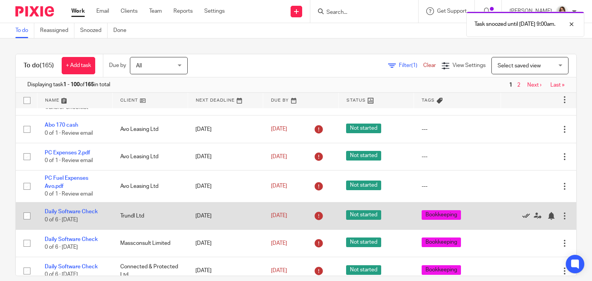
click at [522, 220] on icon at bounding box center [526, 216] width 8 height 8
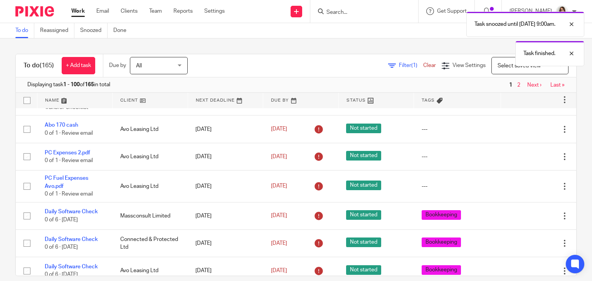
click at [522, 220] on icon at bounding box center [526, 216] width 8 height 8
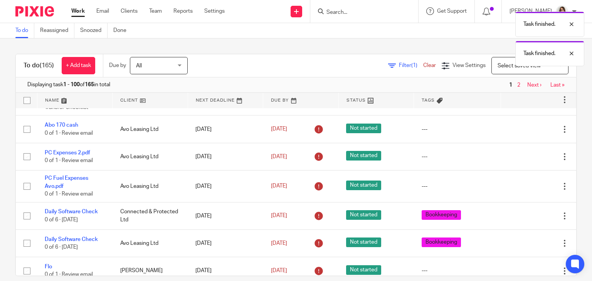
click at [522, 220] on icon at bounding box center [526, 216] width 8 height 8
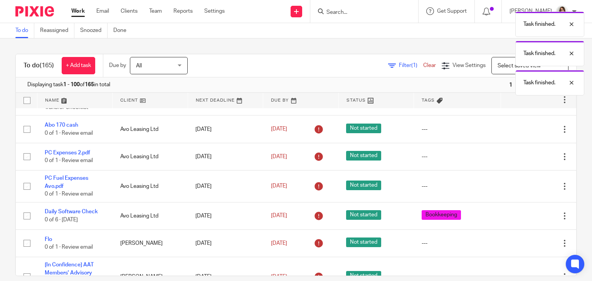
click at [522, 220] on icon at bounding box center [526, 216] width 8 height 8
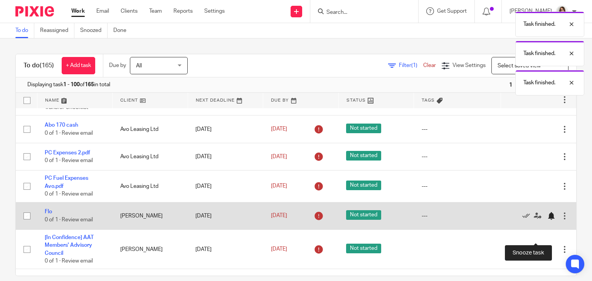
click at [547, 220] on div at bounding box center [551, 216] width 8 height 8
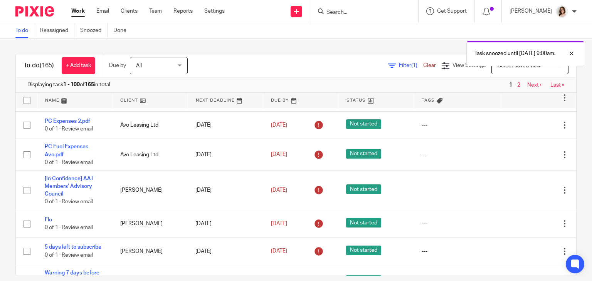
scroll to position [1539, 0]
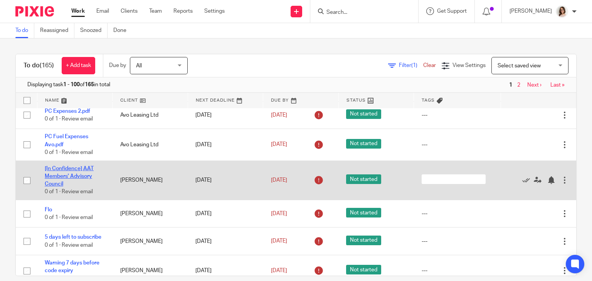
click at [76, 187] on link "[In Confidence] AAT Members' Advisory Council" at bounding box center [69, 176] width 49 height 21
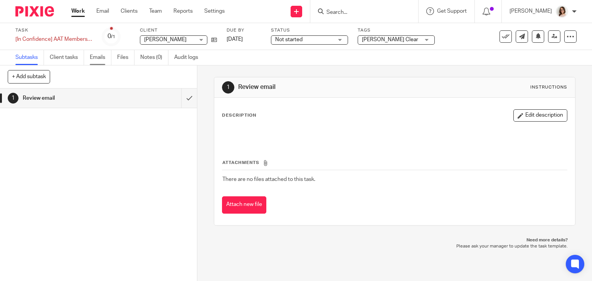
click link "Emails"
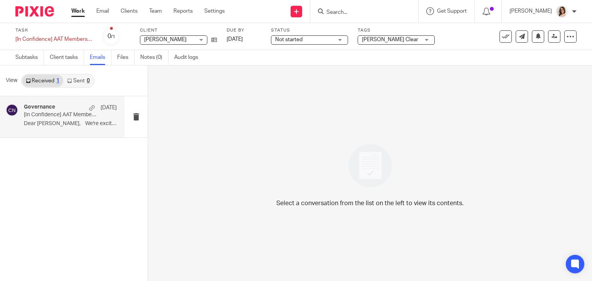
click at [83, 128] on div "Governance [DATE] [In Confidence] AAT Members' Advisory Council Dear [PERSON_NA…" at bounding box center [70, 117] width 93 height 26
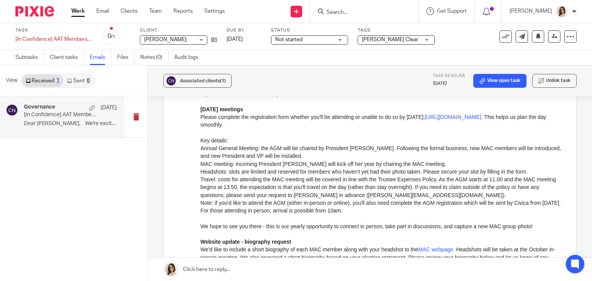
scroll to position [148, 0]
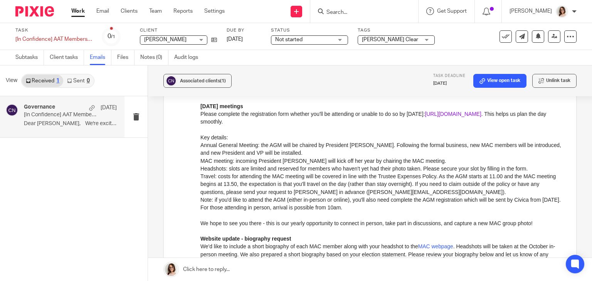
click at [481, 116] on link "[URL][DOMAIN_NAME]" at bounding box center [453, 114] width 56 height 6
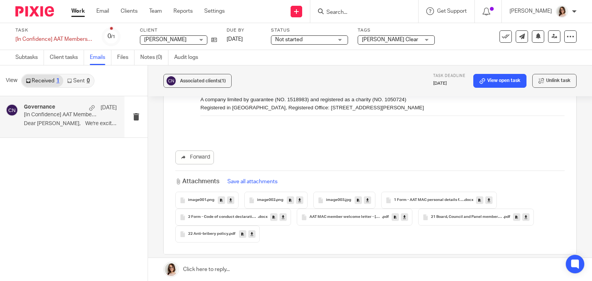
scroll to position [682, 0]
click at [488, 201] on icon at bounding box center [489, 200] width 3 height 6
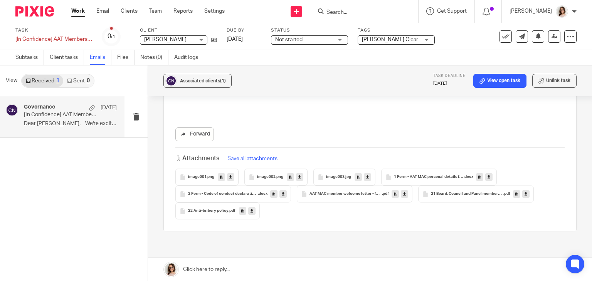
scroll to position [705, 0]
click at [283, 195] on icon at bounding box center [283, 194] width 3 height 6
click at [401, 193] on link at bounding box center [404, 194] width 7 height 8
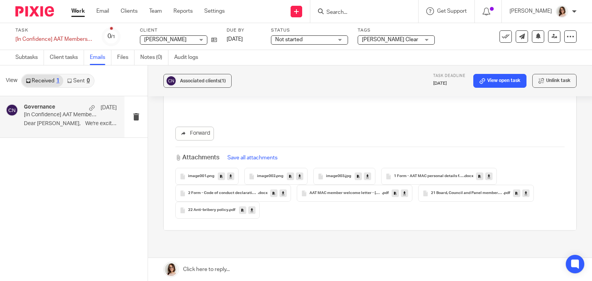
click at [525, 193] on icon at bounding box center [526, 194] width 3 height 6
click at [450, 148] on div "Attachments Save all attachments image001 .png image002 .png image003 .jpg 1 Fo…" at bounding box center [369, 183] width 389 height 72
click at [251, 211] on icon at bounding box center [252, 211] width 3 height 6
click at [160, 237] on div "Associated clients (1) Task deadline [DATE] View open task Unlink task [In Conf…" at bounding box center [370, 174] width 444 height 216
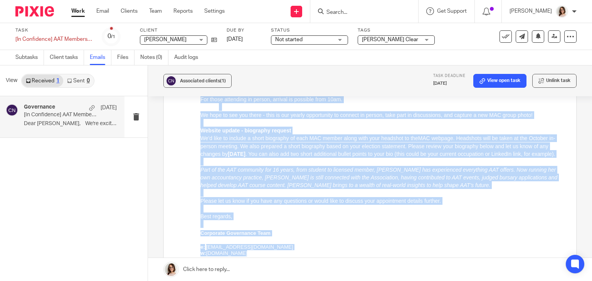
scroll to position [271, 0]
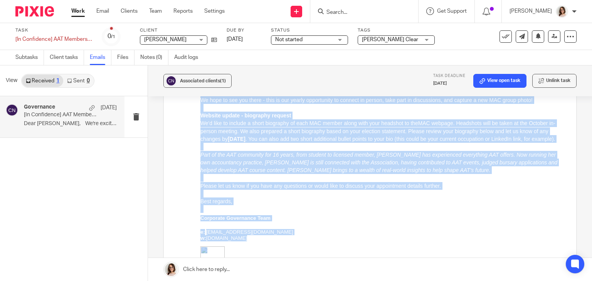
drag, startPoint x: 201, startPoint y: -96, endPoint x: 319, endPoint y: 211, distance: 328.5
click at [319, 211] on div "Dear [PERSON_NAME], We're excited to welcome you to the Members' Advisory Counc…" at bounding box center [382, 120] width 364 height 439
copy div "Lore Ipsumdol, Si'am consect ad elitsed doe te inc Utlabor' Etdolore Magnaal! E…"
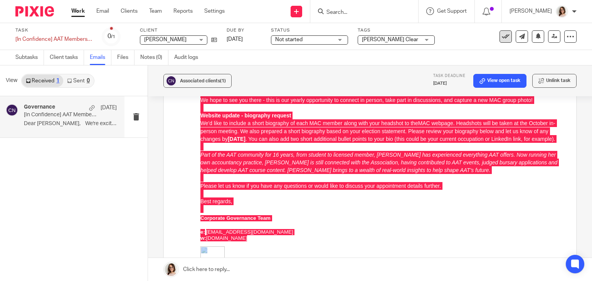
click at [502, 38] on icon at bounding box center [506, 37] width 8 height 8
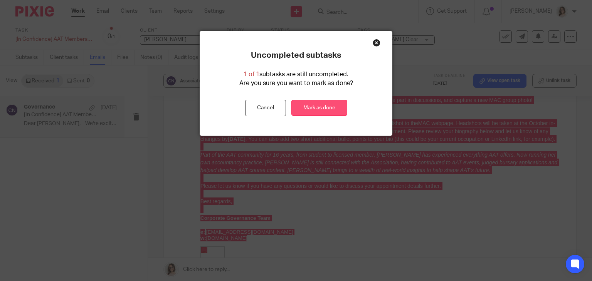
click at [329, 103] on link "Mark as done" at bounding box center [319, 108] width 56 height 17
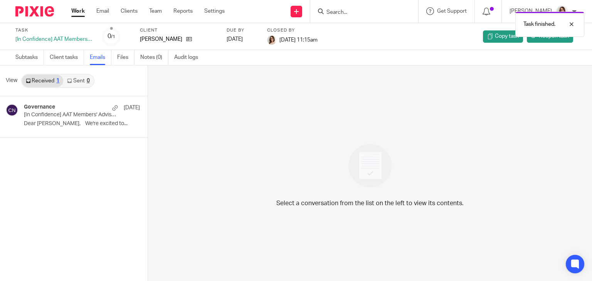
click at [82, 12] on link "Work" at bounding box center [77, 11] width 13 height 8
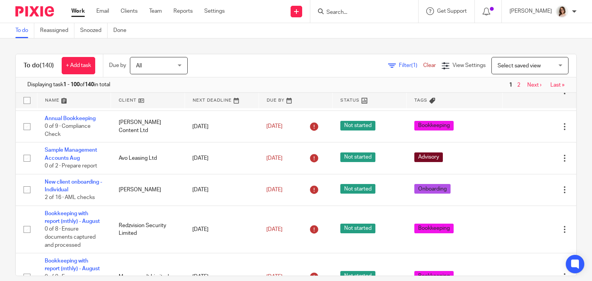
scroll to position [926, 0]
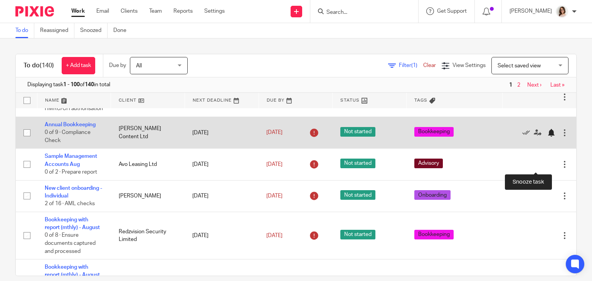
click at [547, 137] on div at bounding box center [551, 133] width 8 height 8
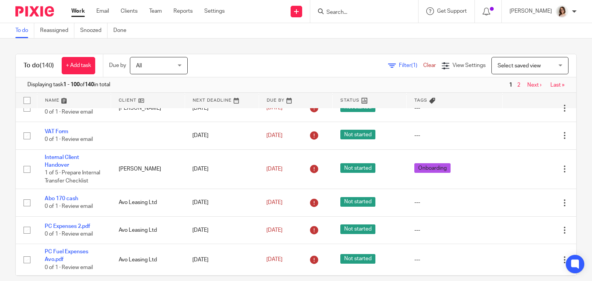
scroll to position [1400, 0]
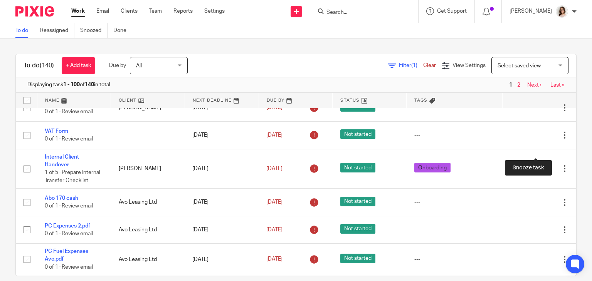
click at [547, 57] on div at bounding box center [551, 53] width 8 height 8
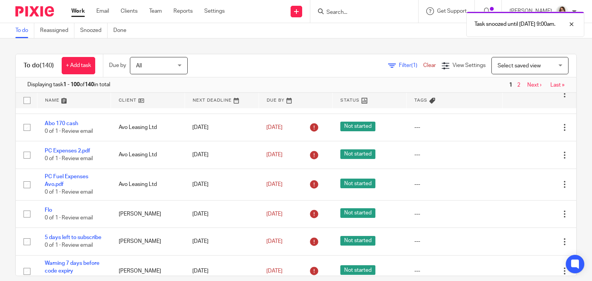
scroll to position [1450, 0]
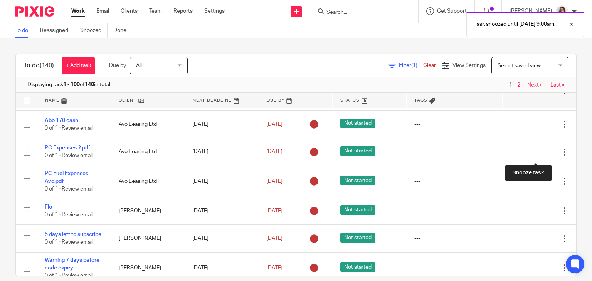
click at [547, 61] on div at bounding box center [551, 58] width 8 height 8
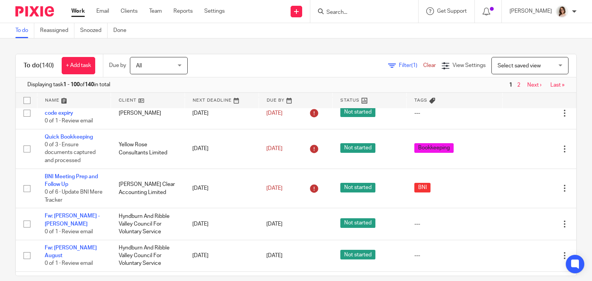
scroll to position [1580, 0]
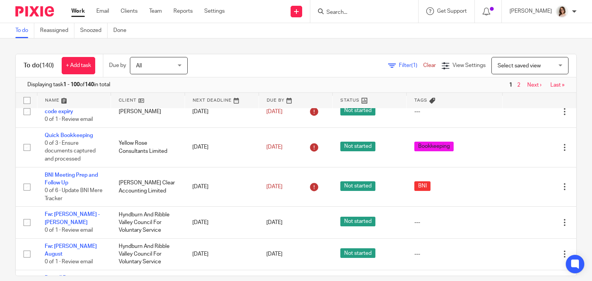
click at [522, 86] on icon at bounding box center [526, 82] width 8 height 8
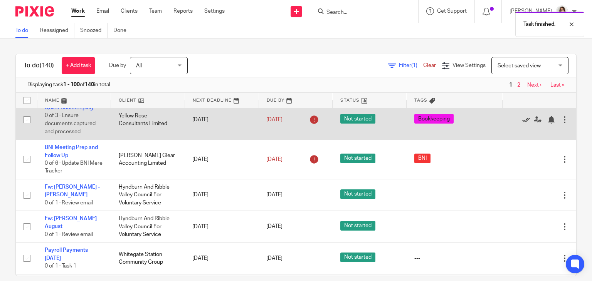
click at [522, 124] on icon at bounding box center [526, 120] width 8 height 8
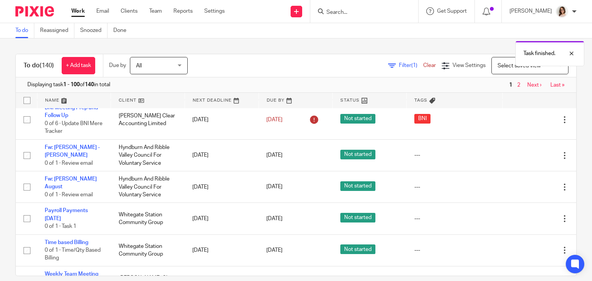
click at [522, 124] on icon at bounding box center [526, 120] width 8 height 8
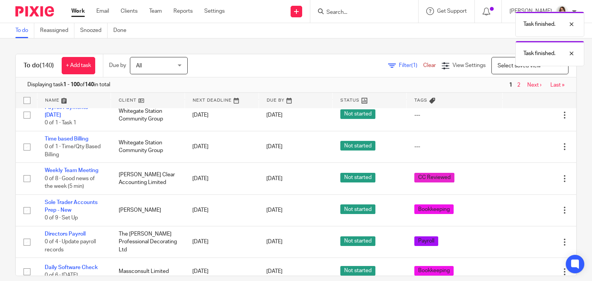
scroll to position [1648, 0]
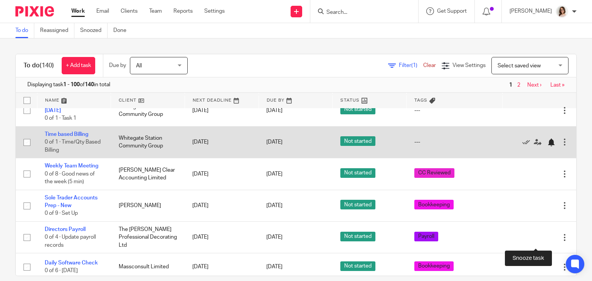
click at [547, 146] on div at bounding box center [551, 143] width 8 height 8
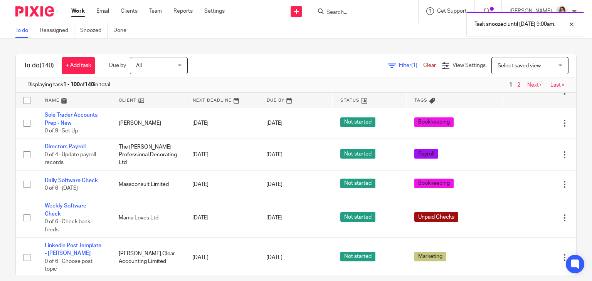
scroll to position [1714, 0]
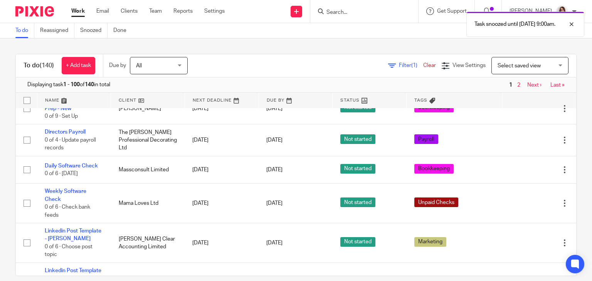
click at [522, 81] on icon at bounding box center [526, 77] width 8 height 8
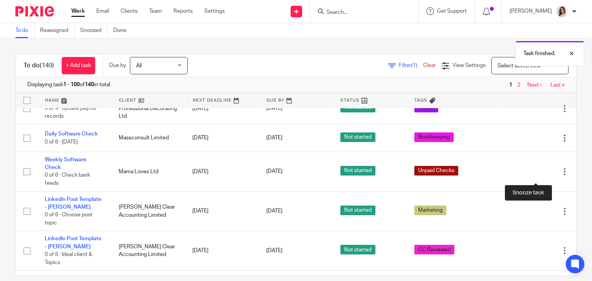
click at [547, 81] on div at bounding box center [551, 77] width 8 height 8
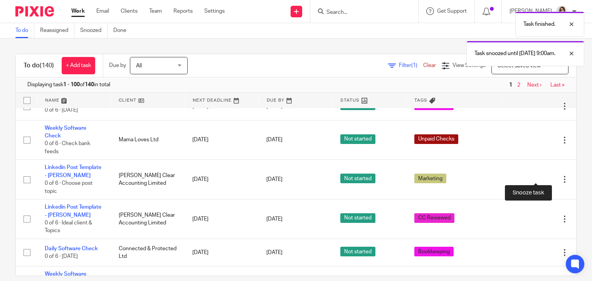
click at [547, 81] on div at bounding box center [551, 77] width 8 height 8
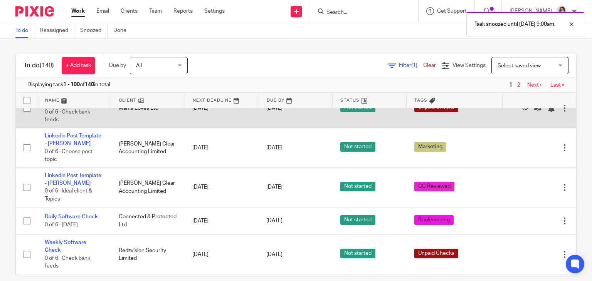
click at [561, 112] on div at bounding box center [565, 108] width 8 height 8
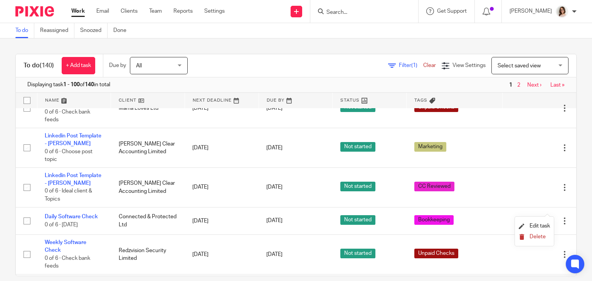
click at [530, 237] on span "Delete" at bounding box center [538, 236] width 16 height 5
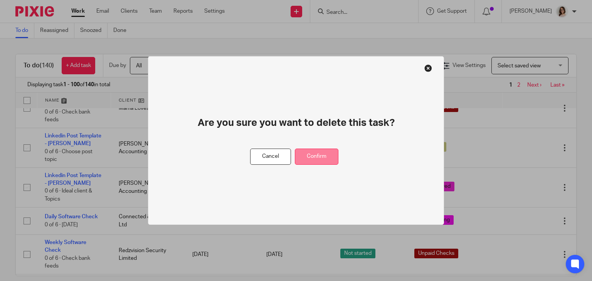
click at [317, 154] on button "Confirm" at bounding box center [317, 157] width 44 height 17
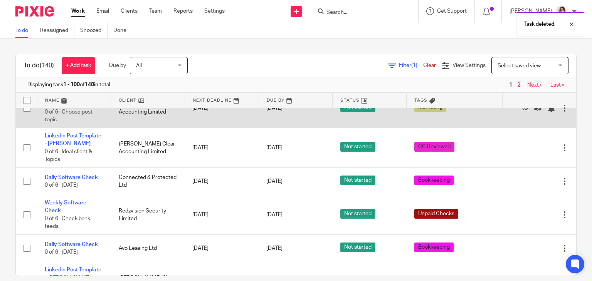
click at [561, 112] on div at bounding box center [565, 108] width 8 height 8
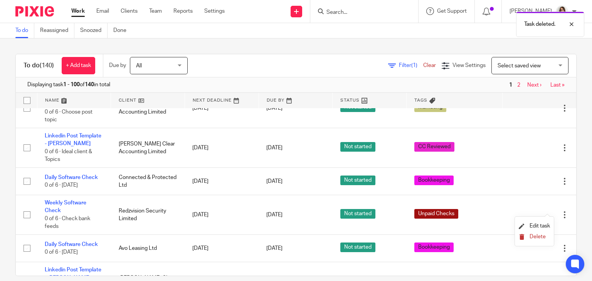
click at [529, 238] on button "Delete" at bounding box center [534, 237] width 31 height 6
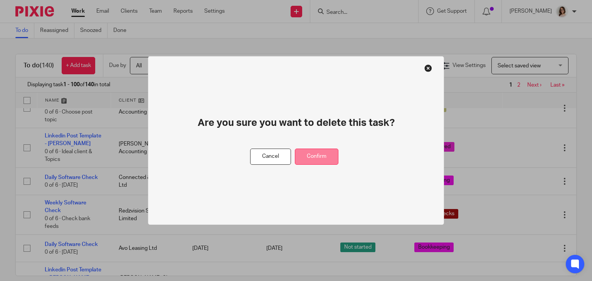
click at [326, 156] on button "Confirm" at bounding box center [317, 157] width 44 height 17
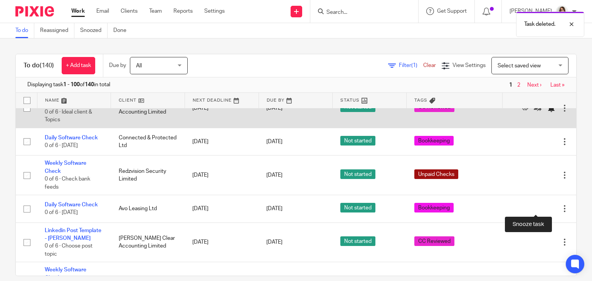
click at [547, 112] on div at bounding box center [551, 108] width 8 height 8
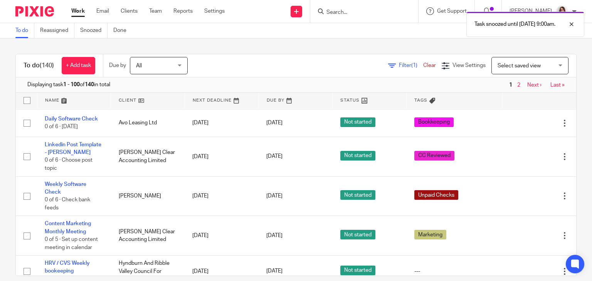
scroll to position [1765, 0]
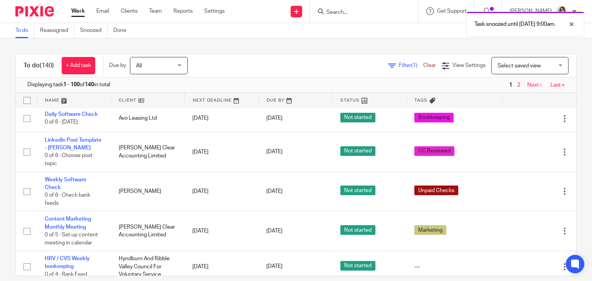
click at [522, 89] on icon at bounding box center [526, 85] width 8 height 8
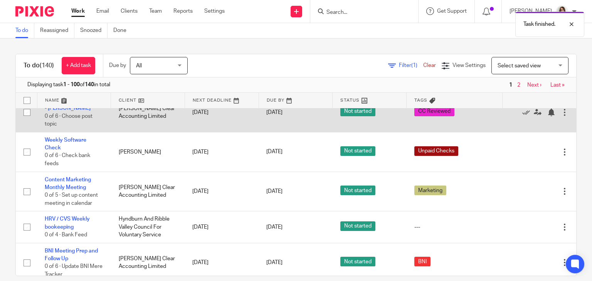
click at [561, 116] on div at bounding box center [565, 113] width 8 height 8
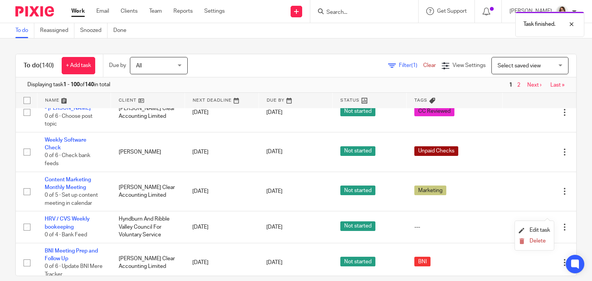
click at [532, 238] on li "Delete" at bounding box center [534, 242] width 31 height 10
click at [528, 242] on button "Delete" at bounding box center [534, 242] width 31 height 6
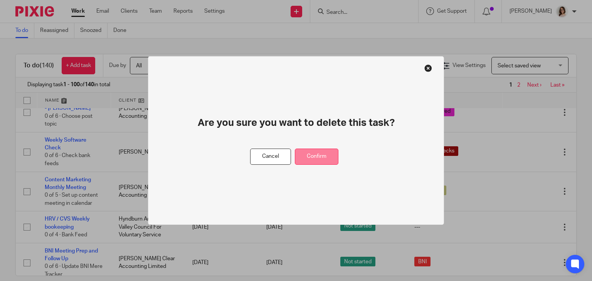
click at [319, 156] on button "Confirm" at bounding box center [317, 157] width 44 height 17
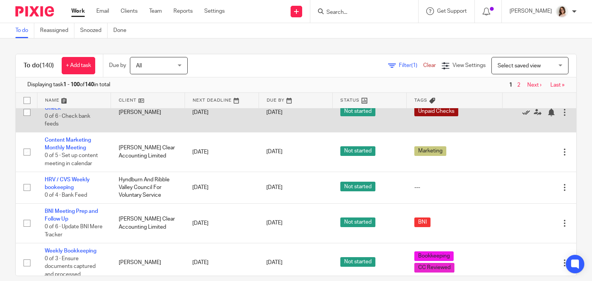
click at [522, 116] on icon at bounding box center [526, 113] width 8 height 8
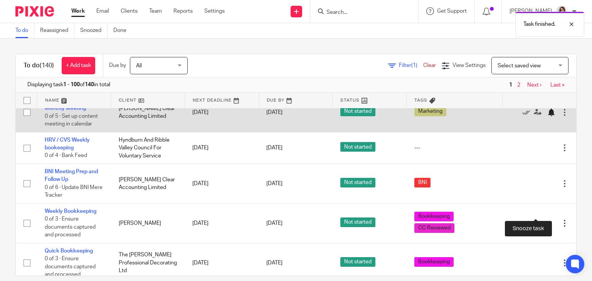
click at [547, 116] on div at bounding box center [551, 113] width 8 height 8
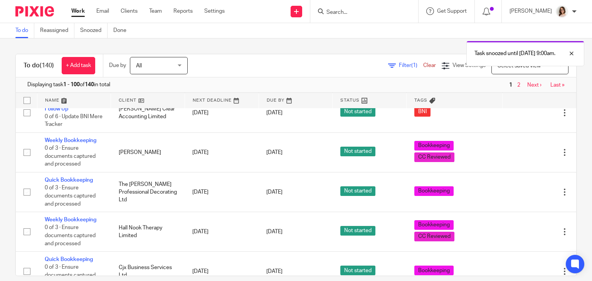
scroll to position [1798, 0]
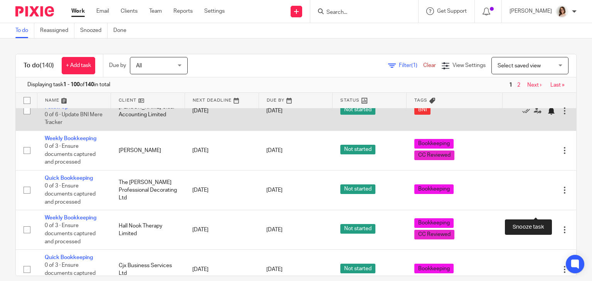
click at [547, 115] on div at bounding box center [551, 111] width 8 height 8
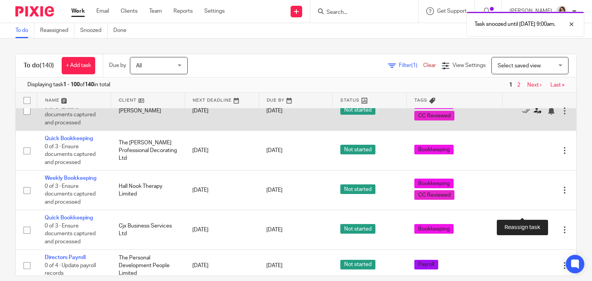
click at [534, 115] on icon at bounding box center [538, 111] width 8 height 8
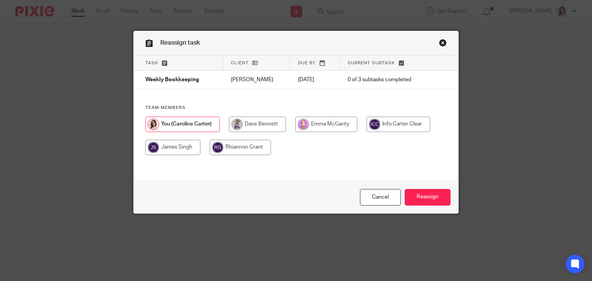
click at [242, 124] on input "radio" at bounding box center [257, 124] width 57 height 15
radio input "true"
click at [414, 193] on input "Reassign" at bounding box center [428, 197] width 46 height 17
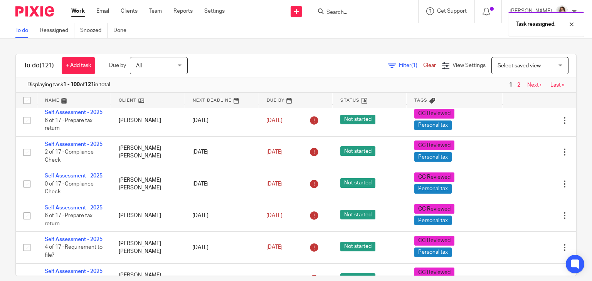
scroll to position [3013, 0]
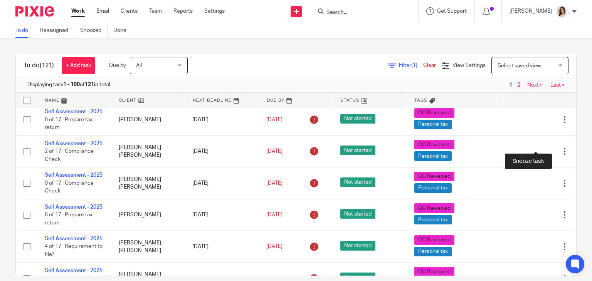
click at [547, 29] on div at bounding box center [551, 25] width 8 height 8
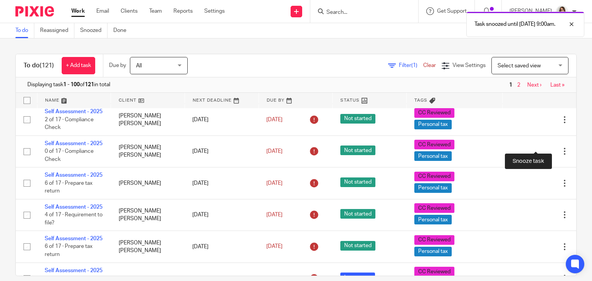
click at [547, 29] on div at bounding box center [551, 25] width 8 height 8
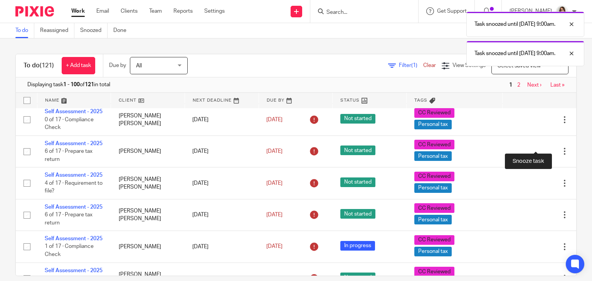
click at [547, 29] on div at bounding box center [551, 25] width 8 height 8
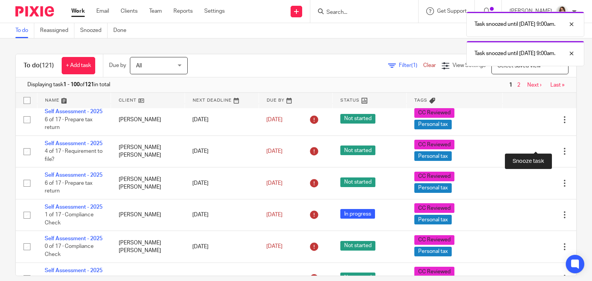
click at [547, 29] on div at bounding box center [551, 25] width 8 height 8
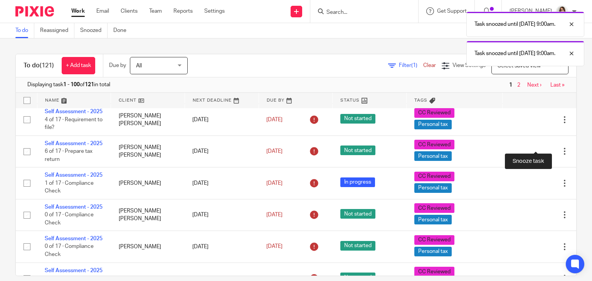
click at [547, 29] on div at bounding box center [551, 25] width 8 height 8
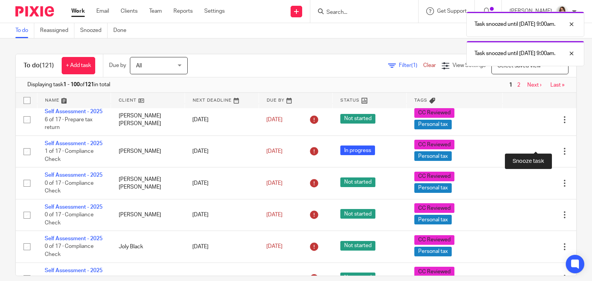
click at [547, 29] on div at bounding box center [551, 25] width 8 height 8
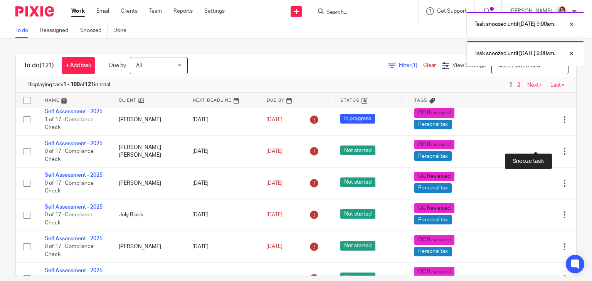
click at [547, 29] on div at bounding box center [551, 25] width 8 height 8
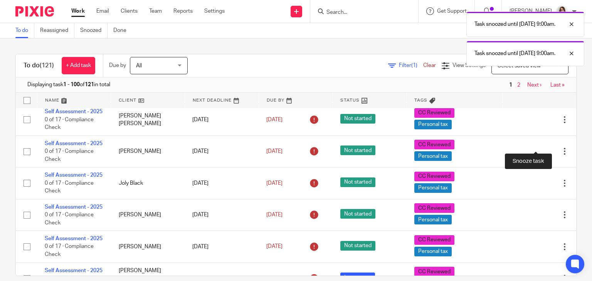
click at [547, 29] on div at bounding box center [551, 25] width 8 height 8
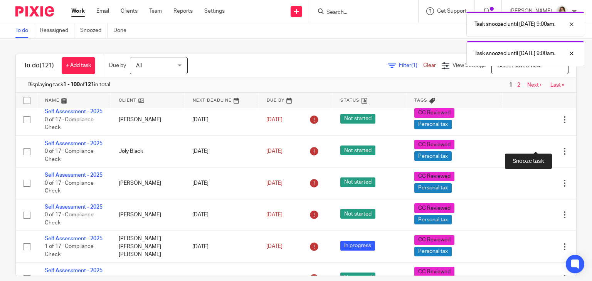
click at [547, 29] on div at bounding box center [551, 25] width 8 height 8
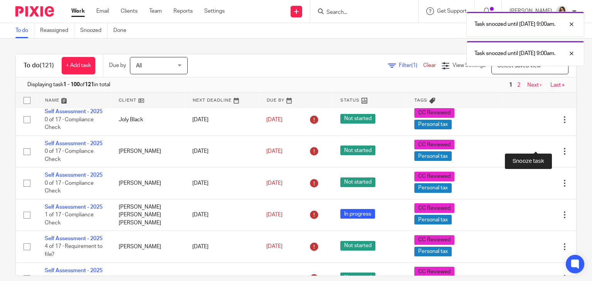
click at [547, 29] on div at bounding box center [551, 25] width 8 height 8
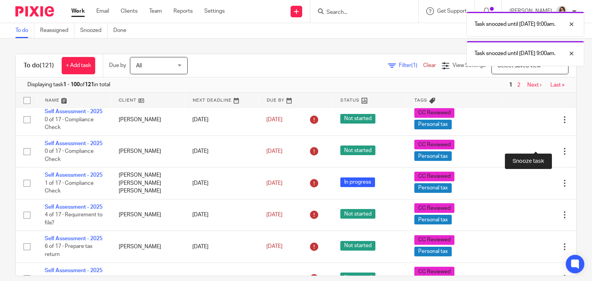
click at [547, 29] on div at bounding box center [551, 25] width 8 height 8
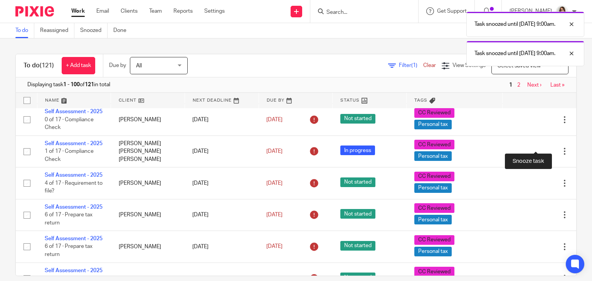
click at [547, 29] on div at bounding box center [551, 25] width 8 height 8
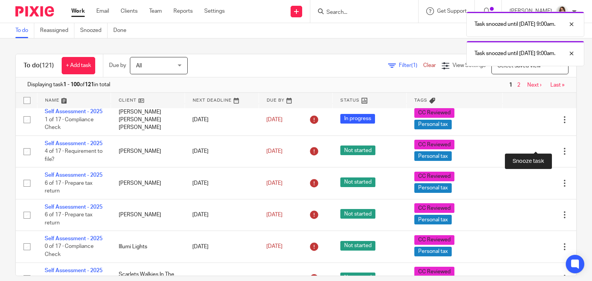
click at [547, 29] on div at bounding box center [551, 25] width 8 height 8
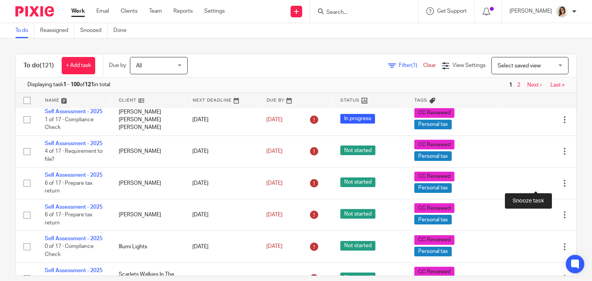
click at [547, 60] on div at bounding box center [551, 56] width 8 height 8
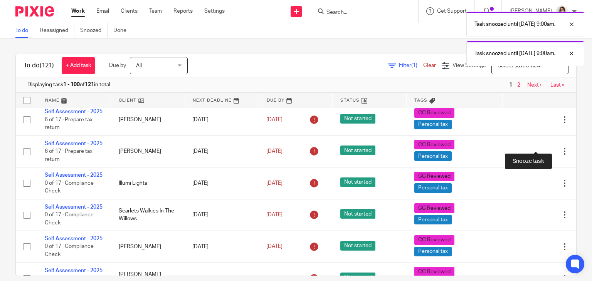
click at [547, 29] on div at bounding box center [551, 25] width 8 height 8
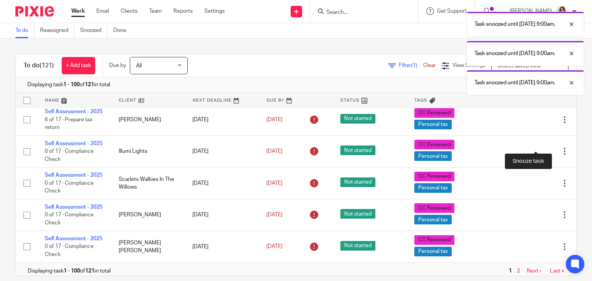
click at [547, 29] on div at bounding box center [551, 25] width 8 height 8
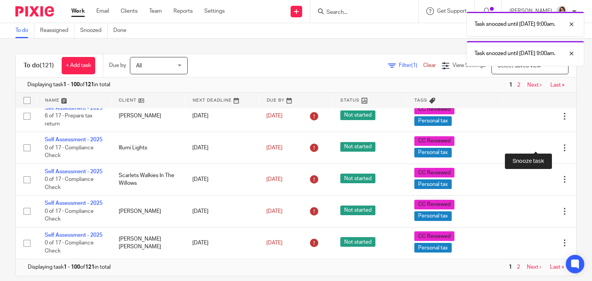
click at [547, 57] on div at bounding box center [551, 53] width 8 height 8
click at [547, 89] on div at bounding box center [551, 85] width 8 height 8
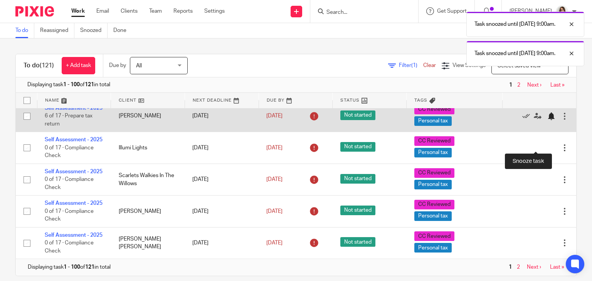
click at [547, 120] on div at bounding box center [551, 117] width 8 height 8
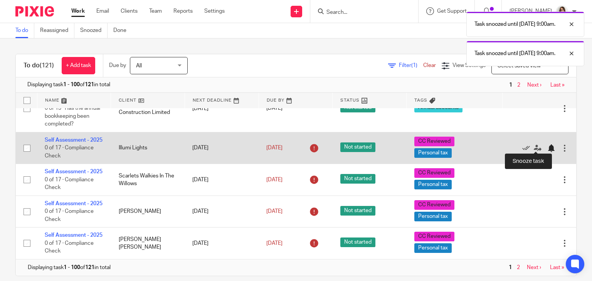
click at [547, 146] on div at bounding box center [551, 149] width 8 height 8
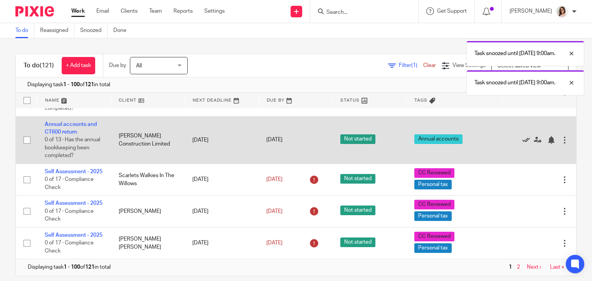
scroll to position [3000, 0]
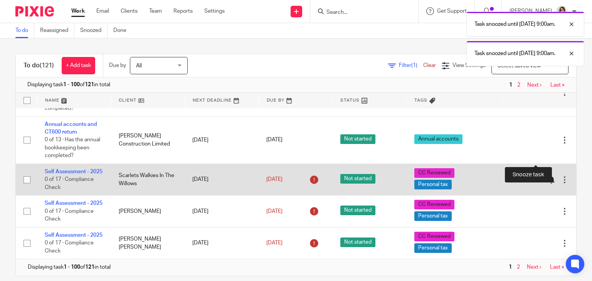
click at [547, 176] on div at bounding box center [551, 180] width 8 height 8
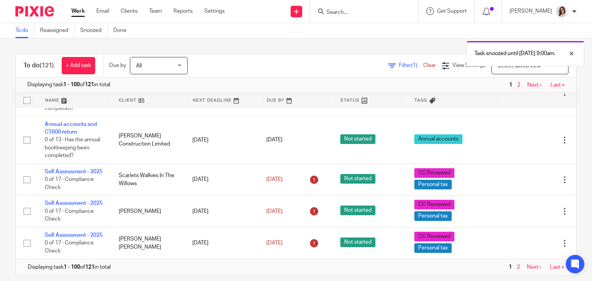
scroll to position [2960, 0]
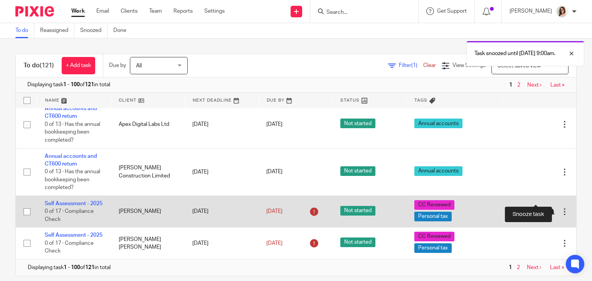
click at [547, 208] on div at bounding box center [551, 212] width 8 height 8
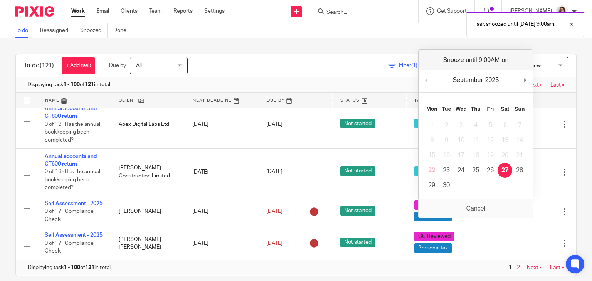
scroll to position [2920, 0]
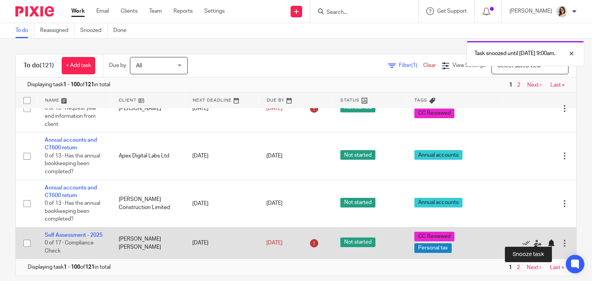
click at [547, 240] on div at bounding box center [551, 244] width 8 height 8
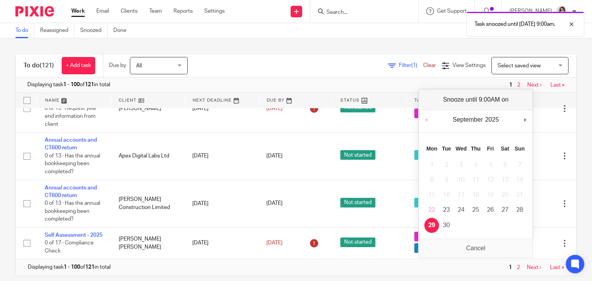
scroll to position [2880, 0]
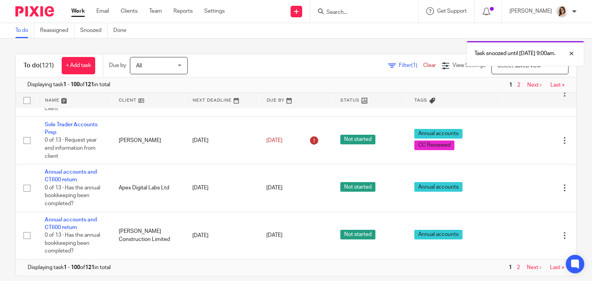
click at [76, 11] on link "Work" at bounding box center [77, 11] width 13 height 8
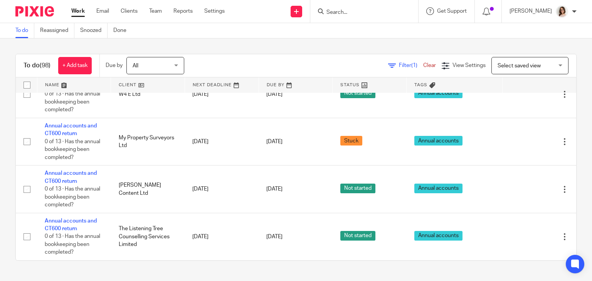
scroll to position [3749, 0]
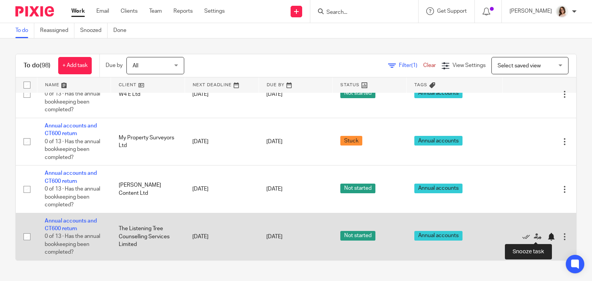
click at [547, 236] on div at bounding box center [551, 237] width 8 height 8
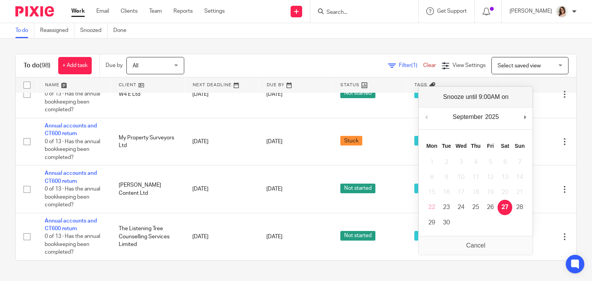
scroll to position [3701, 0]
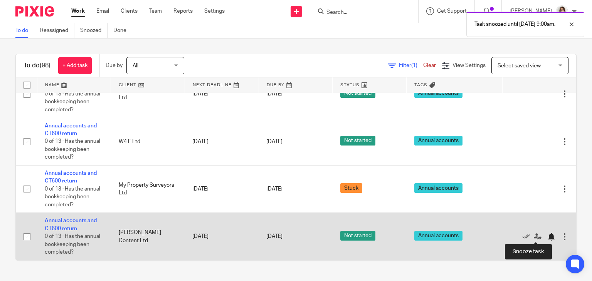
click at [547, 239] on div at bounding box center [551, 237] width 8 height 8
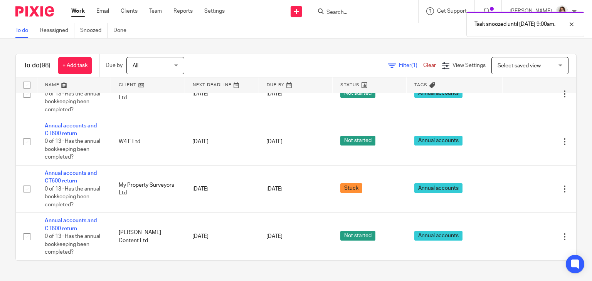
scroll to position [3653, 0]
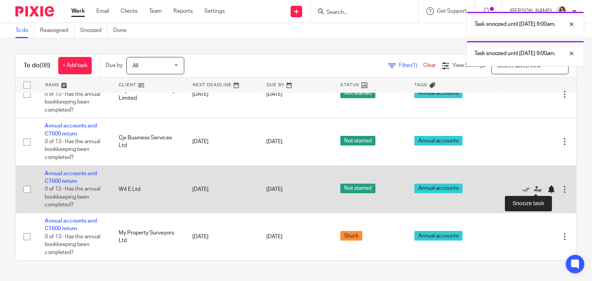
click at [547, 190] on div at bounding box center [551, 190] width 8 height 8
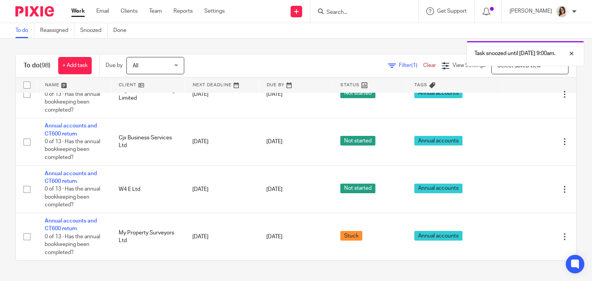
scroll to position [3605, 0]
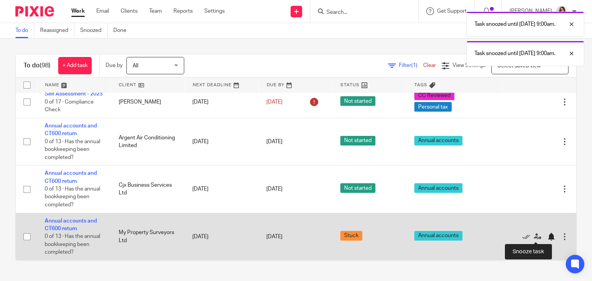
click at [547, 235] on div at bounding box center [551, 237] width 8 height 8
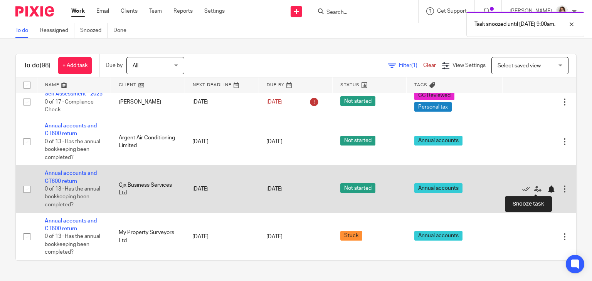
click at [547, 190] on div at bounding box center [551, 190] width 8 height 8
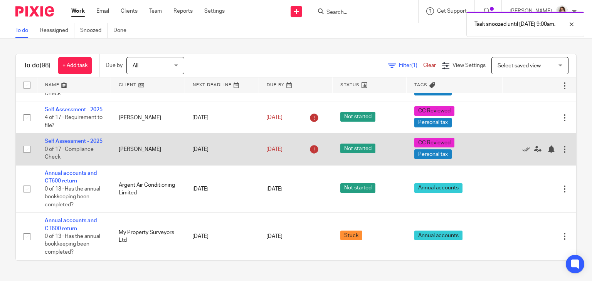
scroll to position [3509, 0]
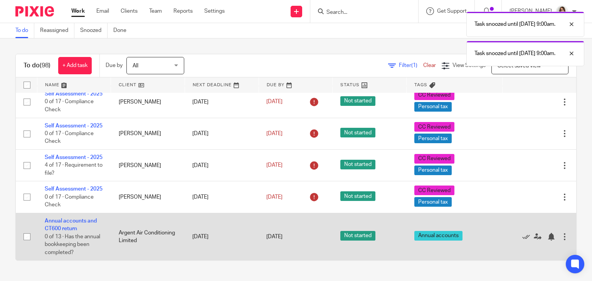
click at [533, 241] on div "Edit task Delete" at bounding box center [539, 236] width 59 height 19
click at [547, 238] on div at bounding box center [551, 237] width 8 height 8
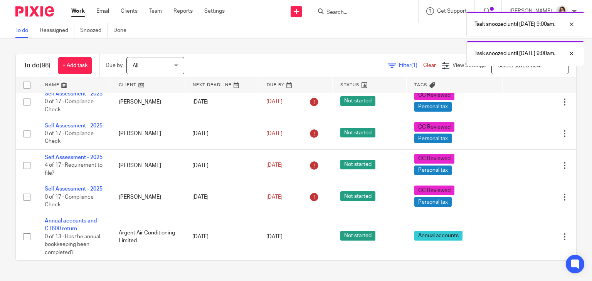
scroll to position [3461, 0]
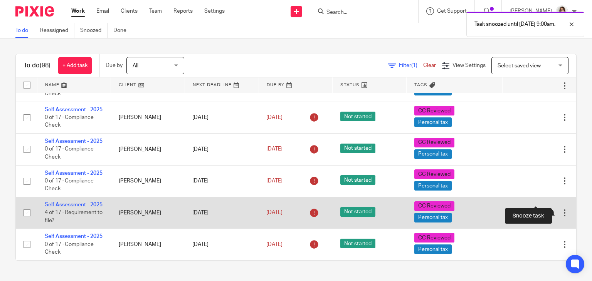
click at [547, 209] on div at bounding box center [551, 213] width 8 height 8
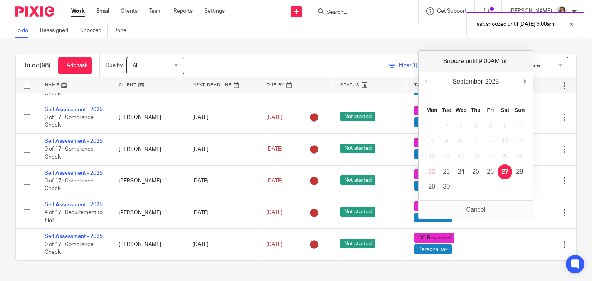
scroll to position [3421, 0]
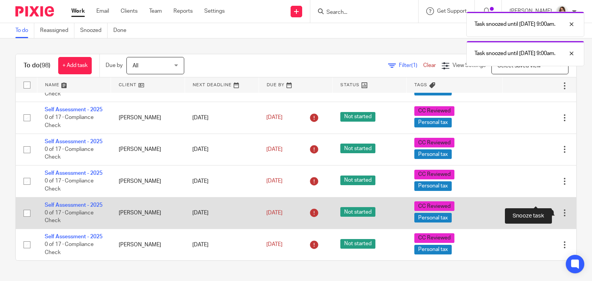
click at [547, 209] on div at bounding box center [551, 213] width 8 height 8
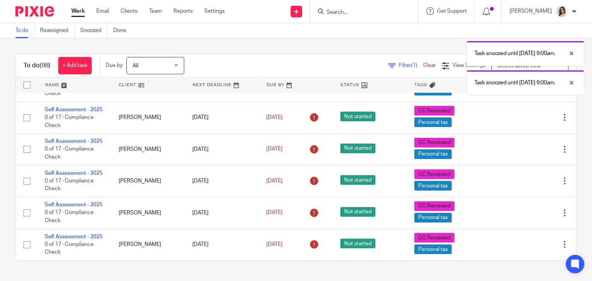
scroll to position [3381, 0]
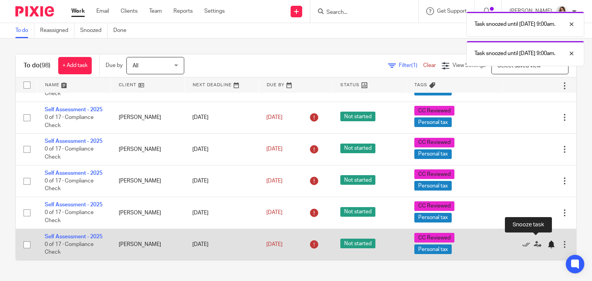
click at [547, 241] on div at bounding box center [551, 245] width 8 height 8
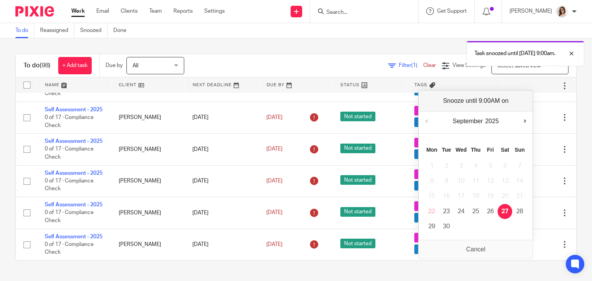
scroll to position [3342, 0]
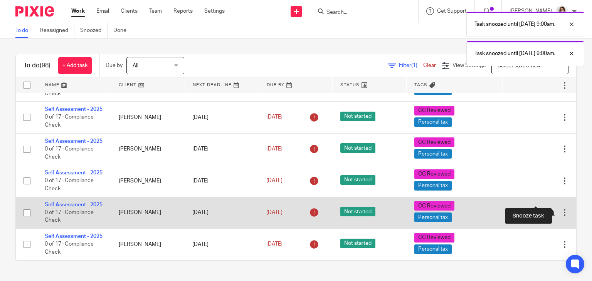
click at [547, 209] on div at bounding box center [551, 213] width 8 height 8
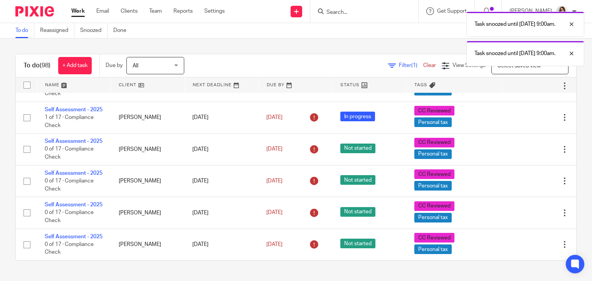
scroll to position [3302, 0]
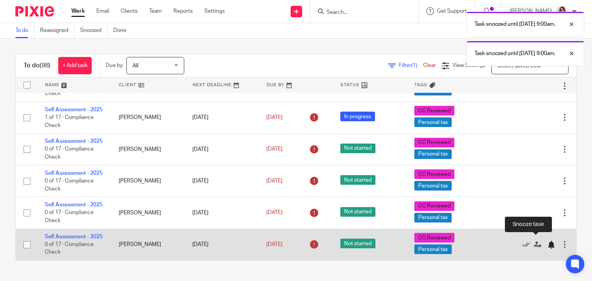
click at [547, 241] on div at bounding box center [551, 245] width 8 height 8
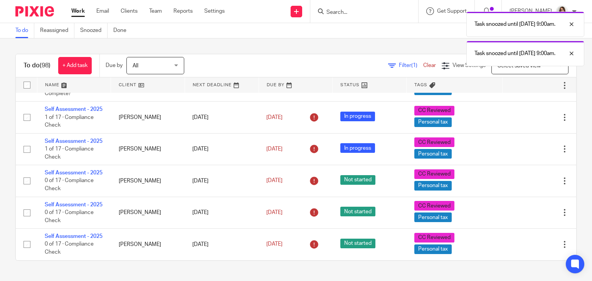
scroll to position [3262, 0]
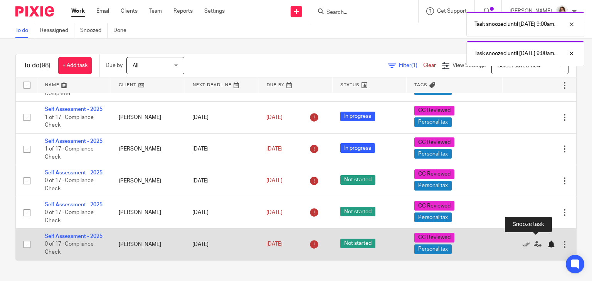
click at [547, 244] on div at bounding box center [551, 245] width 8 height 8
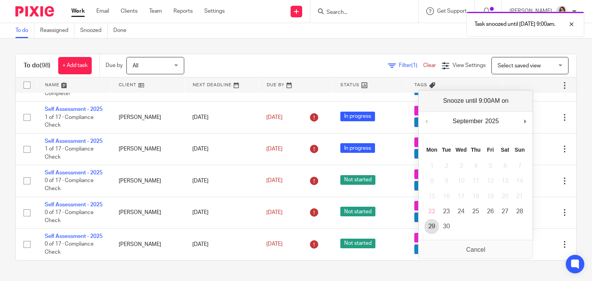
scroll to position [3222, 0]
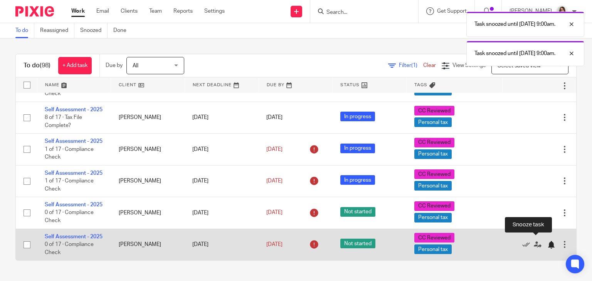
click at [547, 241] on div at bounding box center [551, 245] width 8 height 8
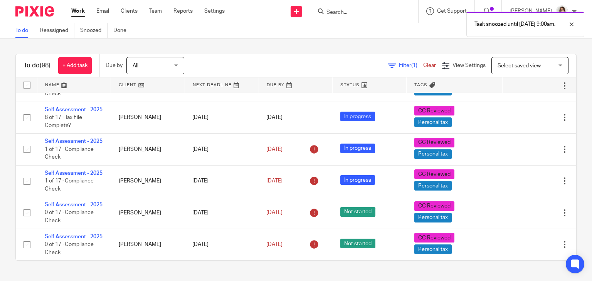
scroll to position [3182, 0]
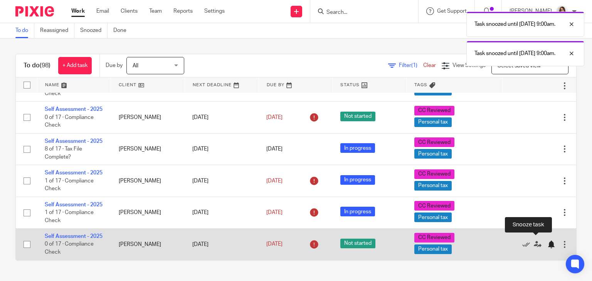
click at [547, 241] on div at bounding box center [551, 245] width 8 height 8
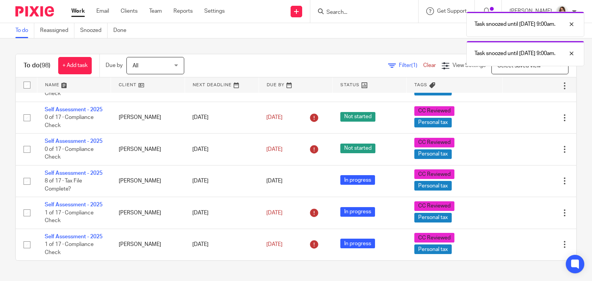
scroll to position [3142, 0]
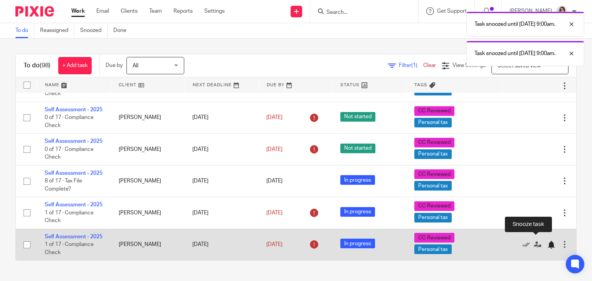
click at [547, 241] on div at bounding box center [551, 245] width 8 height 8
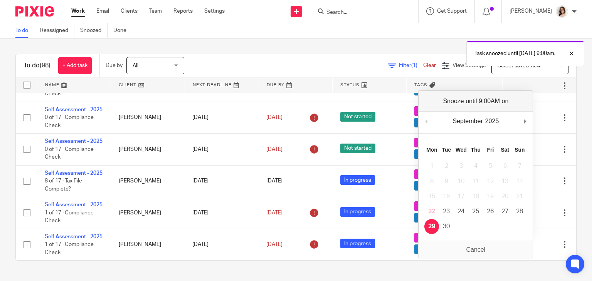
scroll to position [3103, 0]
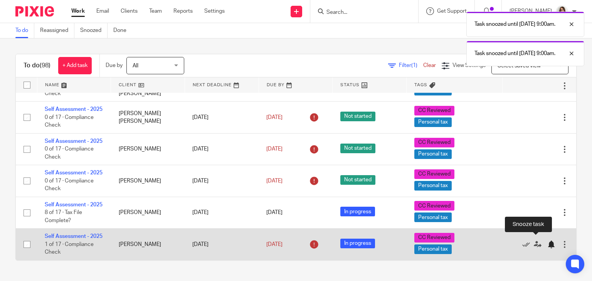
click at [547, 241] on div at bounding box center [551, 245] width 8 height 8
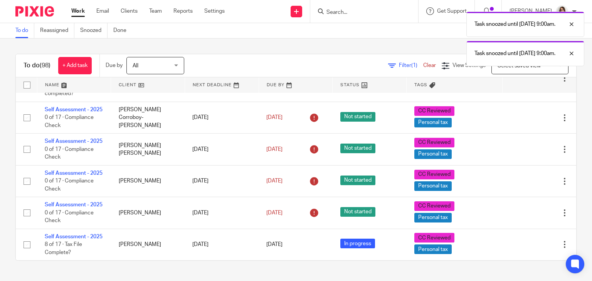
scroll to position [3063, 0]
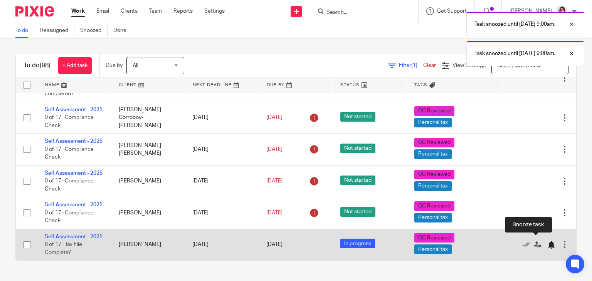
click at [547, 241] on div at bounding box center [551, 245] width 8 height 8
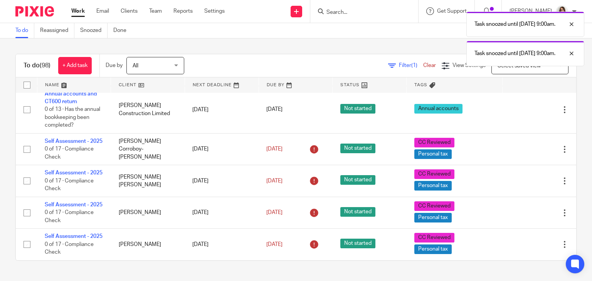
scroll to position [3023, 0]
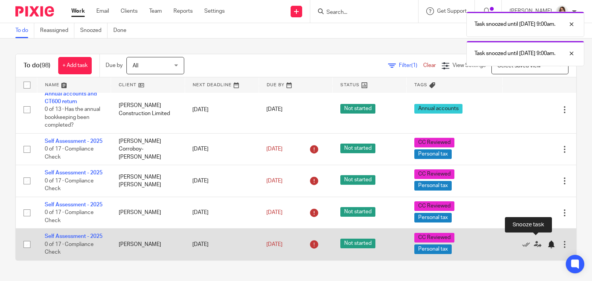
click at [547, 241] on div at bounding box center [551, 245] width 8 height 8
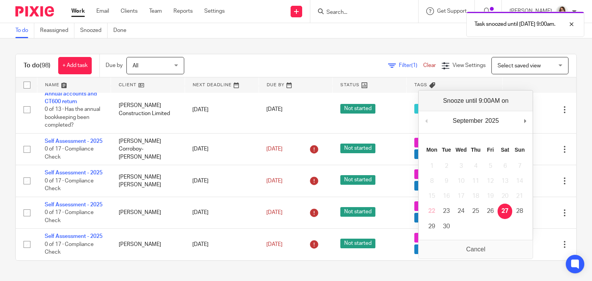
scroll to position [2983, 0]
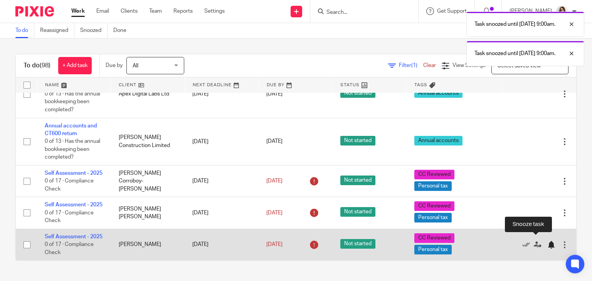
click at [547, 241] on div at bounding box center [551, 245] width 8 height 8
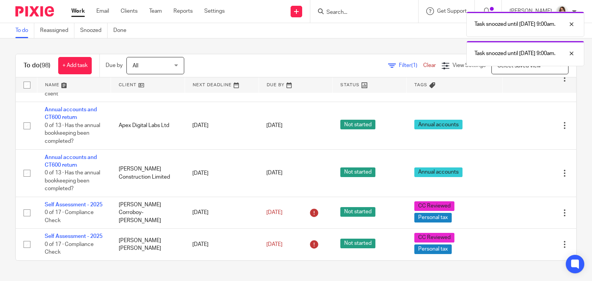
scroll to position [2943, 0]
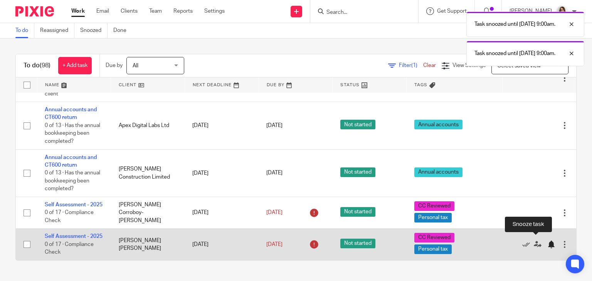
click at [547, 244] on div at bounding box center [551, 245] width 8 height 8
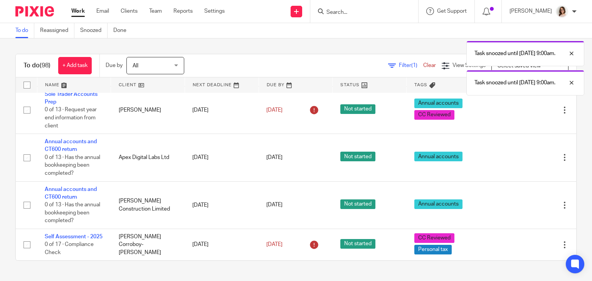
scroll to position [2903, 0]
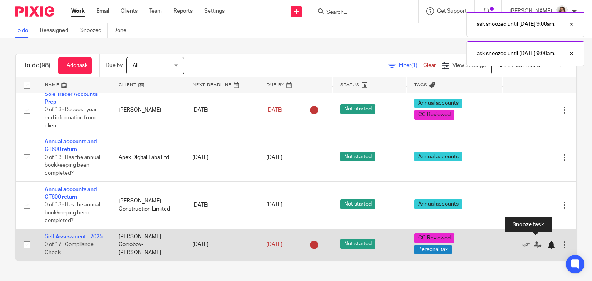
click at [547, 241] on div at bounding box center [551, 245] width 8 height 8
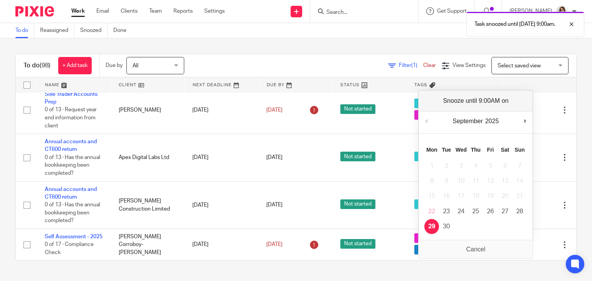
scroll to position [2863, 0]
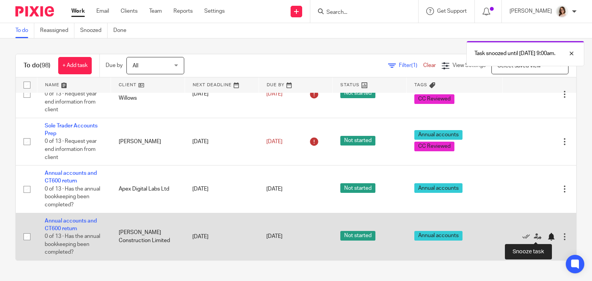
click at [547, 238] on div at bounding box center [551, 237] width 8 height 8
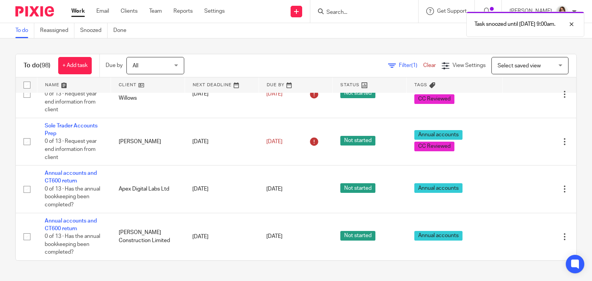
scroll to position [2816, 0]
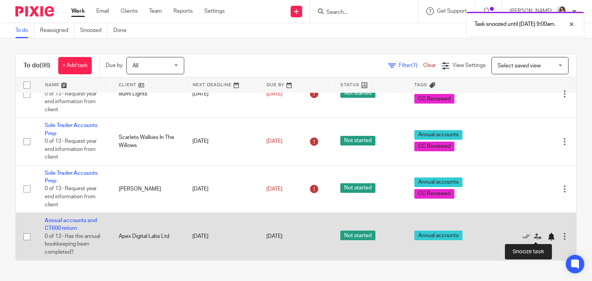
click at [547, 235] on div at bounding box center [551, 237] width 8 height 8
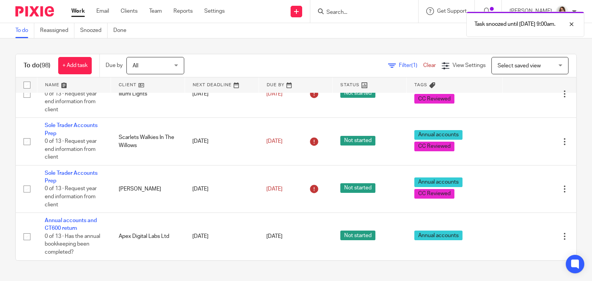
scroll to position [2767, 0]
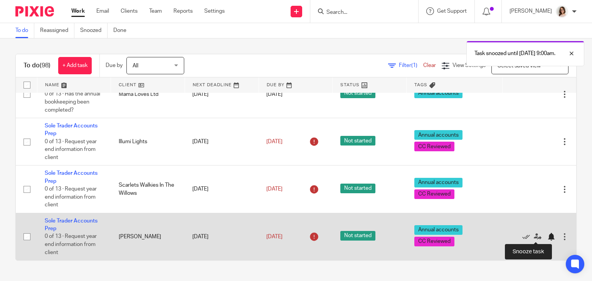
click at [547, 237] on div at bounding box center [551, 237] width 8 height 8
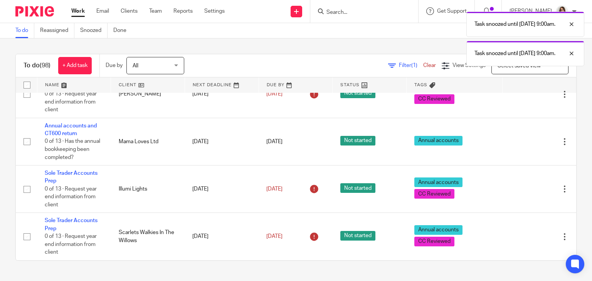
scroll to position [2720, 0]
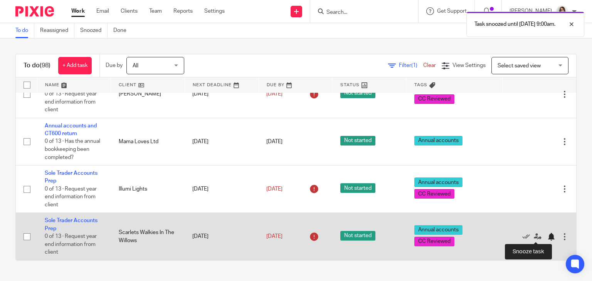
click at [547, 237] on div at bounding box center [551, 237] width 8 height 8
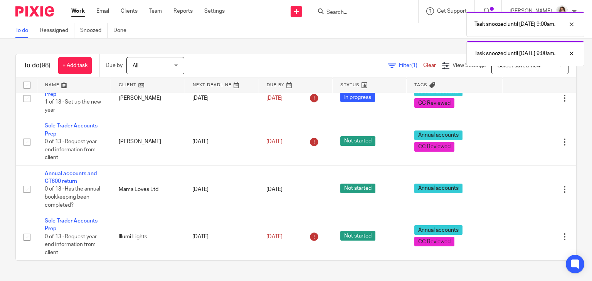
scroll to position [2672, 0]
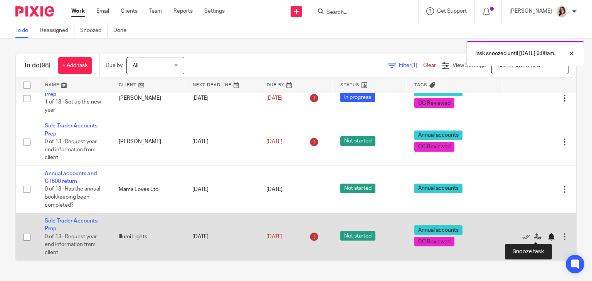
click at [547, 236] on div at bounding box center [551, 237] width 8 height 8
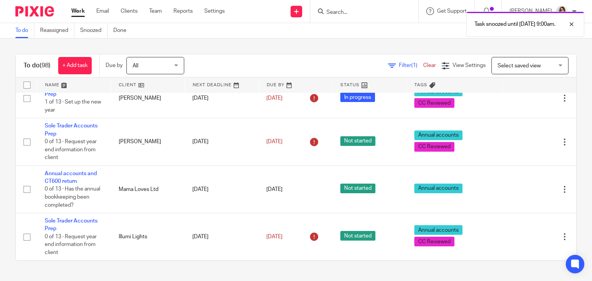
scroll to position [2624, 0]
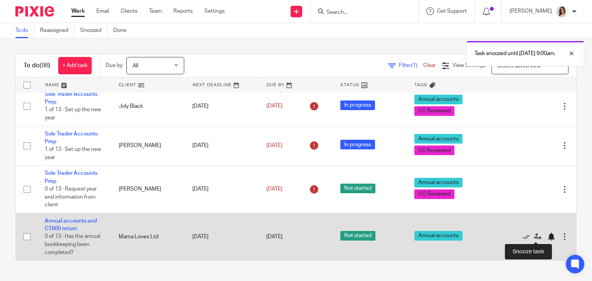
click at [547, 238] on div at bounding box center [551, 237] width 8 height 8
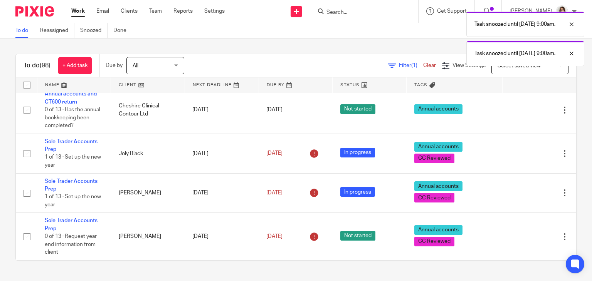
scroll to position [2576, 0]
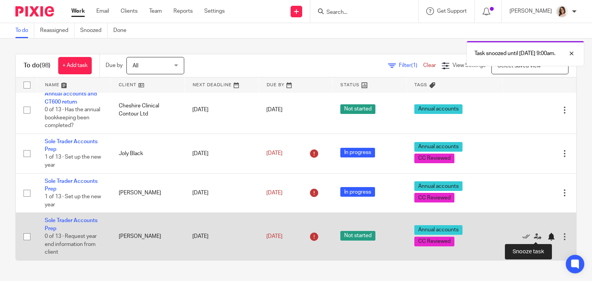
click at [547, 238] on div at bounding box center [551, 237] width 8 height 8
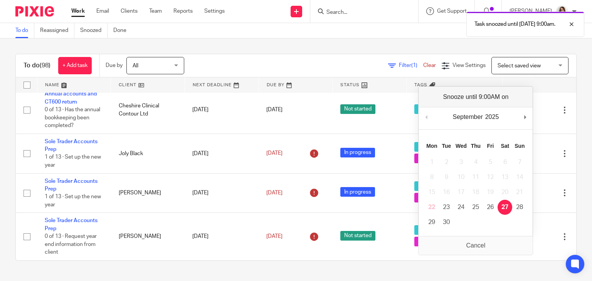
scroll to position [2528, 0]
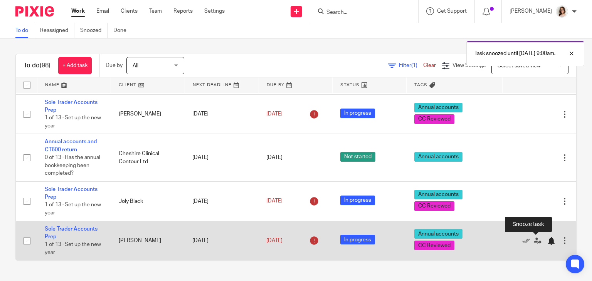
click at [547, 241] on div at bounding box center [551, 241] width 8 height 8
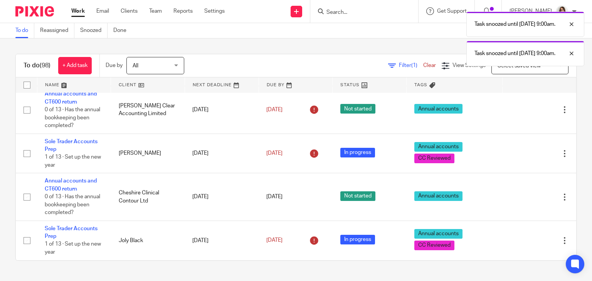
scroll to position [2488, 0]
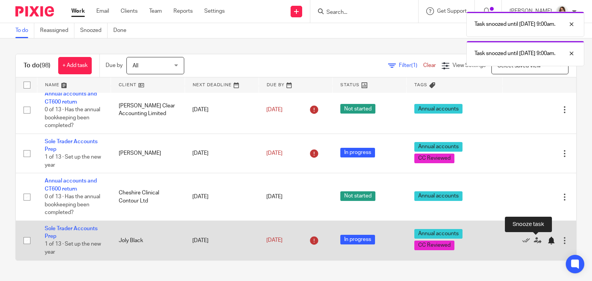
click at [547, 239] on div at bounding box center [551, 241] width 8 height 8
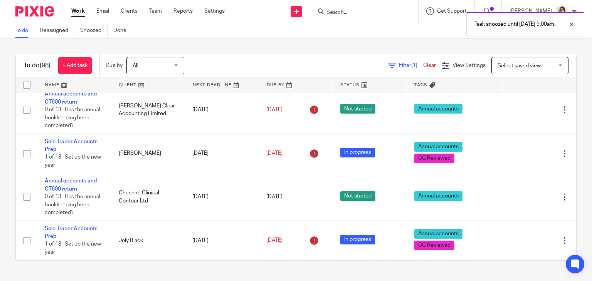
scroll to position [2448, 0]
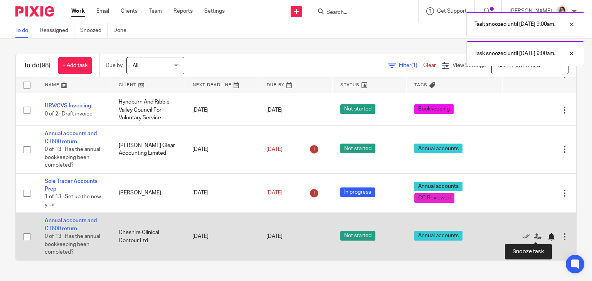
click at [547, 238] on div at bounding box center [551, 237] width 8 height 8
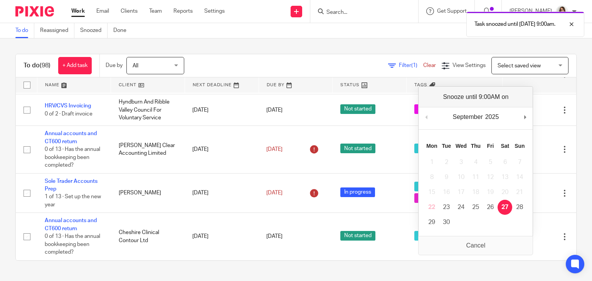
scroll to position [2400, 0]
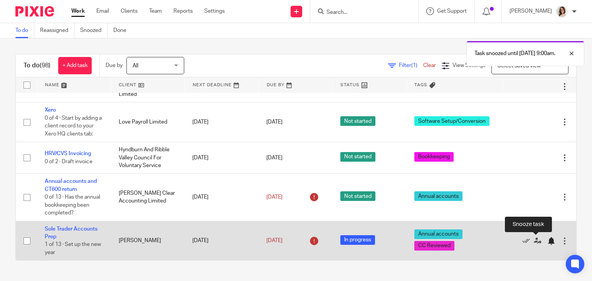
click at [547, 241] on div at bounding box center [551, 241] width 8 height 8
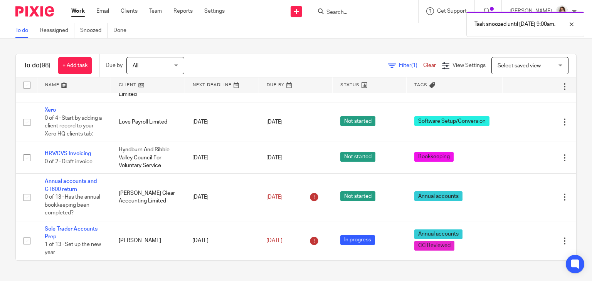
scroll to position [2360, 0]
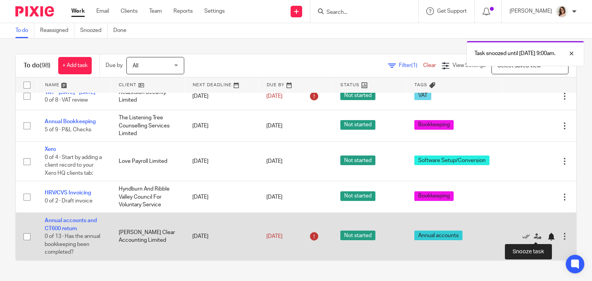
click at [547, 235] on div at bounding box center [551, 237] width 8 height 8
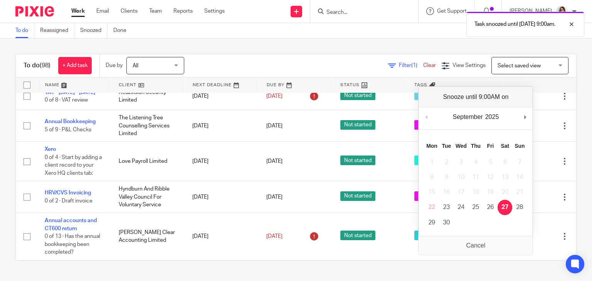
scroll to position [2313, 0]
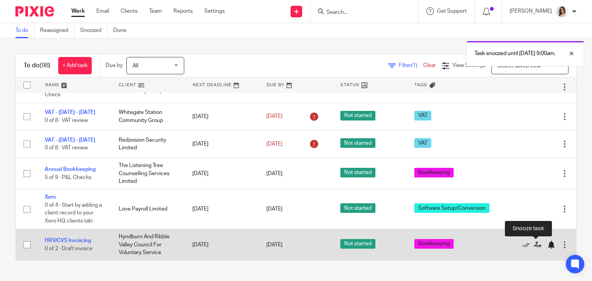
click at [547, 247] on div at bounding box center [551, 245] width 8 height 8
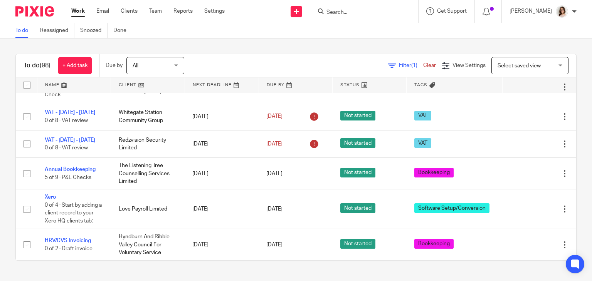
scroll to position [2281, 0]
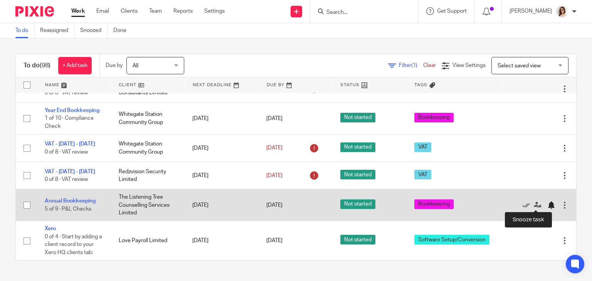
click at [547, 206] on div at bounding box center [551, 206] width 8 height 8
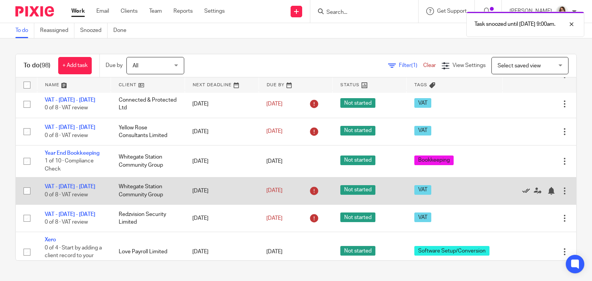
scroll to position [2121, 0]
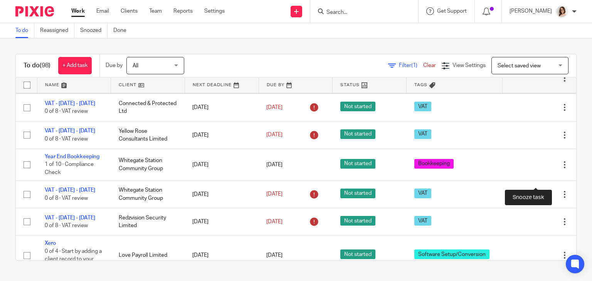
click at [547, 82] on div at bounding box center [551, 78] width 8 height 8
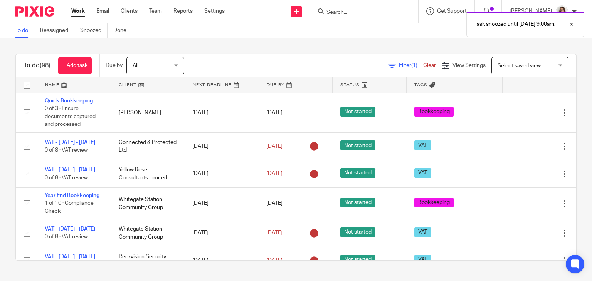
scroll to position [2047, 0]
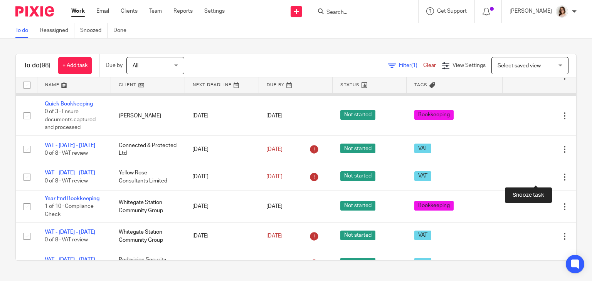
click at [547, 80] on div at bounding box center [551, 76] width 8 height 8
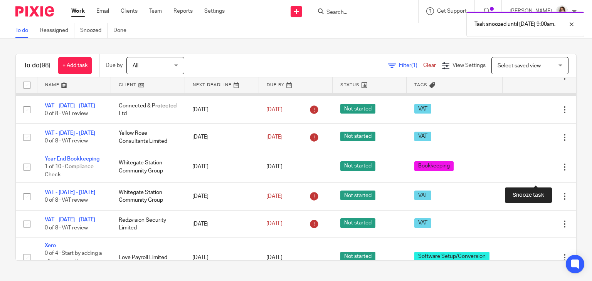
click at [547, 80] on div at bounding box center [551, 76] width 8 height 8
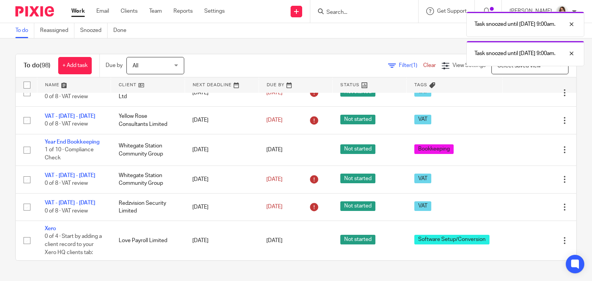
scroll to position [2032, 0]
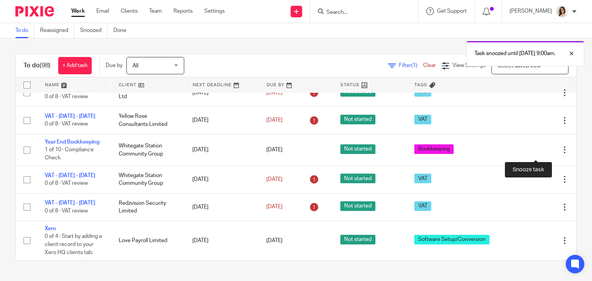
click at [547, 63] on div at bounding box center [551, 60] width 8 height 8
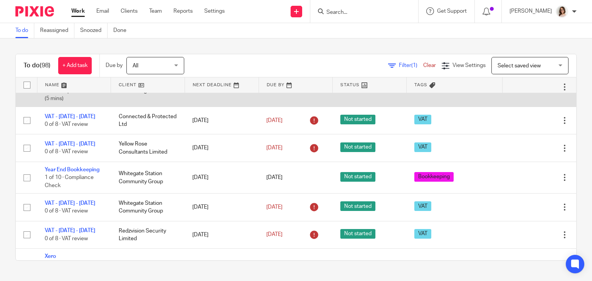
scroll to position [1989, 0]
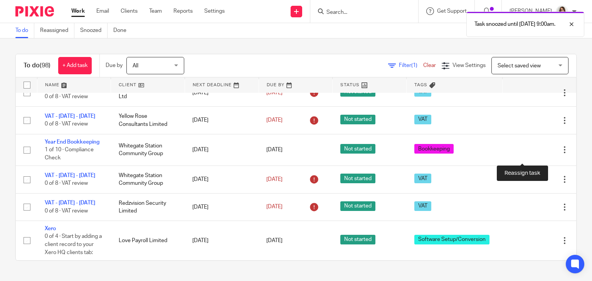
click at [534, 63] on icon at bounding box center [538, 60] width 8 height 8
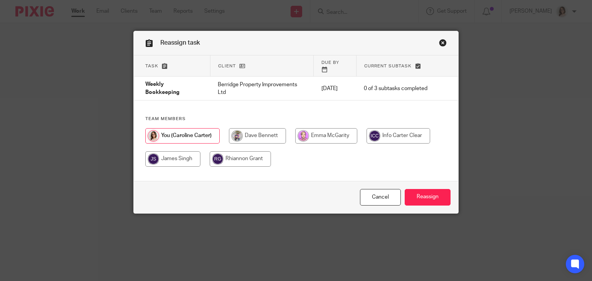
click at [269, 128] on input "radio" at bounding box center [257, 135] width 57 height 15
radio input "true"
click at [414, 196] on input "Reassign" at bounding box center [428, 197] width 46 height 17
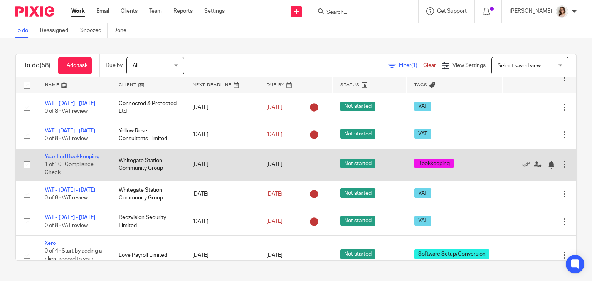
scroll to position [1929, 0]
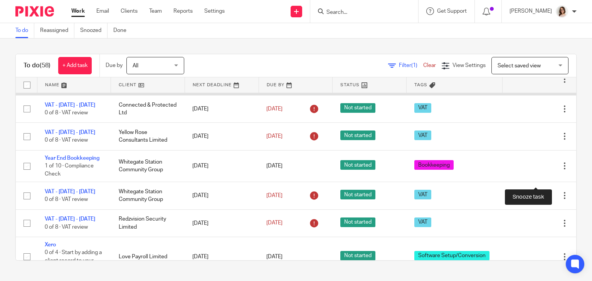
click at [547, 83] on div at bounding box center [551, 80] width 8 height 8
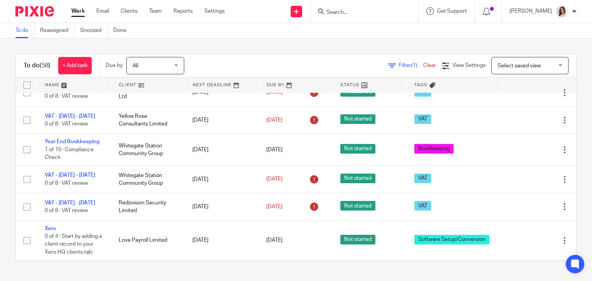
click at [522, 63] on icon at bounding box center [526, 60] width 8 height 8
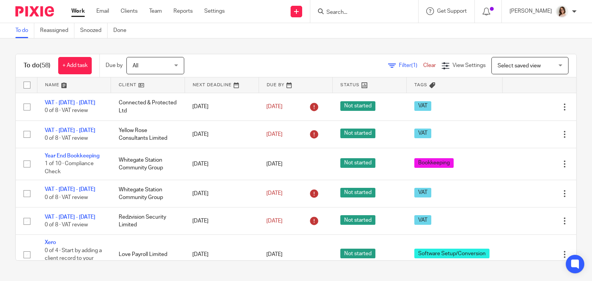
scroll to position [1859, 0]
click at [522, 38] on icon at bounding box center [526, 34] width 8 height 8
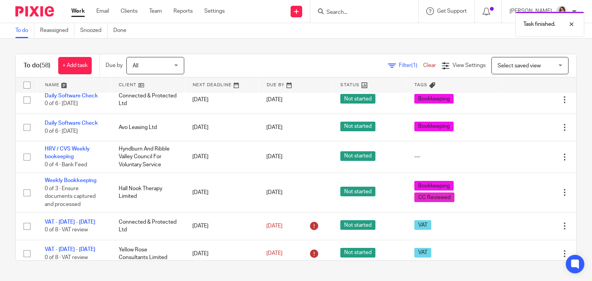
scroll to position [1699, 0]
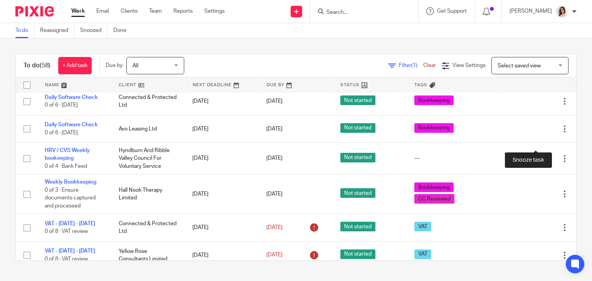
click at [547, 48] on div at bounding box center [551, 44] width 8 height 8
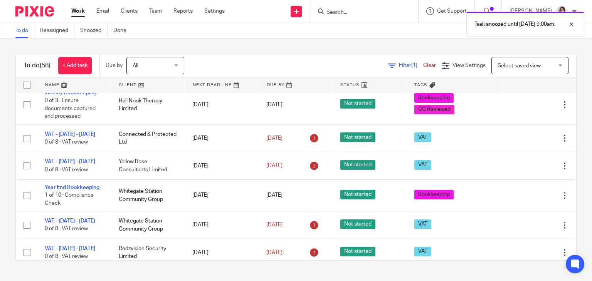
scroll to position [1758, 0]
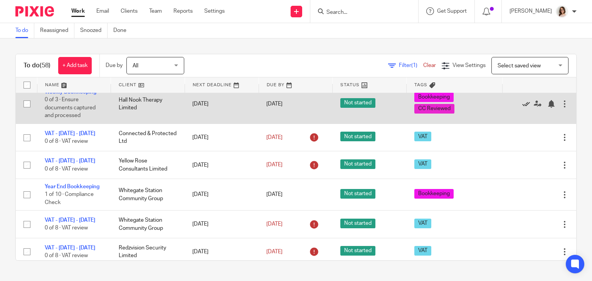
click at [522, 108] on icon at bounding box center [526, 104] width 8 height 8
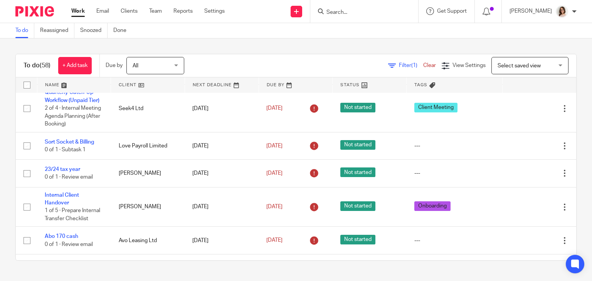
scroll to position [1286, 0]
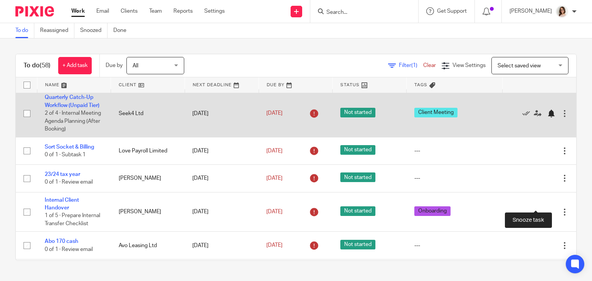
click at [547, 118] on div at bounding box center [551, 114] width 8 height 8
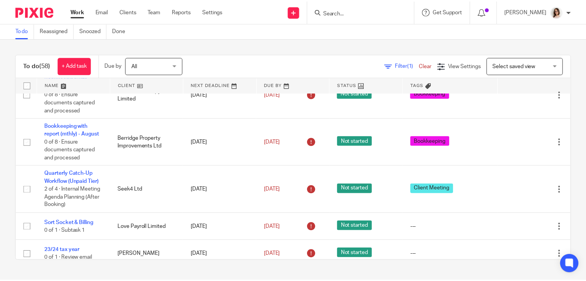
scroll to position [1207, 0]
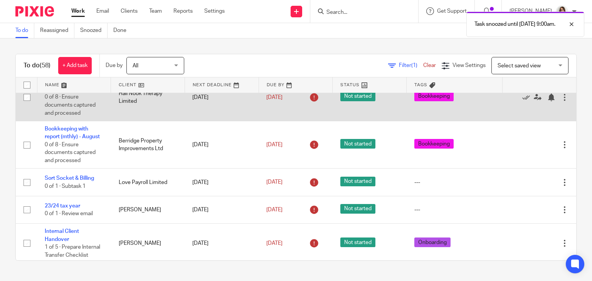
click at [532, 107] on div "Edit task Delete" at bounding box center [539, 97] width 59 height 19
click at [547, 101] on div at bounding box center [551, 98] width 8 height 8
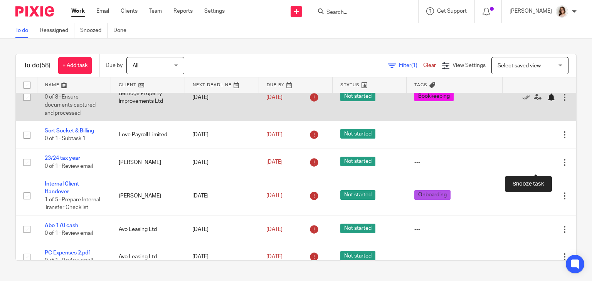
click at [547, 101] on div at bounding box center [551, 98] width 8 height 8
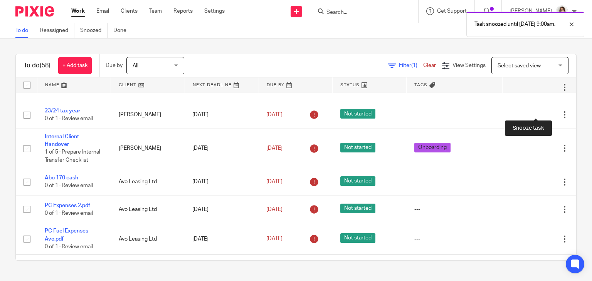
click at [547, 54] on div at bounding box center [551, 50] width 8 height 8
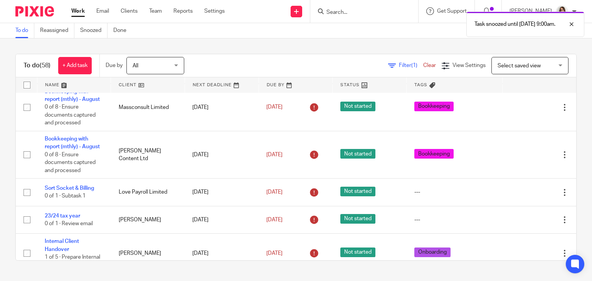
scroll to position [1052, 0]
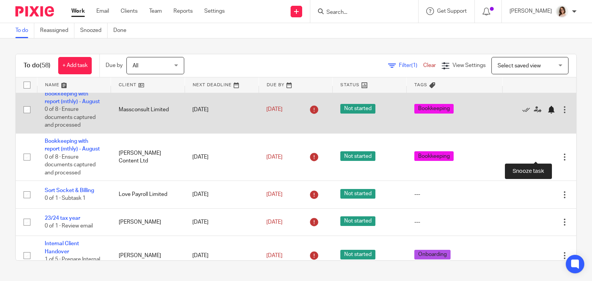
click at [547, 114] on div at bounding box center [551, 110] width 8 height 8
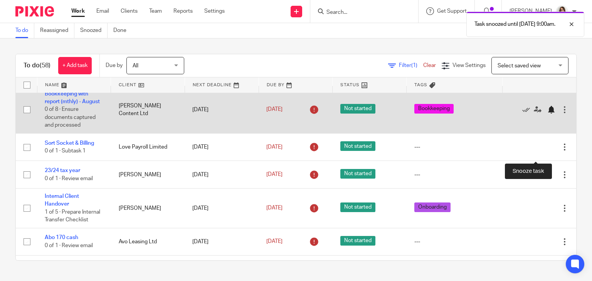
click at [547, 114] on div at bounding box center [551, 110] width 8 height 8
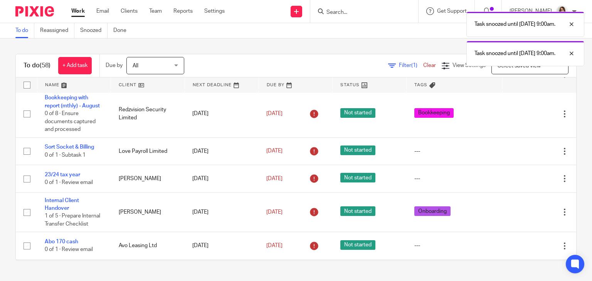
scroll to position [994, 0]
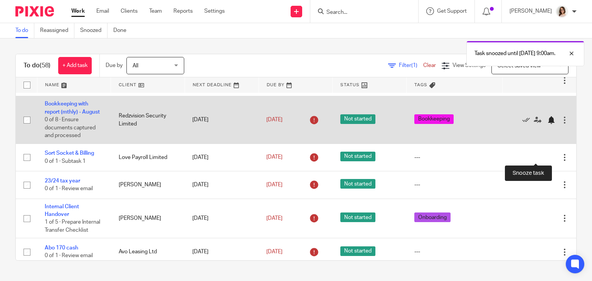
click at [547, 124] on div at bounding box center [551, 120] width 8 height 8
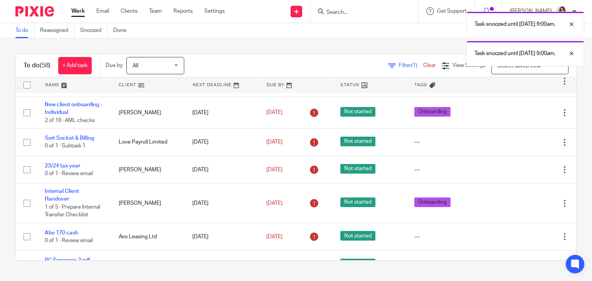
scroll to position [948, 0]
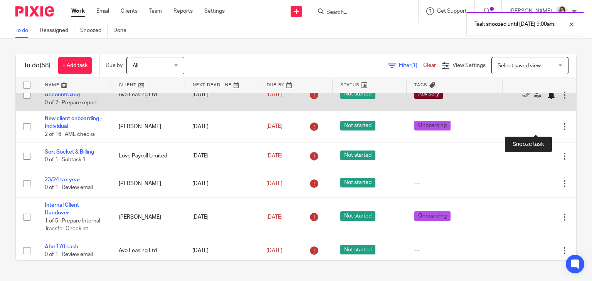
click at [547, 99] on div at bounding box center [551, 95] width 8 height 8
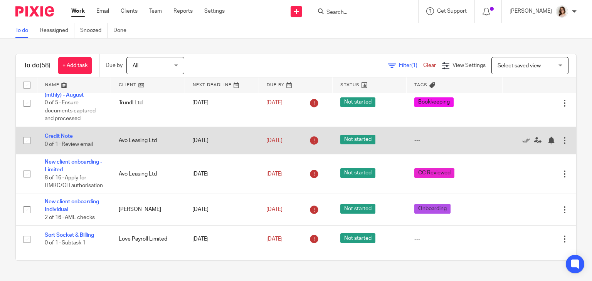
scroll to position [834, 0]
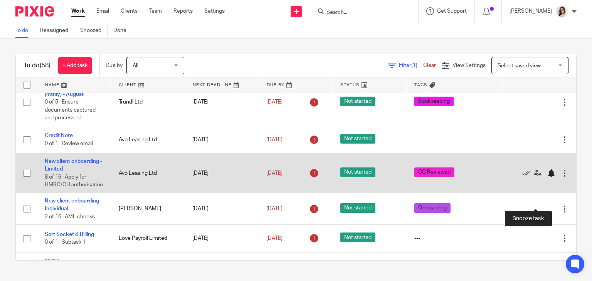
click at [547, 177] on div at bounding box center [551, 174] width 8 height 8
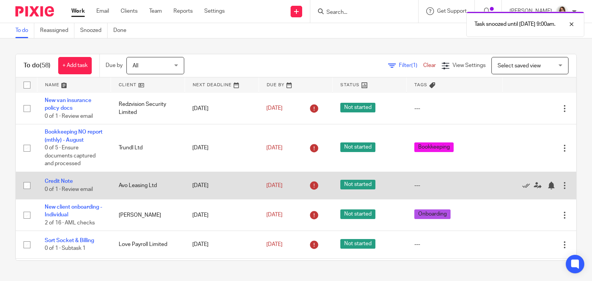
scroll to position [785, 0]
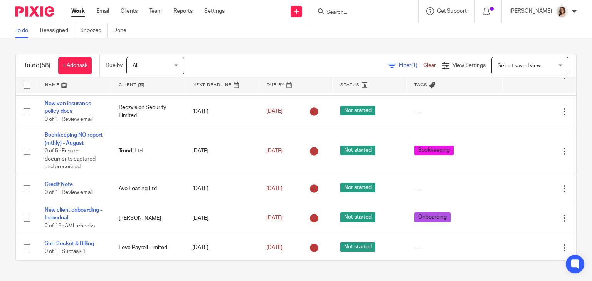
click at [338, 15] on input "Search" at bounding box center [360, 12] width 69 height 7
click at [79, 9] on link "Work" at bounding box center [77, 11] width 13 height 8
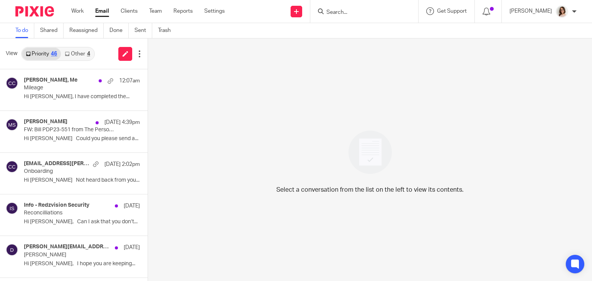
scroll to position [239, 0]
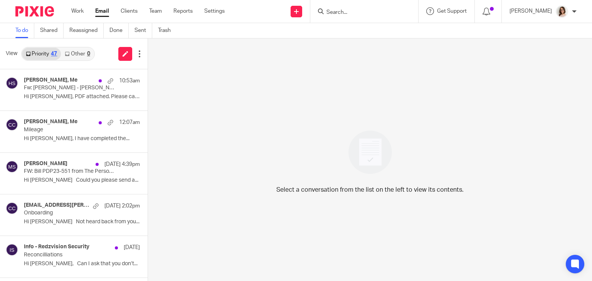
click at [79, 54] on link "Other 0" at bounding box center [77, 54] width 33 height 12
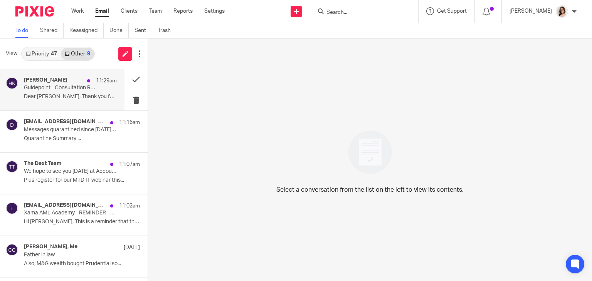
click at [94, 89] on div "[PERSON_NAME] 11:29am Guidepoint - Consultation Request - Customers/Users of AI…" at bounding box center [70, 90] width 93 height 26
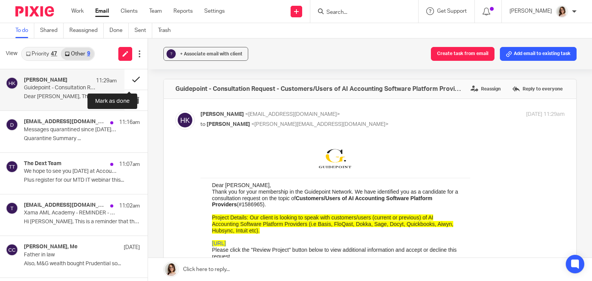
click at [128, 82] on button at bounding box center [135, 79] width 23 height 20
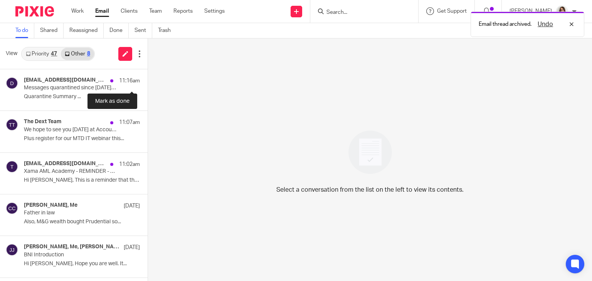
click at [148, 82] on button at bounding box center [151, 79] width 6 height 20
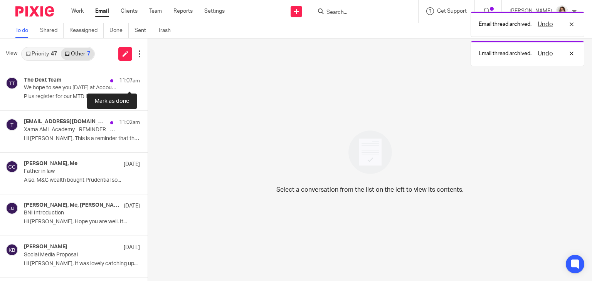
click at [148, 82] on button at bounding box center [151, 79] width 6 height 20
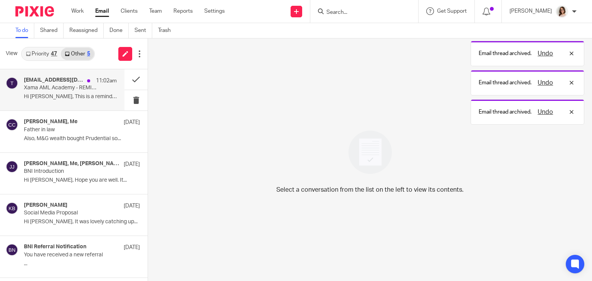
click at [79, 95] on p "Hi Caroline, This is a reminder that the below..." at bounding box center [70, 97] width 93 height 7
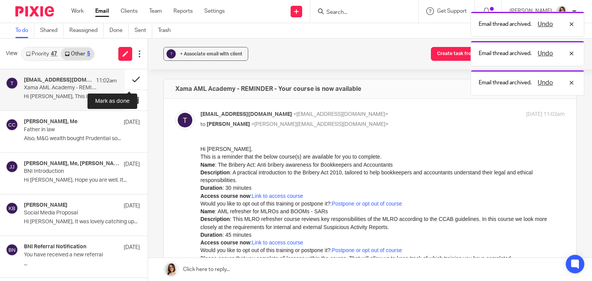
click at [124, 81] on button at bounding box center [135, 79] width 23 height 20
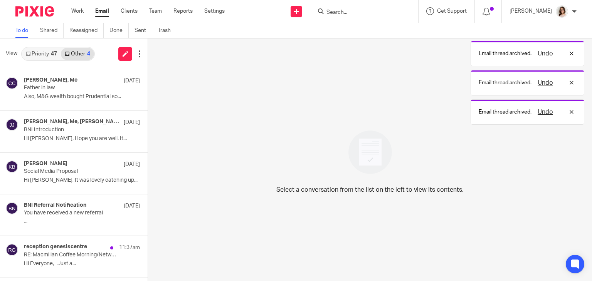
click at [41, 53] on link "Priority 47" at bounding box center [41, 54] width 39 height 12
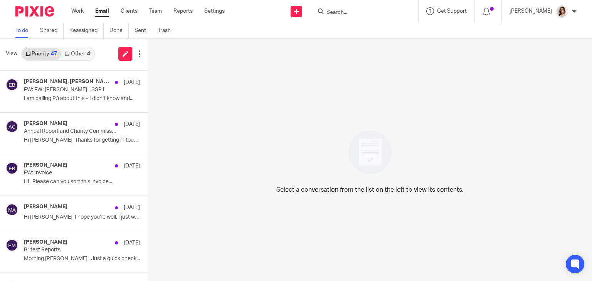
scroll to position [503, 0]
